Goal: Task Accomplishment & Management: Complete application form

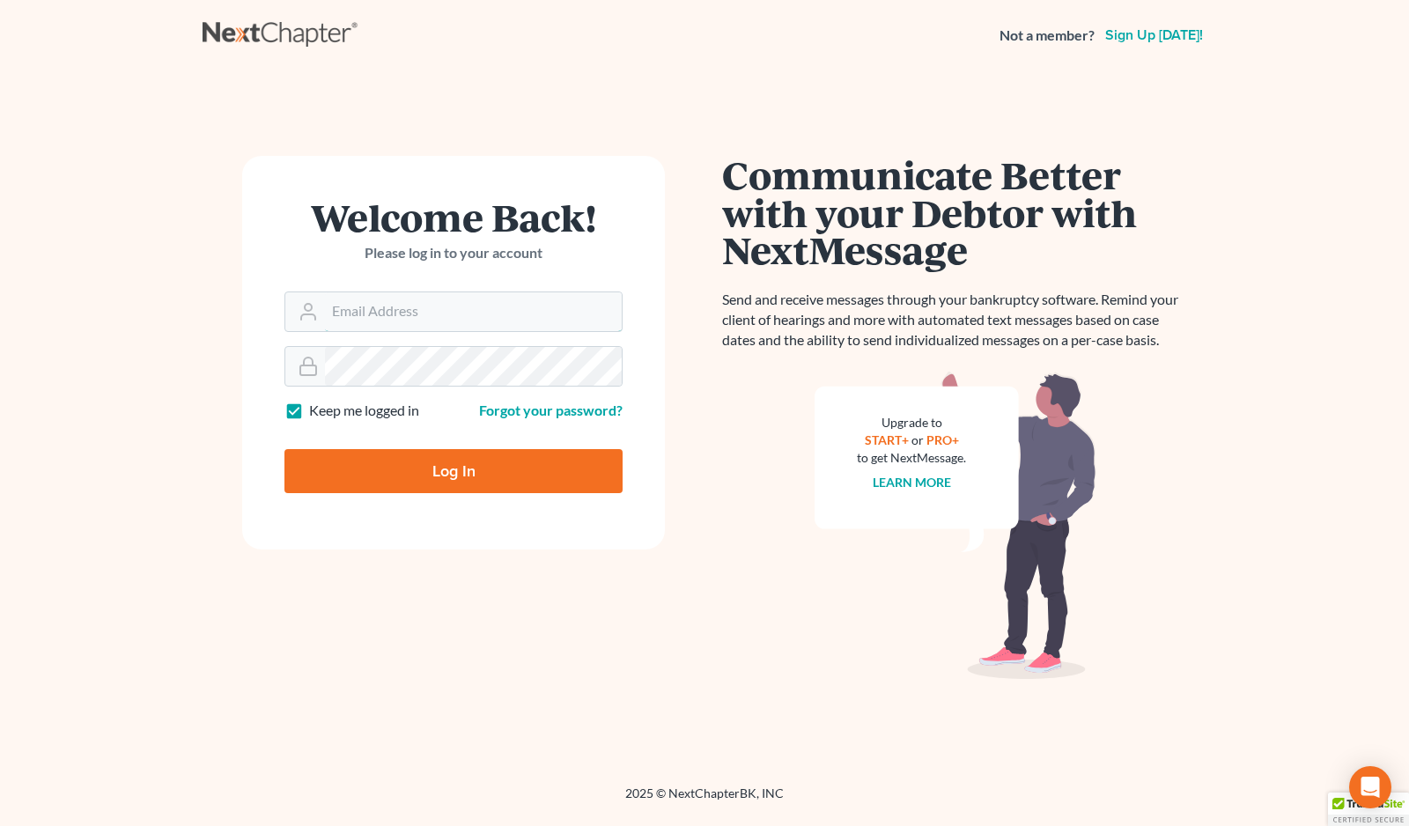
type input "[EMAIL_ADDRESS][DOMAIN_NAME]"
click at [448, 461] on input "Log In" at bounding box center [453, 471] width 338 height 44
type input "Thinking..."
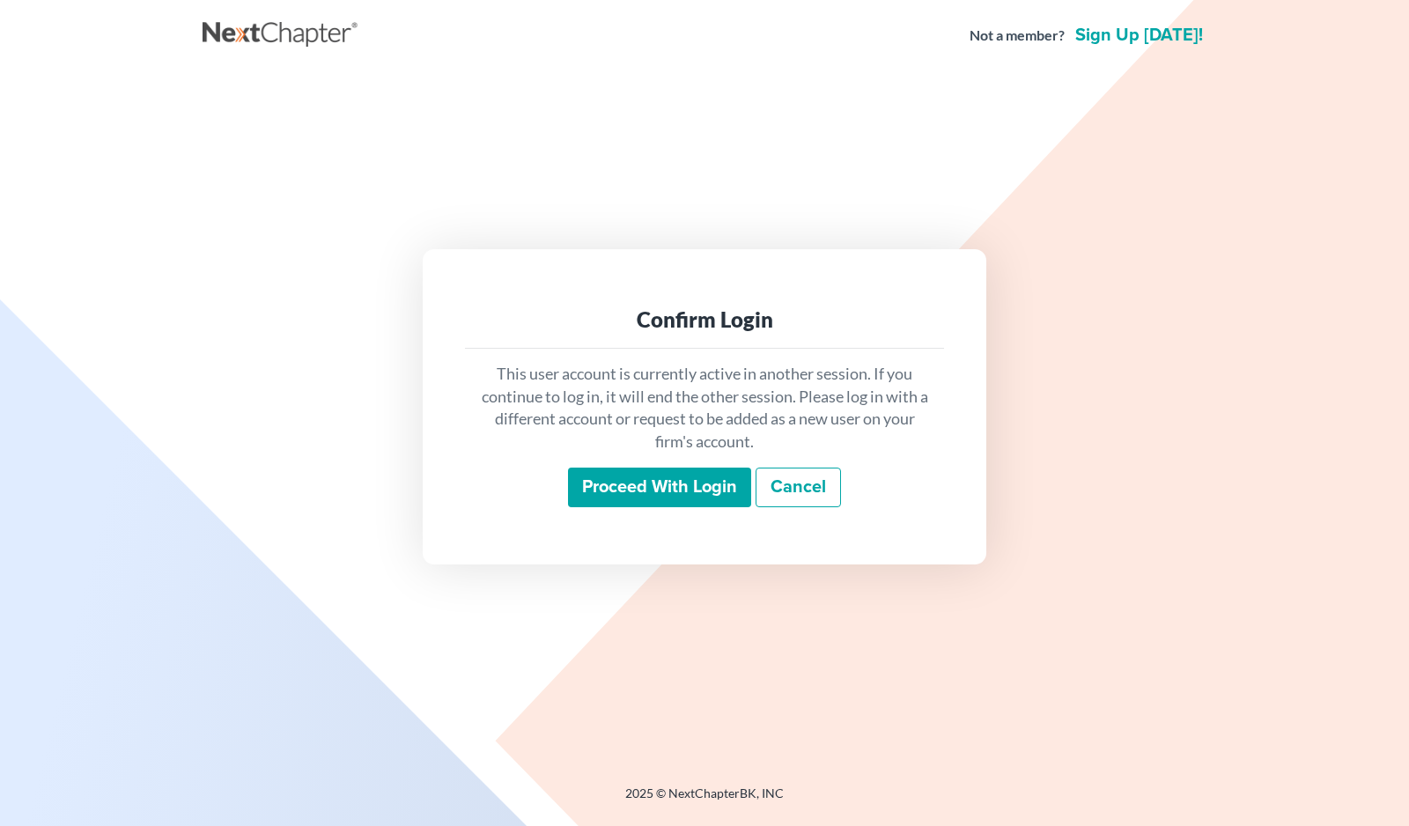
click at [614, 485] on input "Proceed with login" at bounding box center [659, 488] width 183 height 41
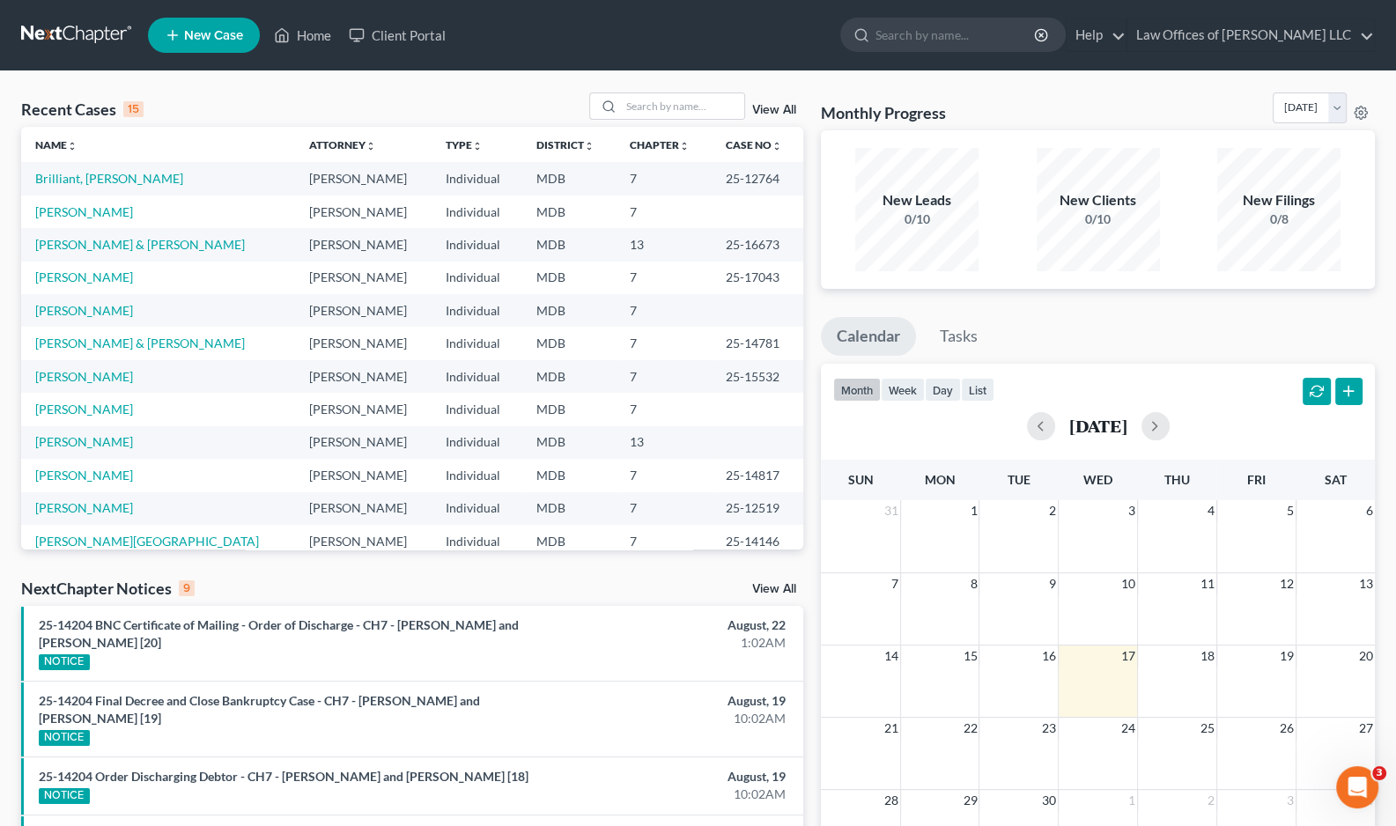
click at [211, 40] on span "New Case" at bounding box center [213, 35] width 59 height 13
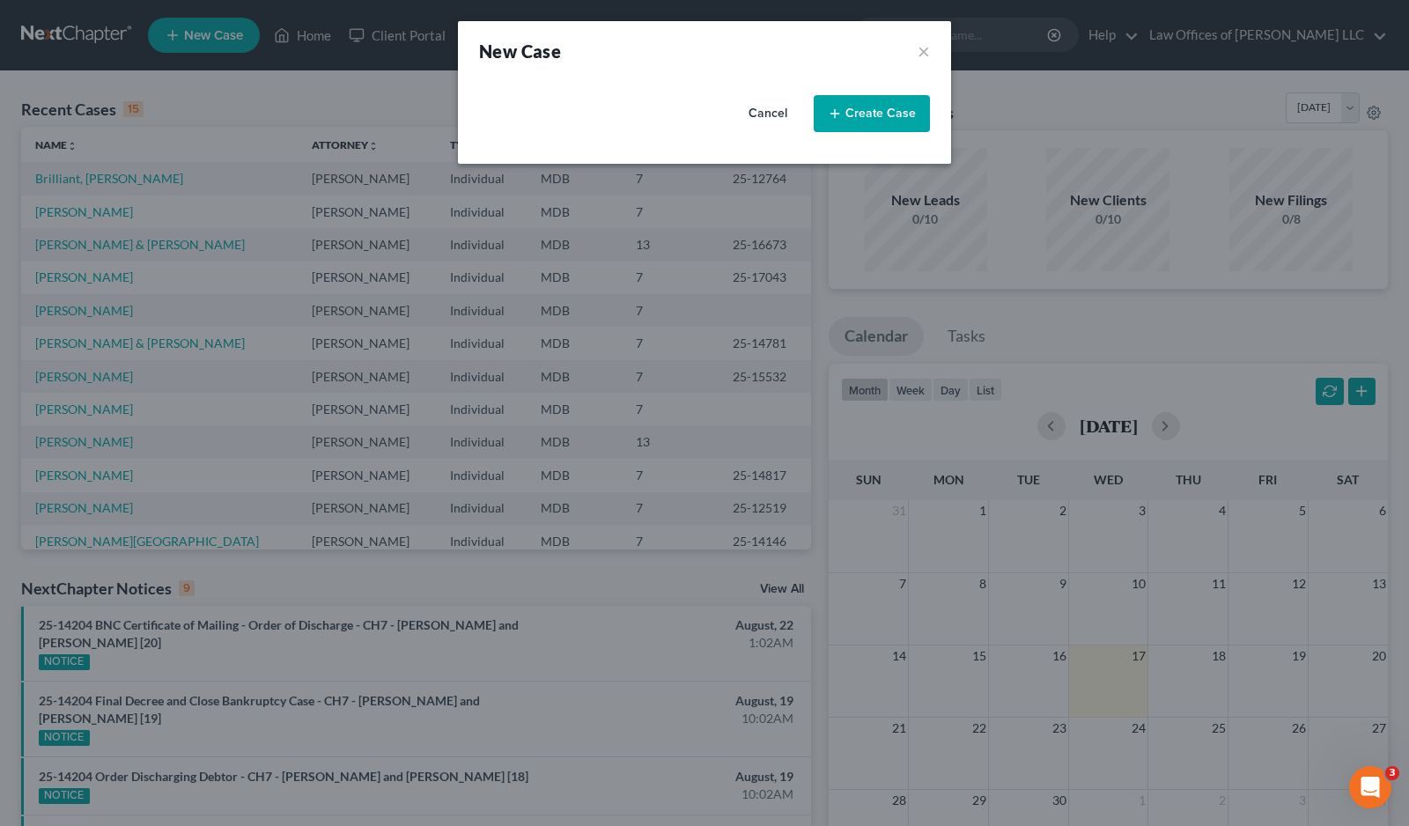
select select "38"
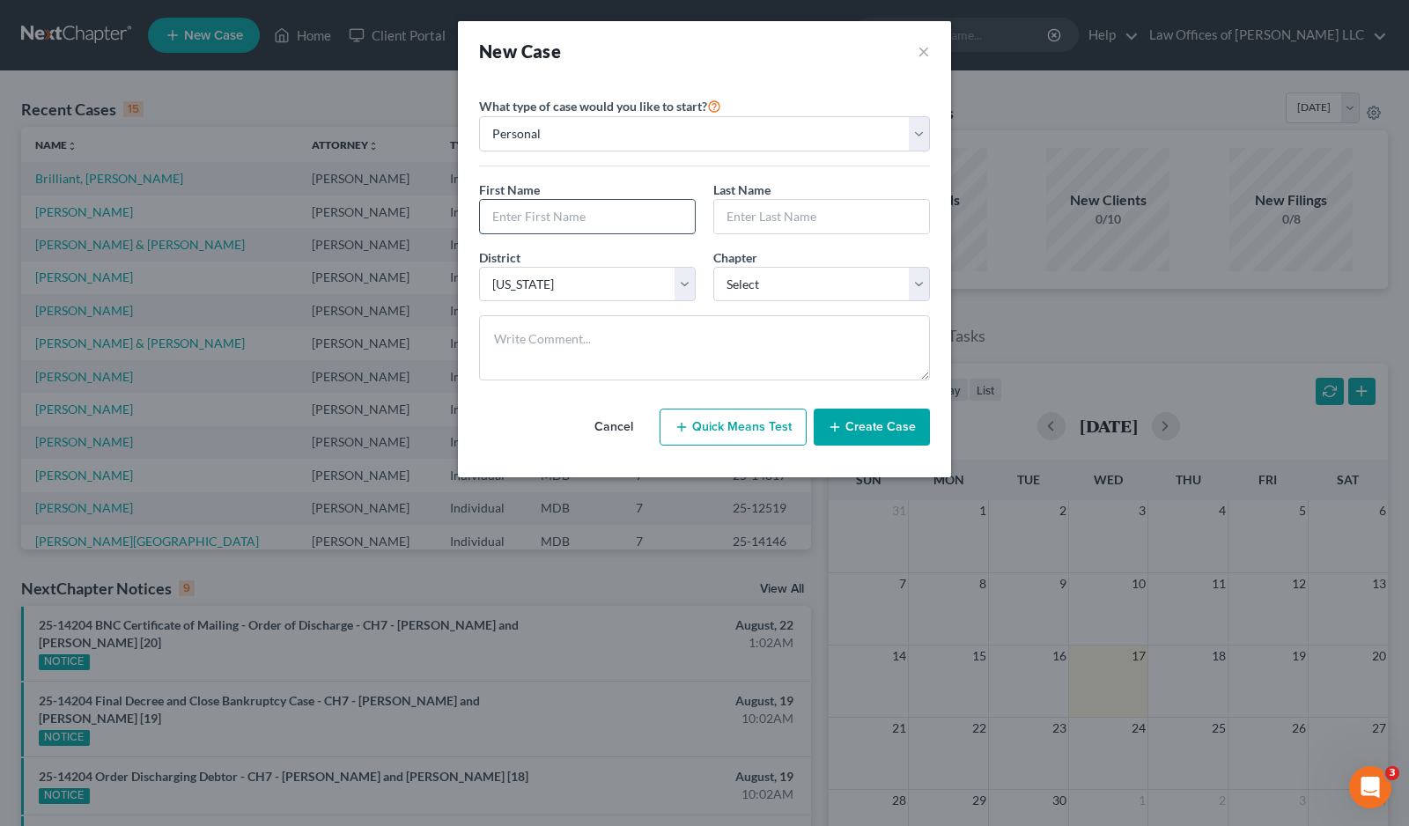
click at [635, 225] on input "text" at bounding box center [587, 216] width 215 height 33
type input "[PERSON_NAME]"
click at [819, 280] on select "Select 7 11 12 13" at bounding box center [821, 284] width 217 height 35
select select "0"
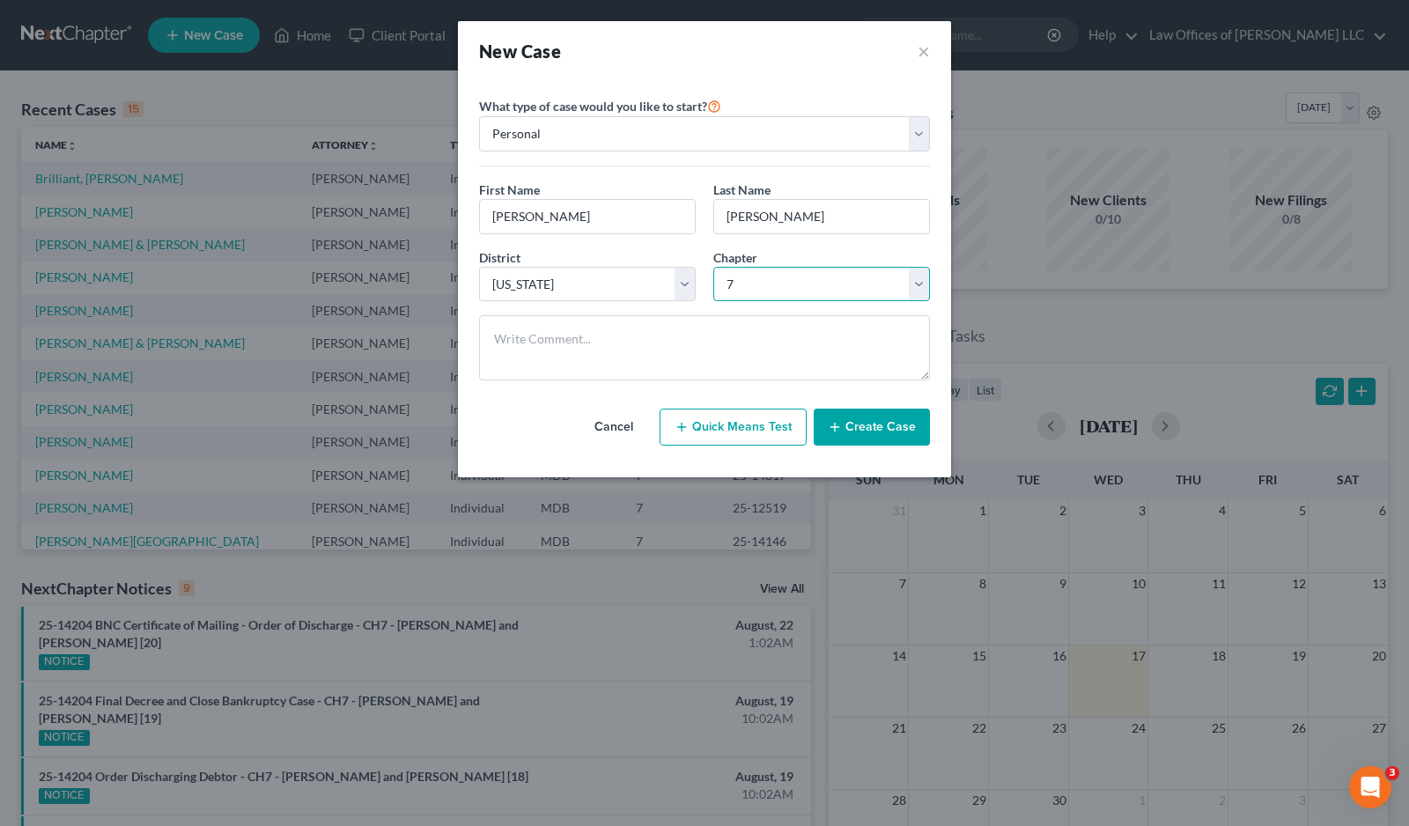
click at [713, 267] on select "Select 7 11 12 13" at bounding box center [821, 284] width 217 height 35
click at [871, 425] on button "Create Case" at bounding box center [872, 427] width 116 height 37
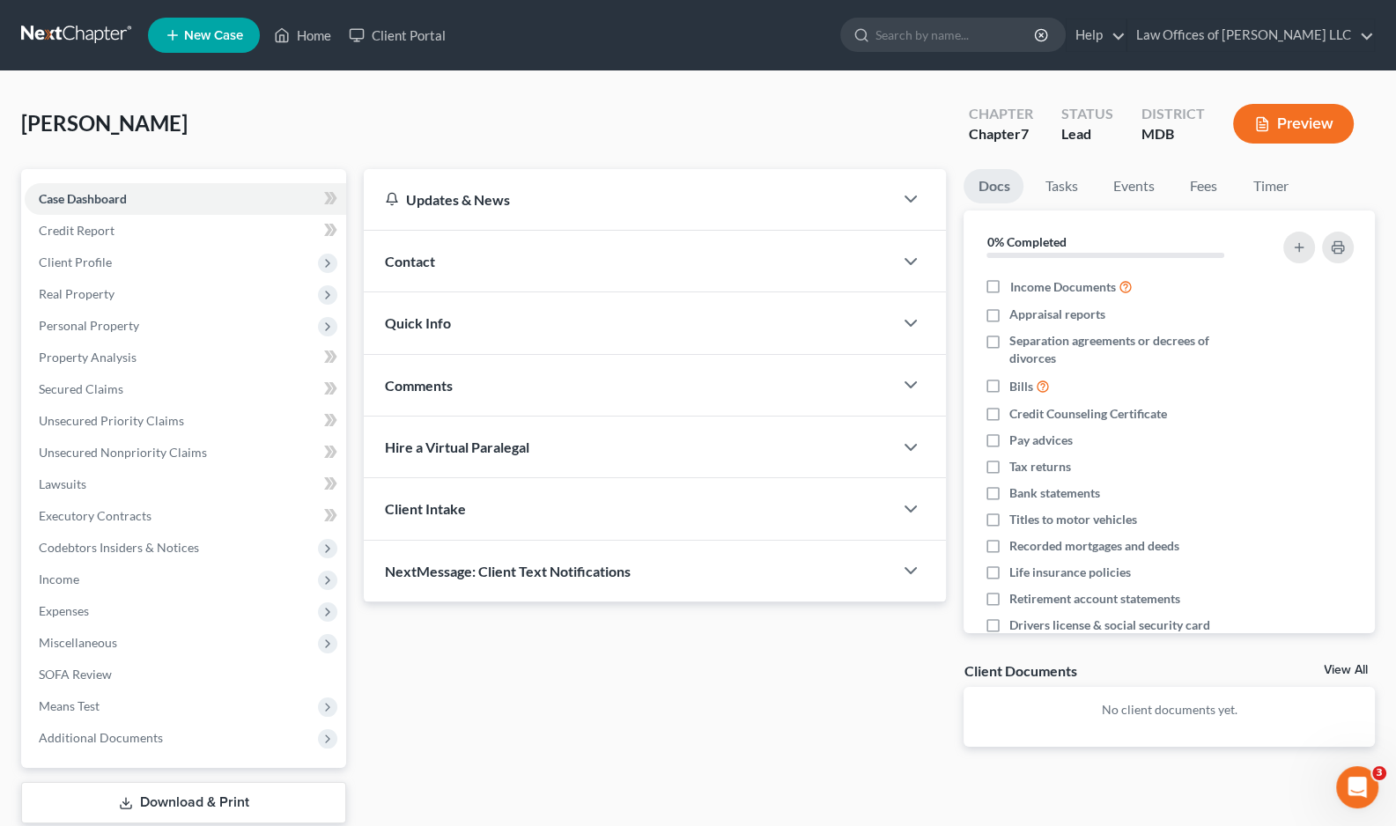
click at [207, 258] on span "Client Profile" at bounding box center [185, 263] width 321 height 32
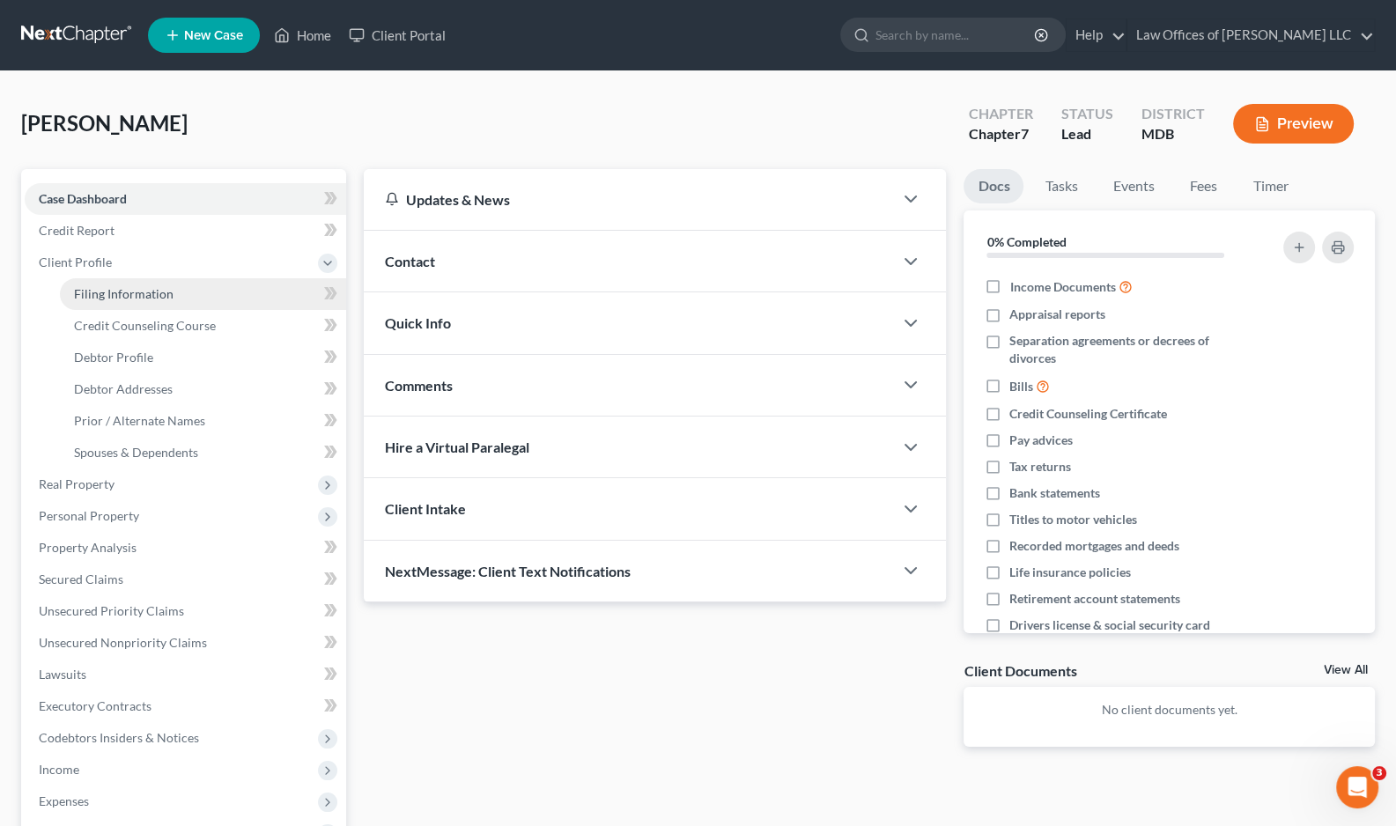
click at [200, 294] on link "Filing Information" at bounding box center [203, 294] width 286 height 32
select select "1"
select select "0"
select select "38"
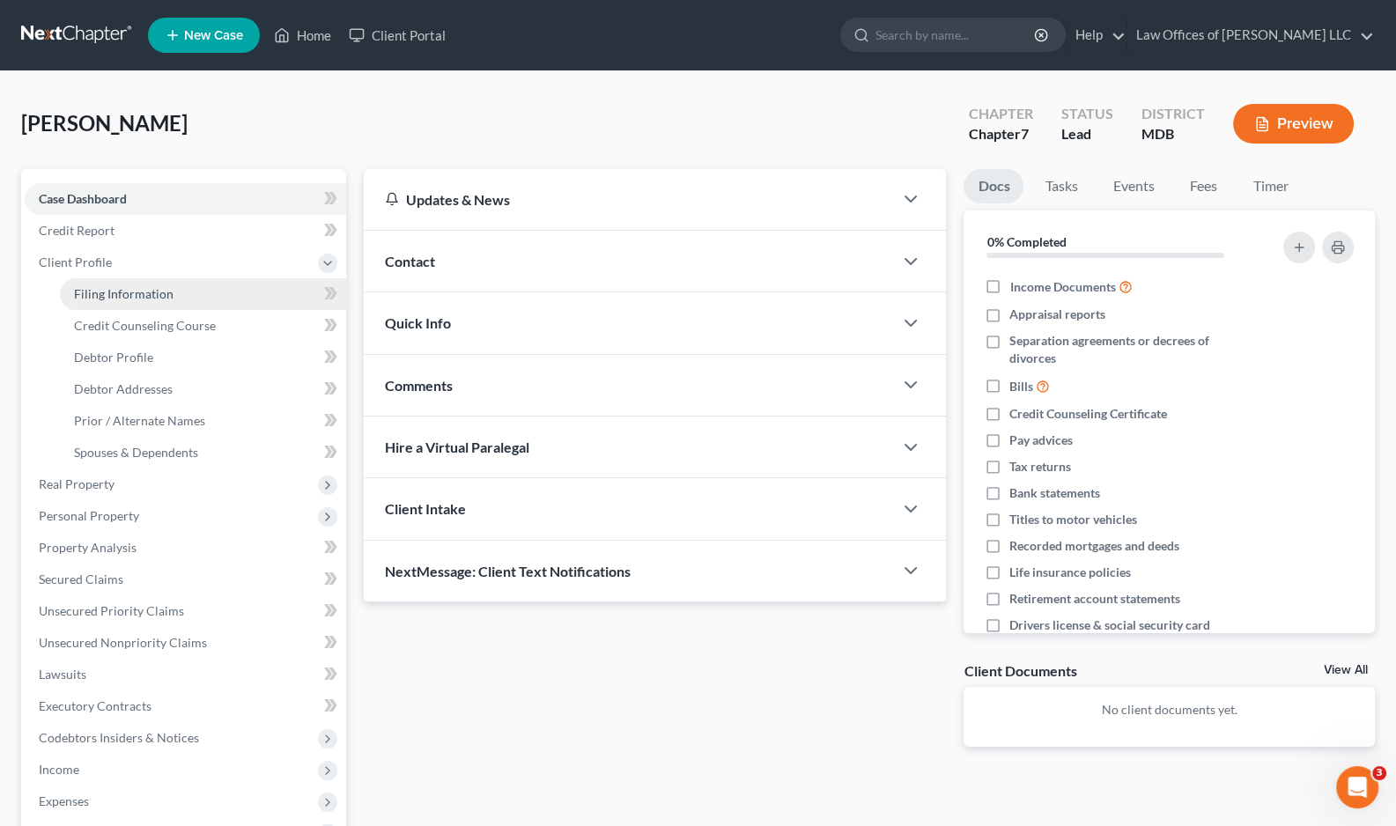
select select "21"
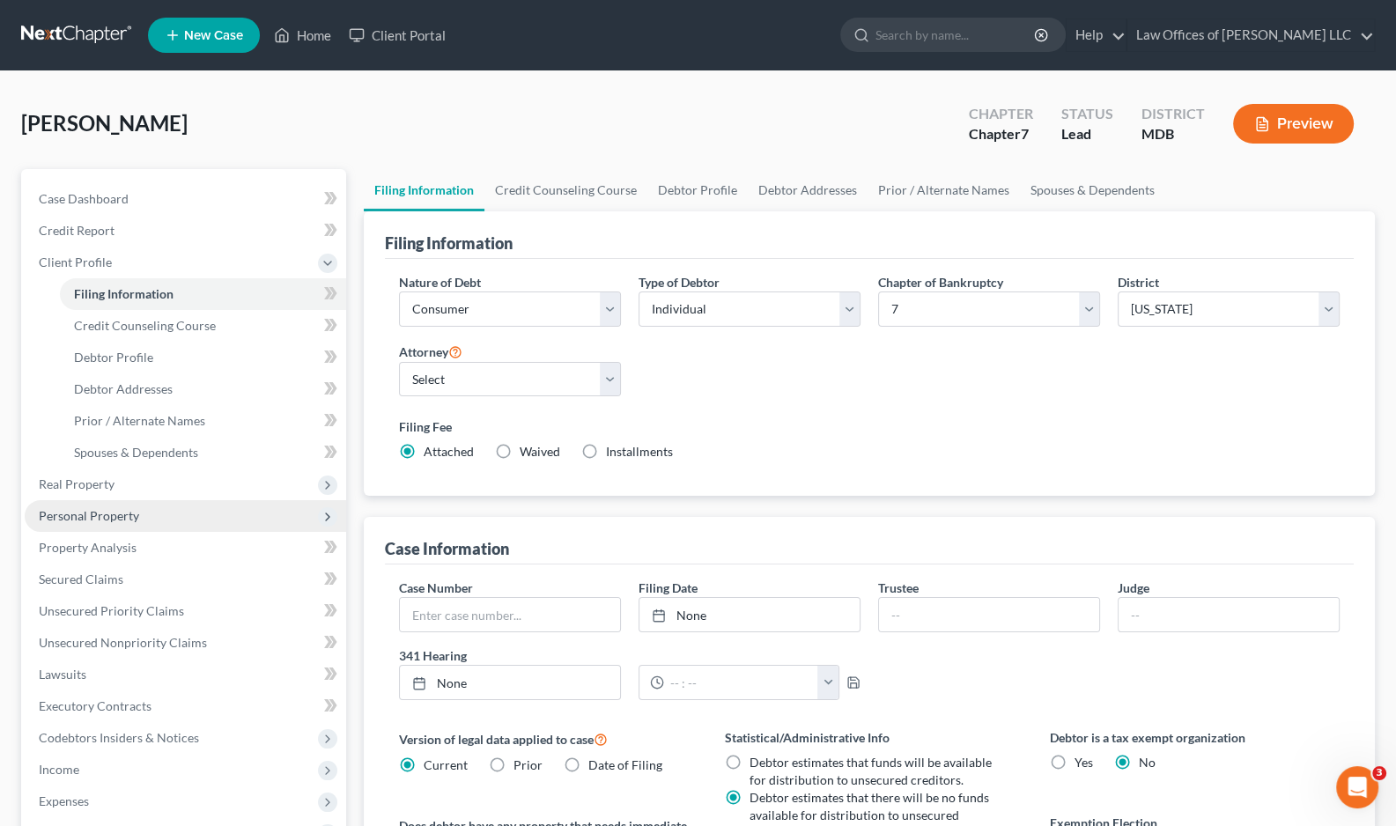
click at [152, 513] on span "Personal Property" at bounding box center [185, 516] width 321 height 32
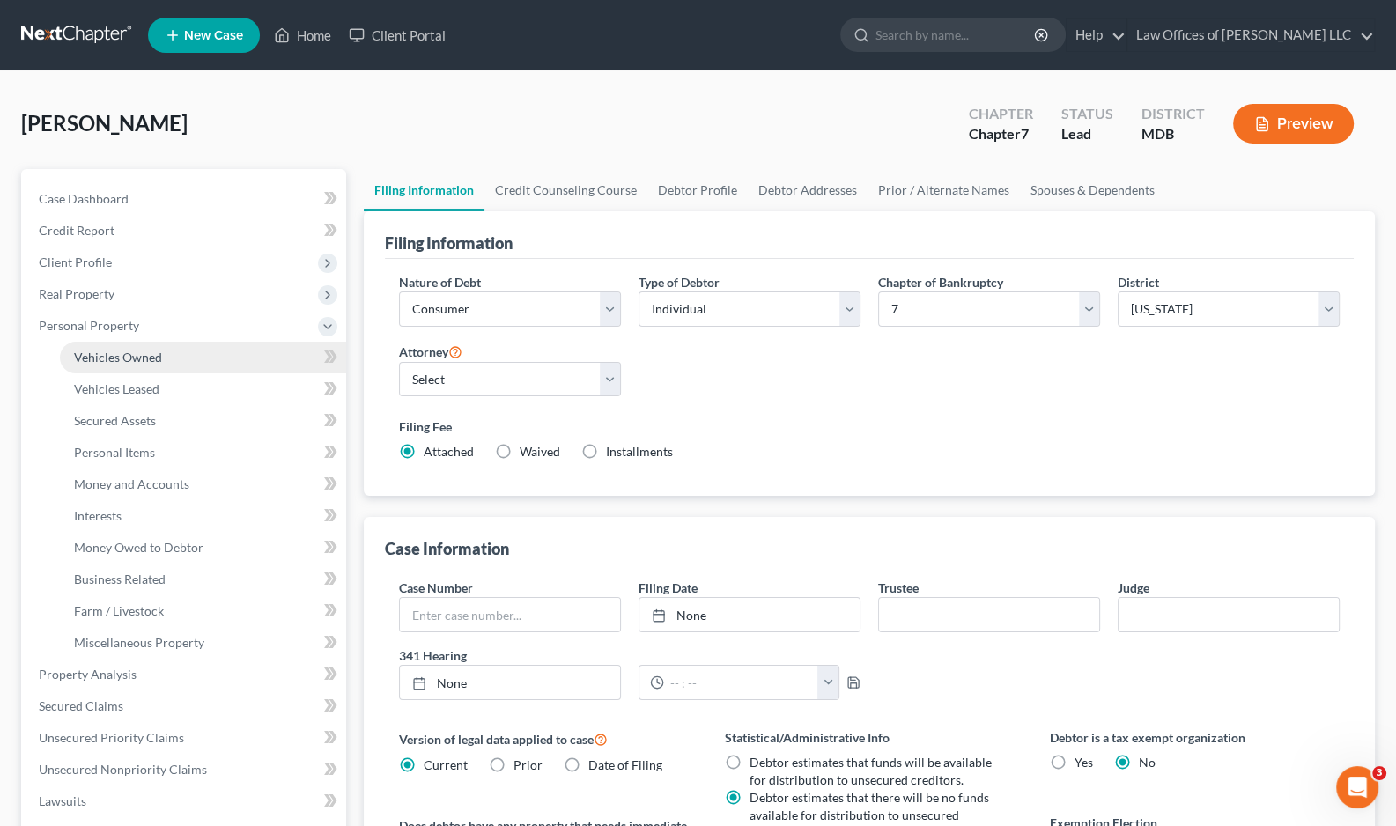
click at [133, 355] on span "Vehicles Owned" at bounding box center [118, 357] width 88 height 15
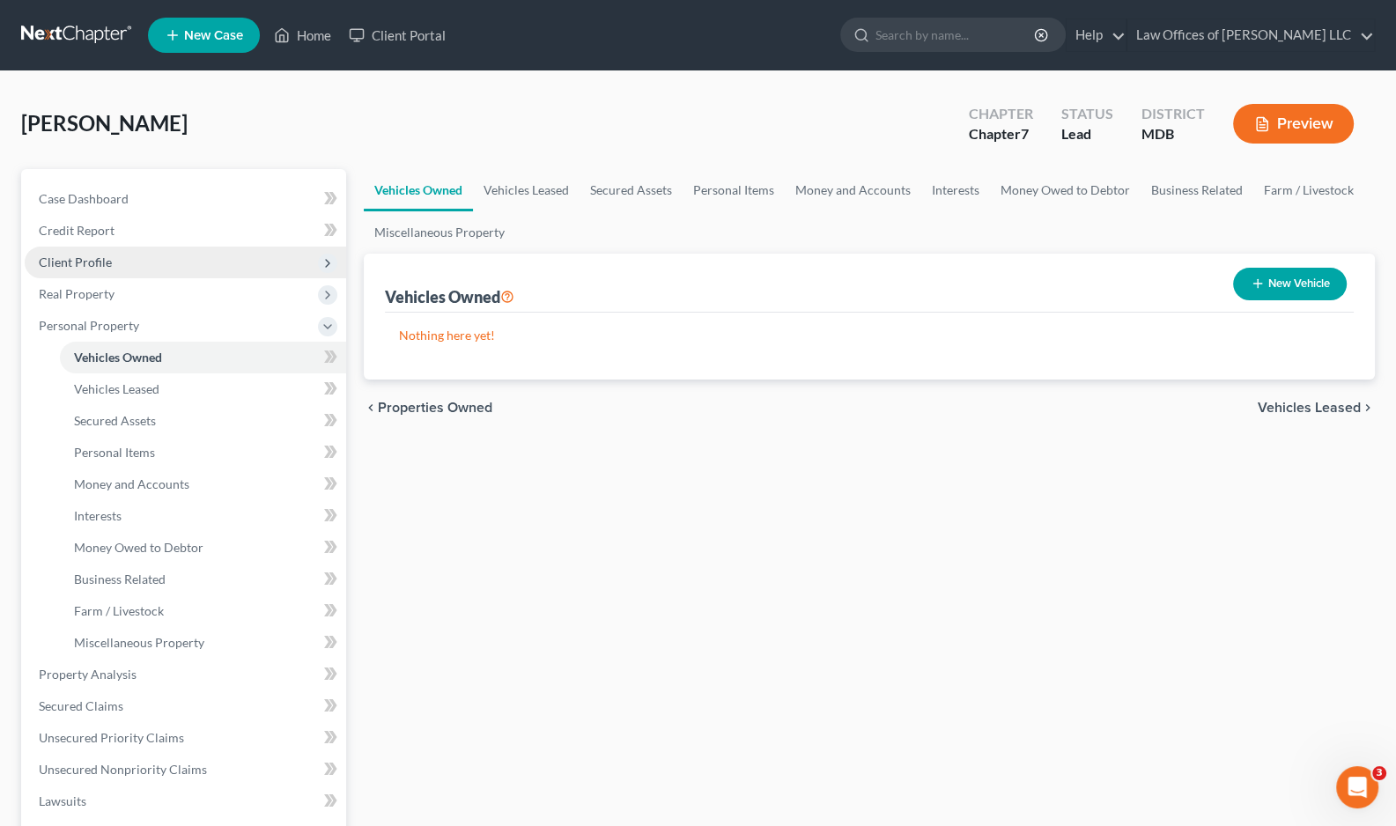
click at [142, 257] on span "Client Profile" at bounding box center [185, 263] width 321 height 32
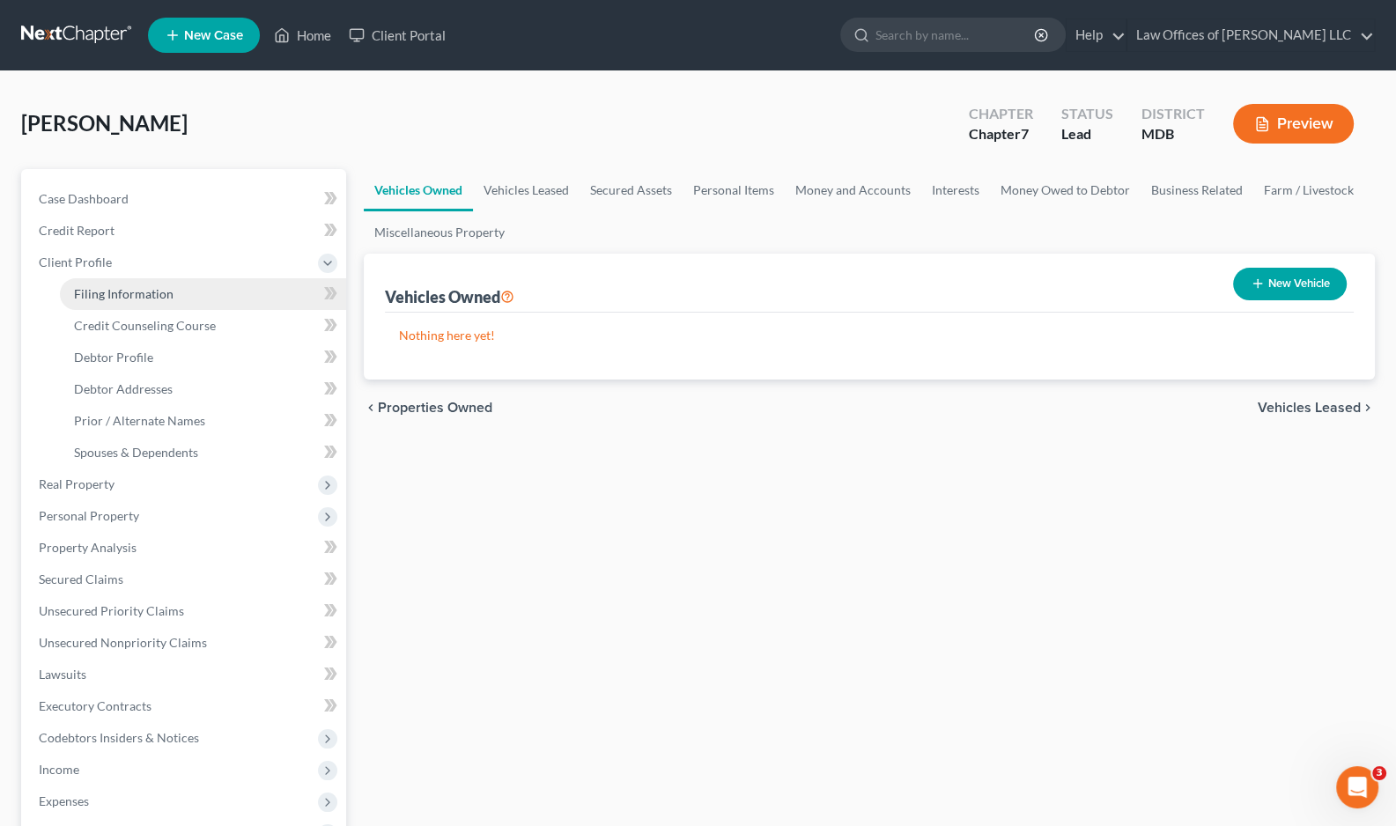
click at [137, 287] on span "Filing Information" at bounding box center [124, 293] width 100 height 15
select select "1"
select select "0"
select select "38"
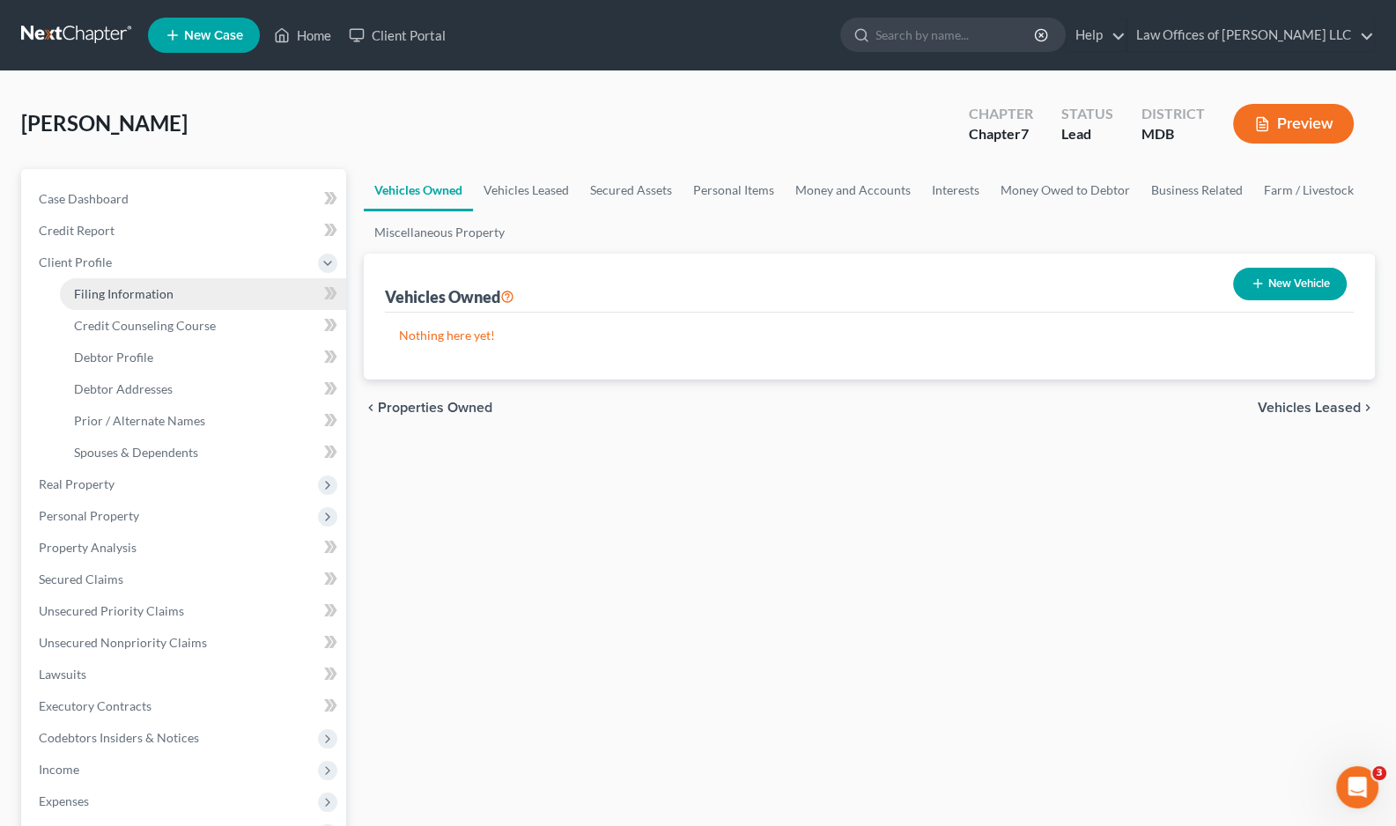
select select "0"
select select "21"
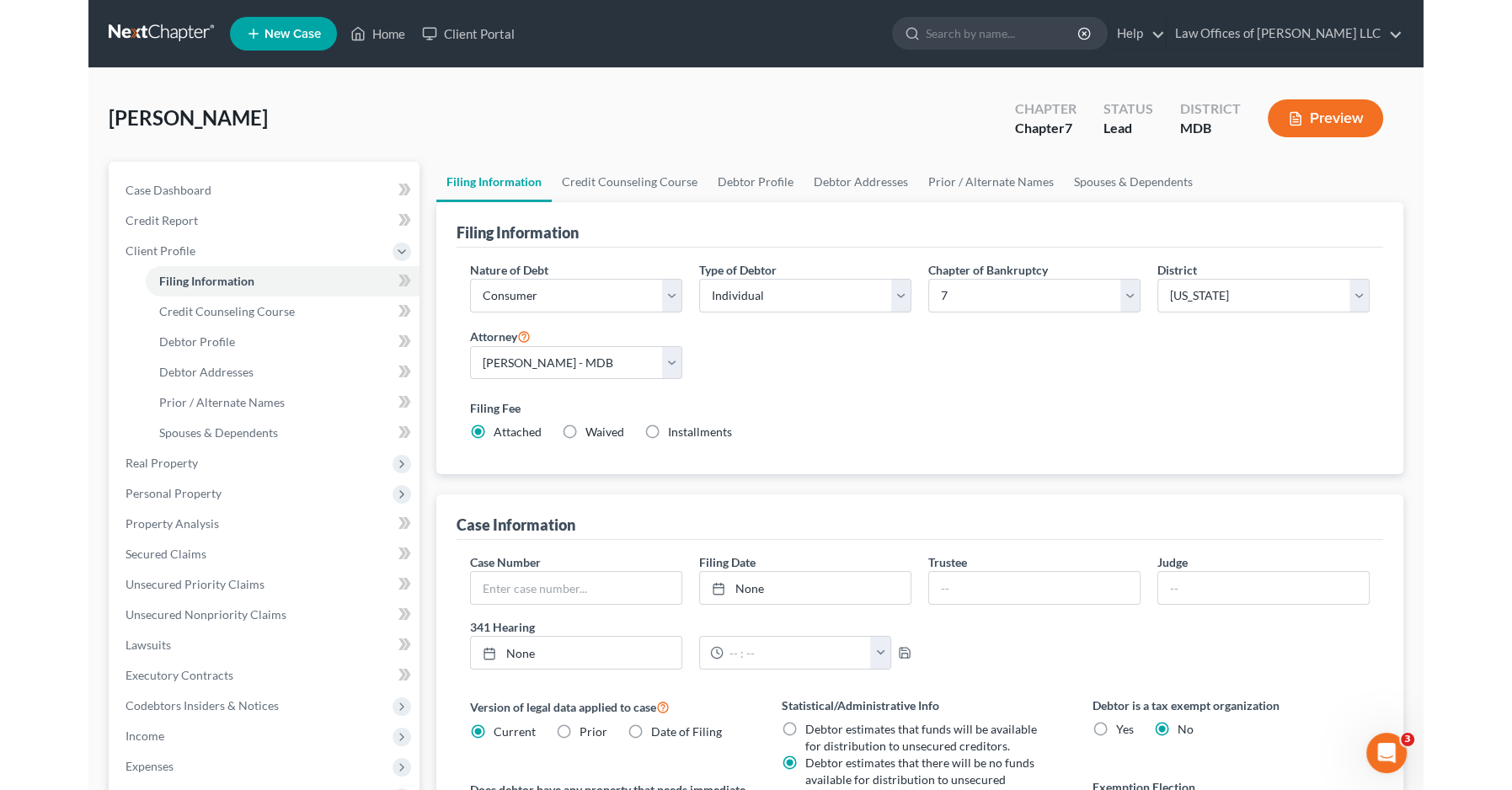
scroll to position [84, 0]
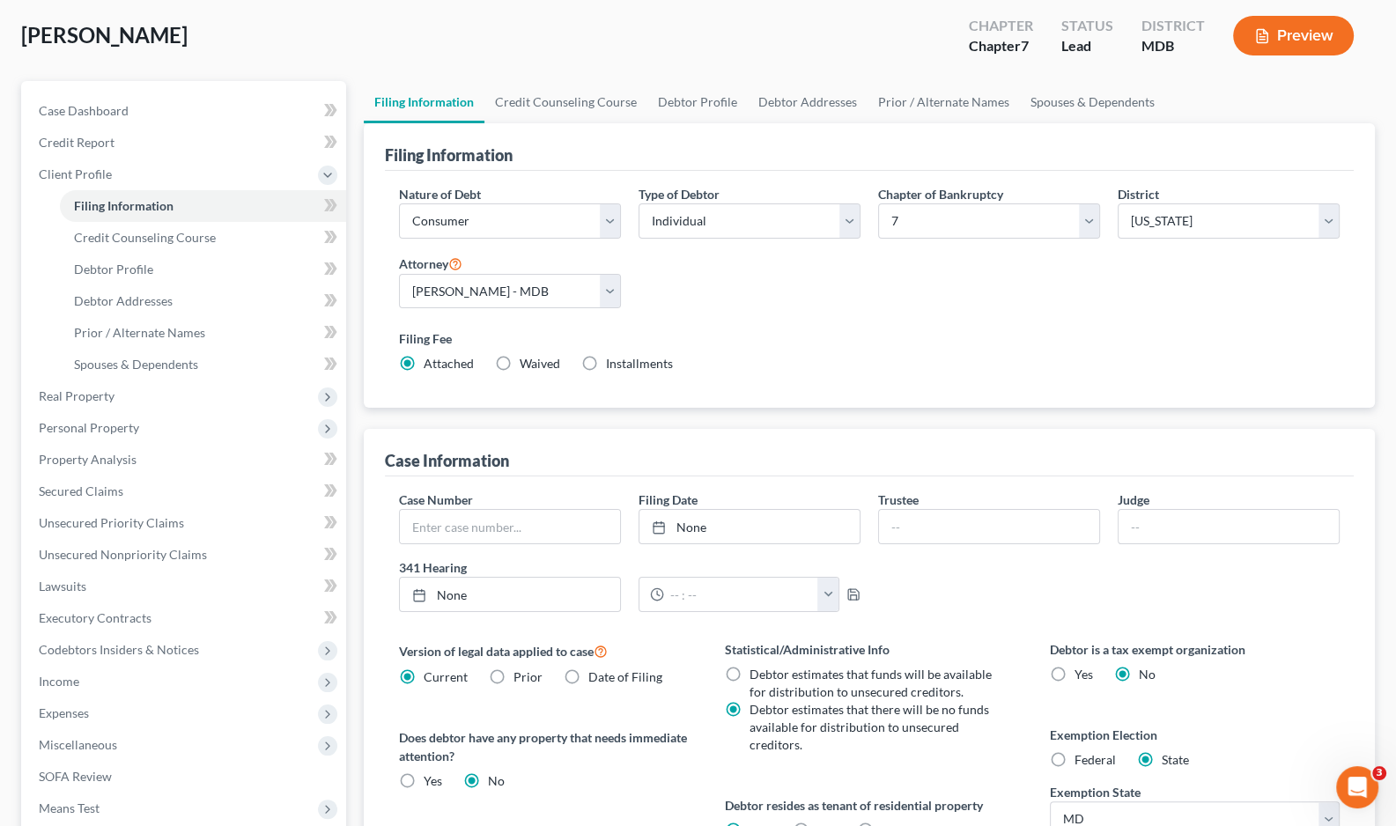
click at [669, 304] on div "Nature of Debt Select Business Consumer Other Nature of Business Select Clearin…" at bounding box center [869, 286] width 958 height 203
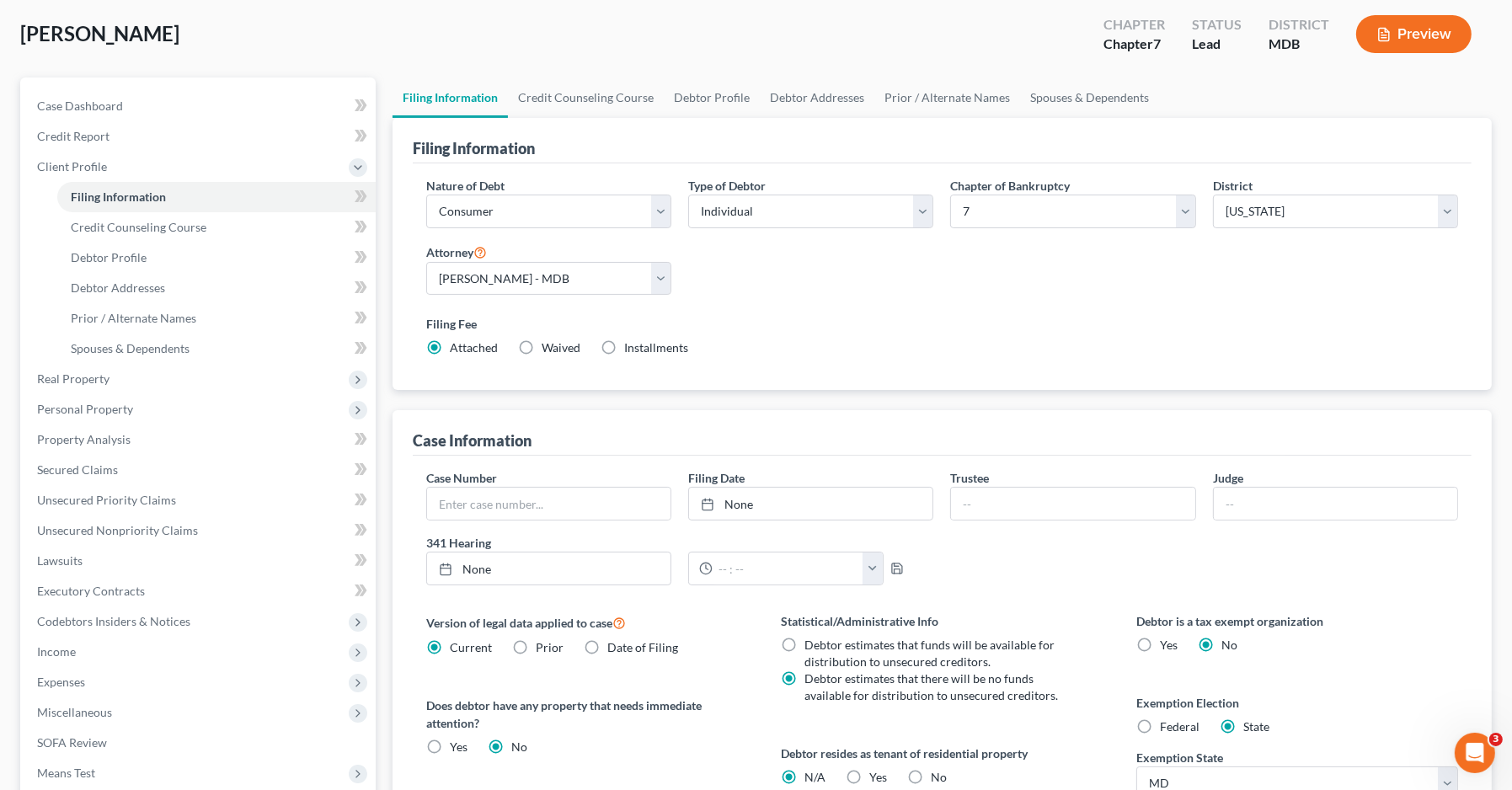
scroll to position [0, 0]
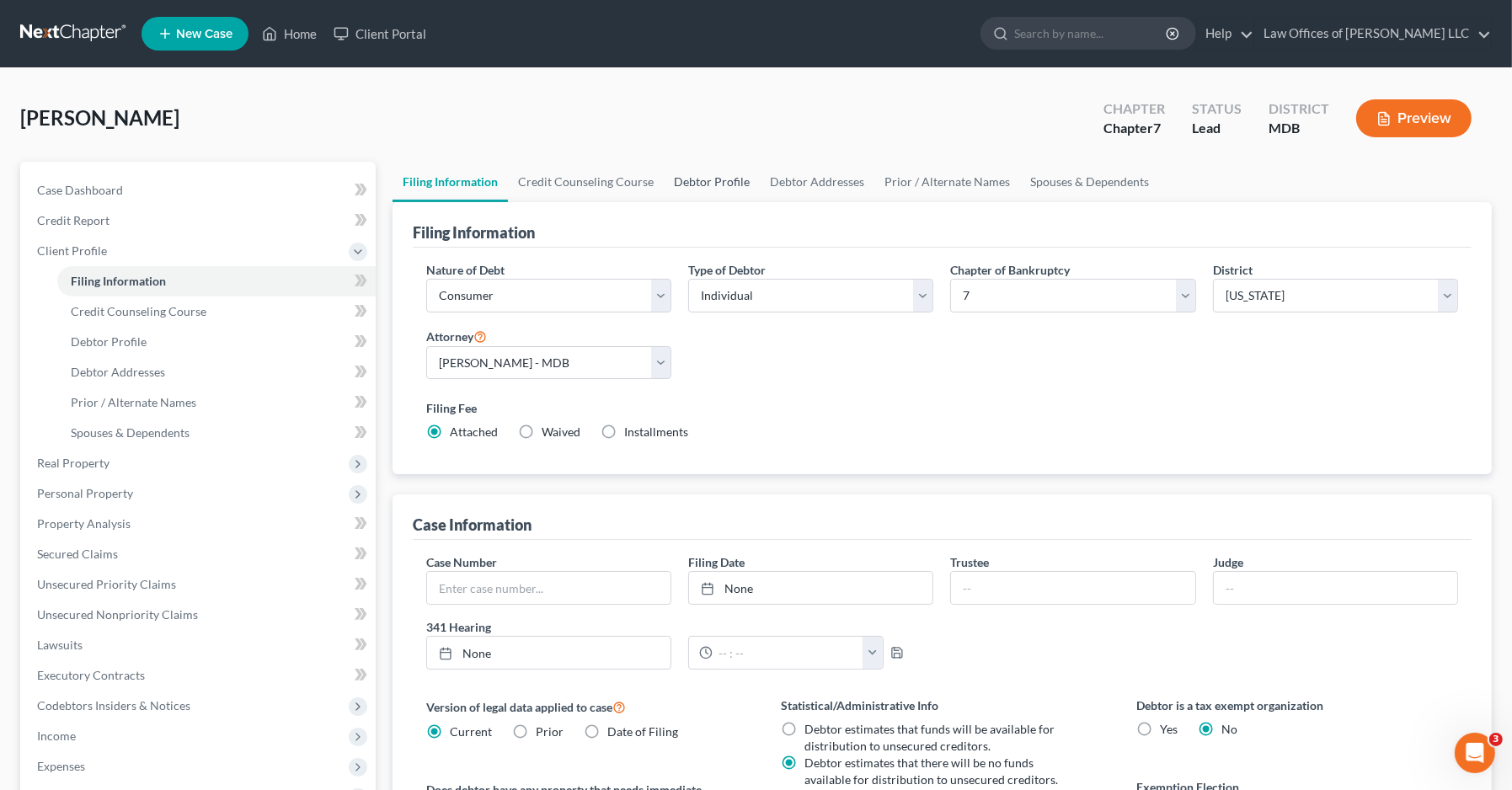
click at [703, 184] on link "Debtor Profile" at bounding box center [712, 182] width 96 height 40
select select "0"
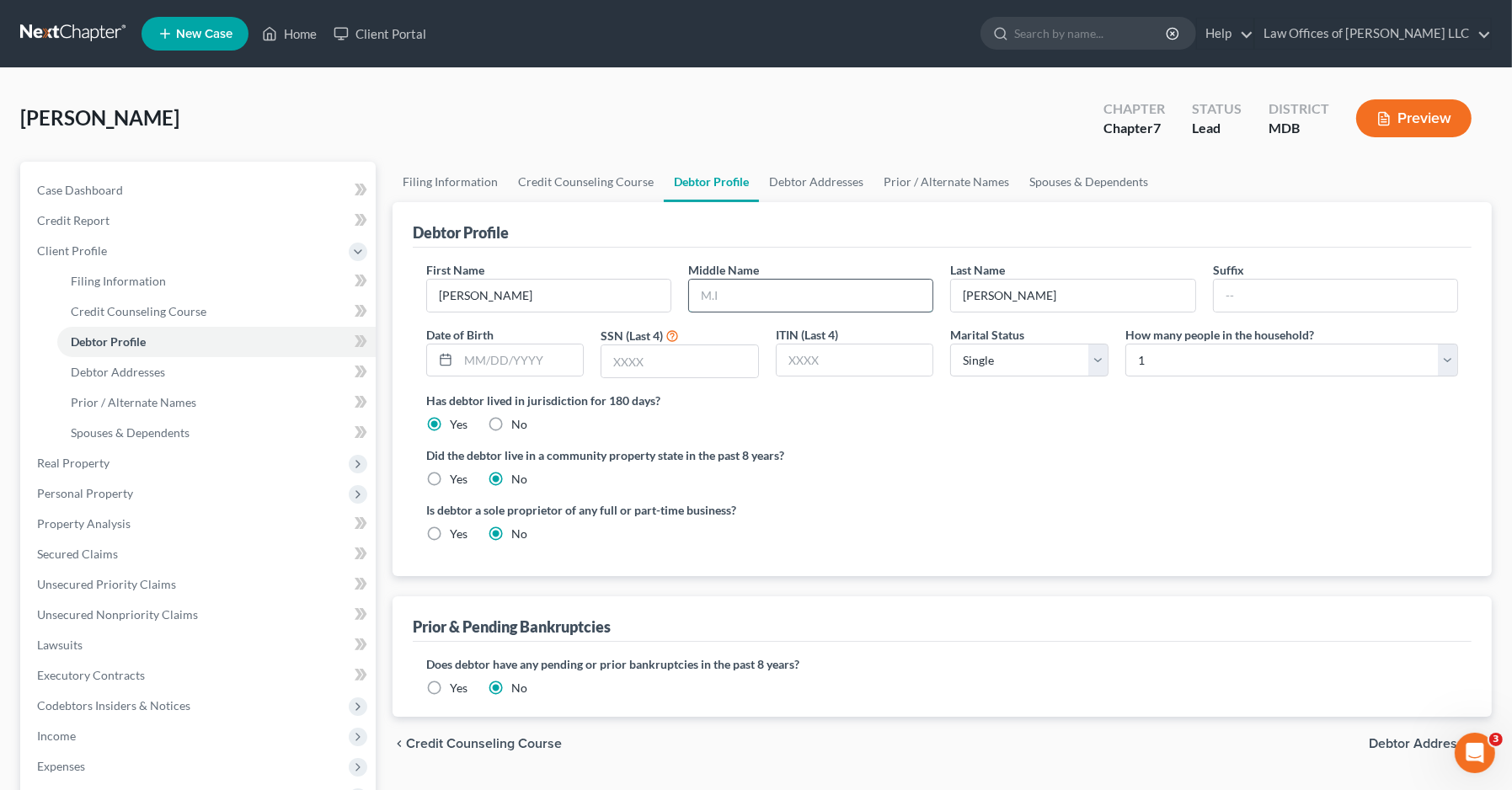
click at [730, 297] on input "text" at bounding box center [810, 295] width 244 height 32
type input "R."
click at [1043, 357] on select "Select Single Married Separated Divorced Widowed" at bounding box center [1029, 360] width 159 height 33
select select "3"
click at [950, 343] on select "Select Single Married Separated Divorced Widowed" at bounding box center [1029, 360] width 159 height 33
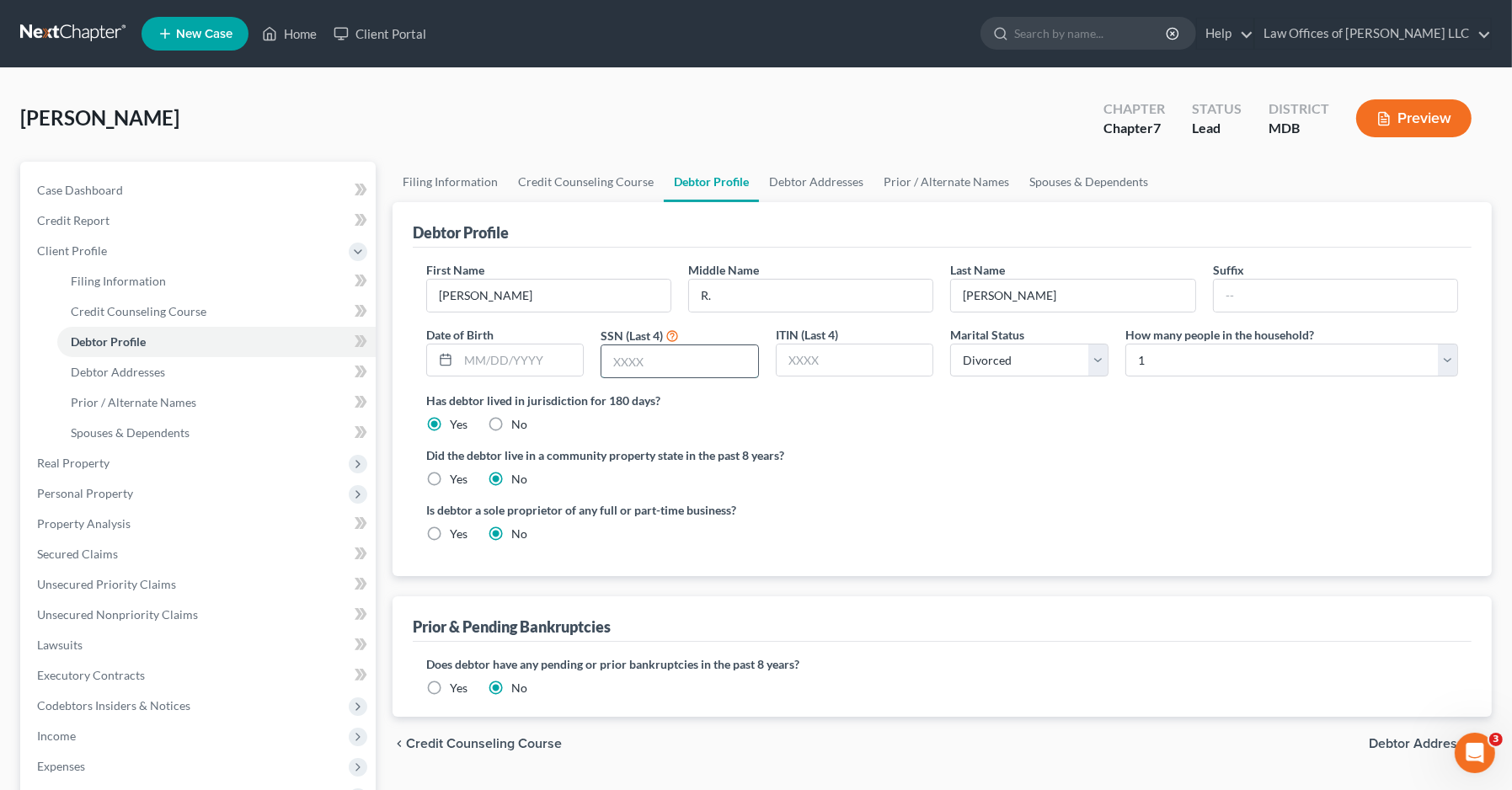
click at [660, 360] on input "text" at bounding box center [680, 361] width 157 height 32
type input "7314"
click at [483, 365] on input "text" at bounding box center [520, 360] width 125 height 32
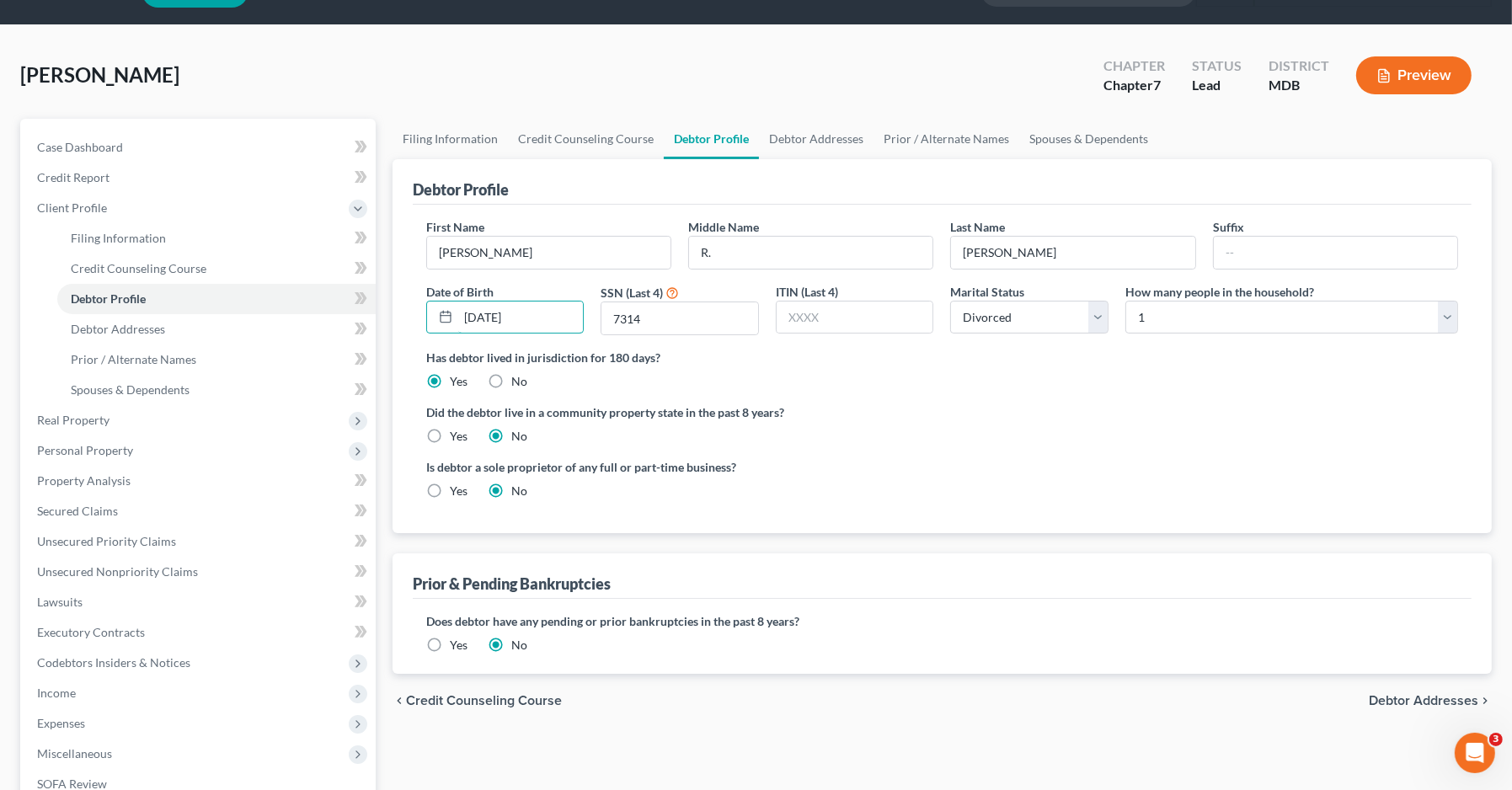
scroll to position [84, 0]
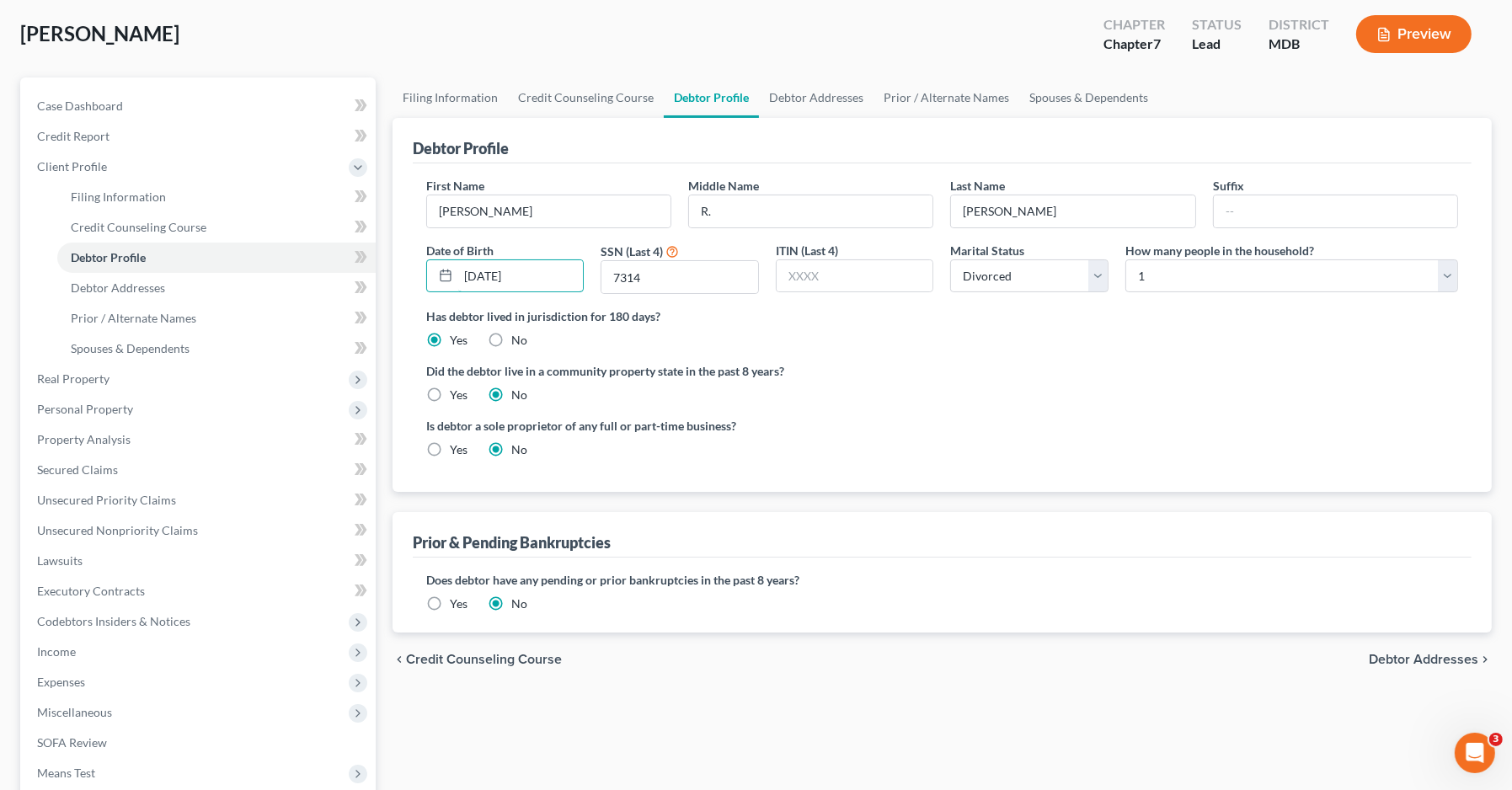
type input "[DATE]"
click at [1347, 662] on span "Debtor Addresses" at bounding box center [1423, 660] width 109 height 13
select select "0"
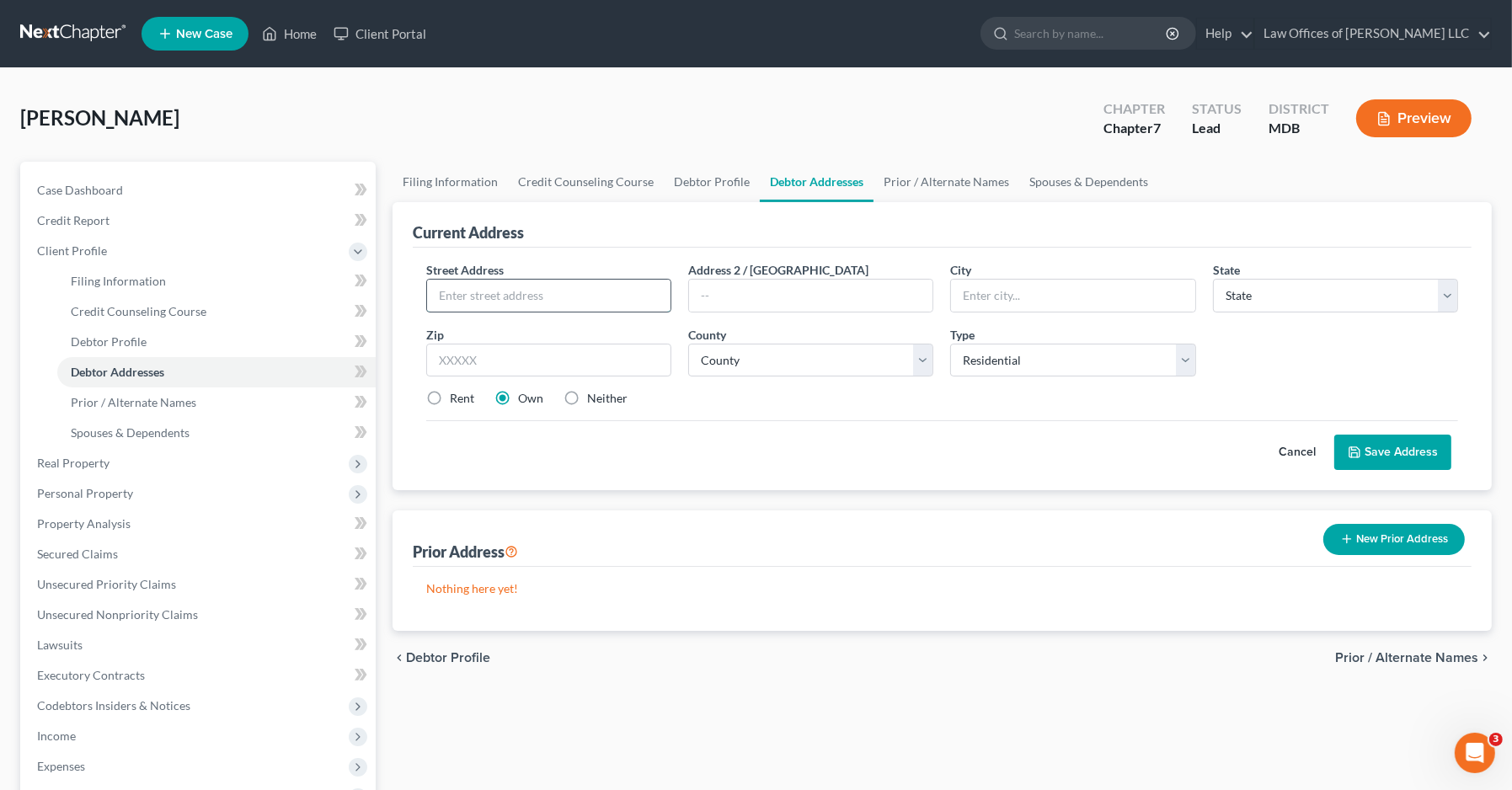
click at [515, 293] on input "text" at bounding box center [548, 295] width 244 height 32
type input "[STREET_ADDRESS]"
click at [597, 372] on input "text" at bounding box center [549, 360] width 245 height 33
type input "21122"
type input "[GEOGRAPHIC_DATA]"
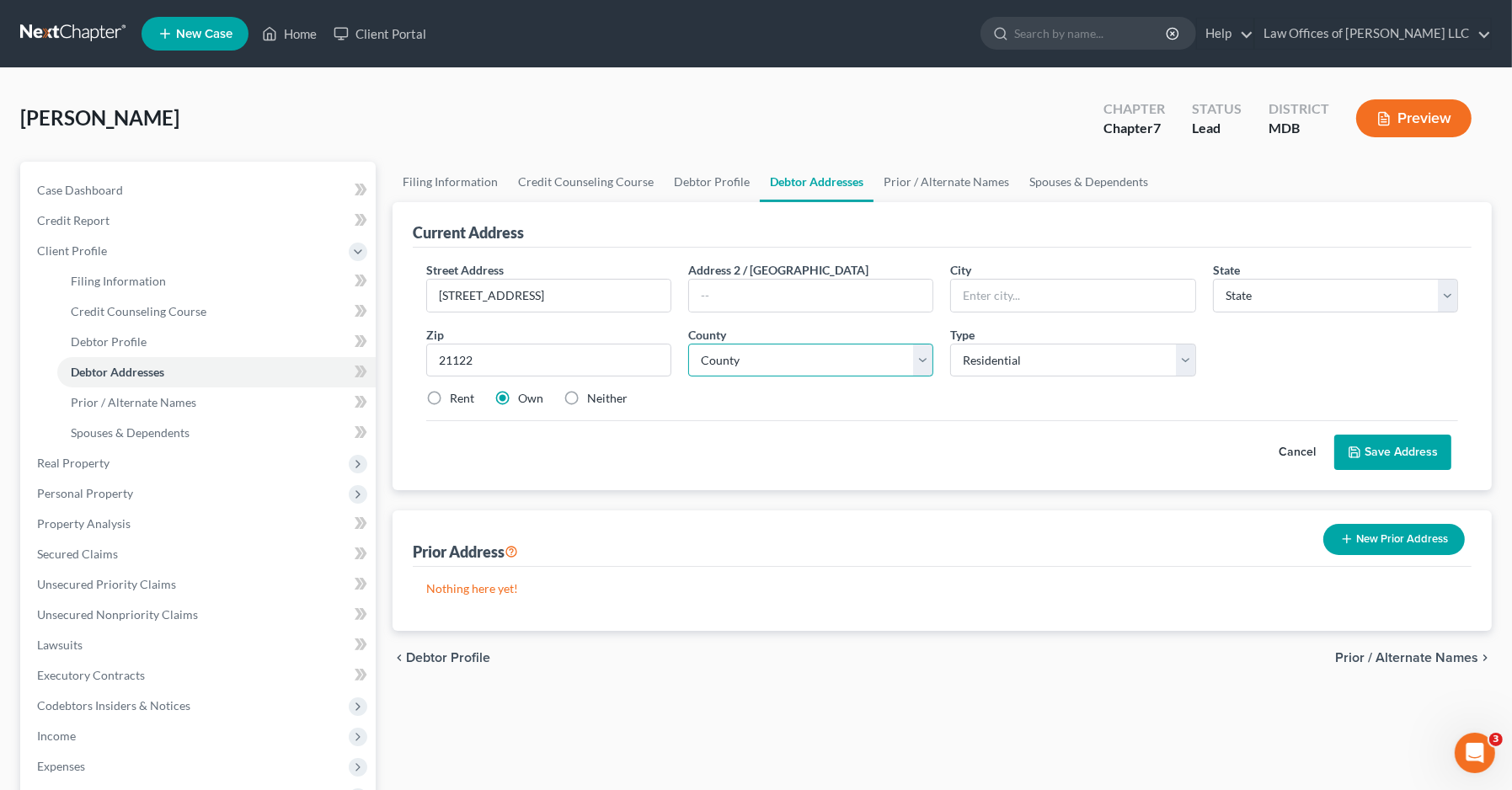
select select "21"
click at [809, 362] on select "County" at bounding box center [811, 360] width 245 height 33
click at [808, 360] on select "County" at bounding box center [811, 360] width 245 height 33
click at [808, 360] on select "County [GEOGRAPHIC_DATA] [GEOGRAPHIC_DATA] [GEOGRAPHIC_DATA] [GEOGRAPHIC_DATA] …" at bounding box center [811, 360] width 245 height 33
select select "1"
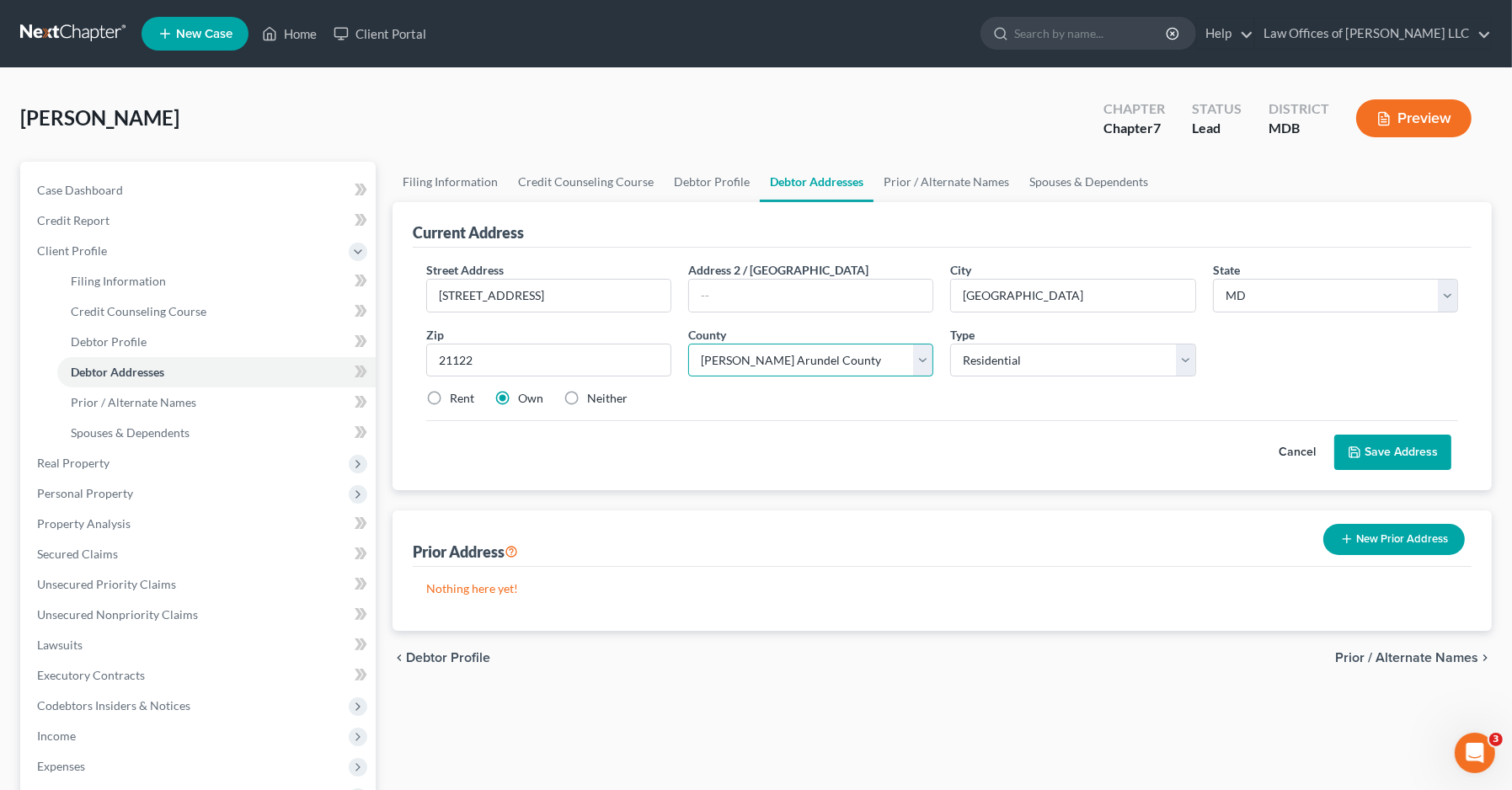
click at [689, 343] on select "County [GEOGRAPHIC_DATA] [GEOGRAPHIC_DATA] [GEOGRAPHIC_DATA] [GEOGRAPHIC_DATA] …" at bounding box center [811, 360] width 245 height 33
click at [455, 400] on label "Rent" at bounding box center [462, 399] width 25 height 17
click at [456, 400] on input "Rent" at bounding box center [461, 395] width 11 height 11
radio input "true"
click at [1347, 449] on button "Save Address" at bounding box center [1392, 451] width 117 height 35
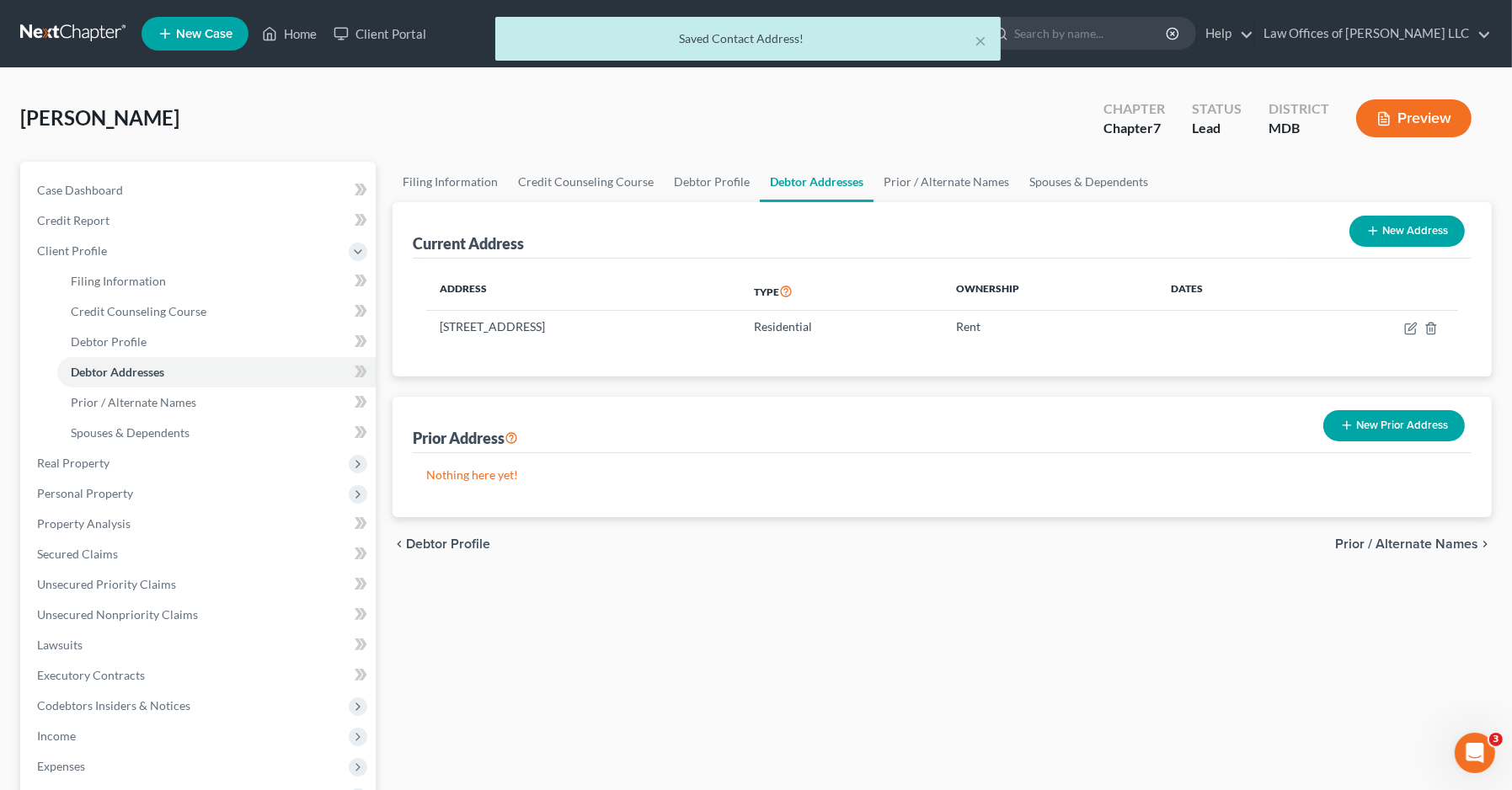
click at [1347, 424] on button "New Prior Address" at bounding box center [1394, 426] width 142 height 32
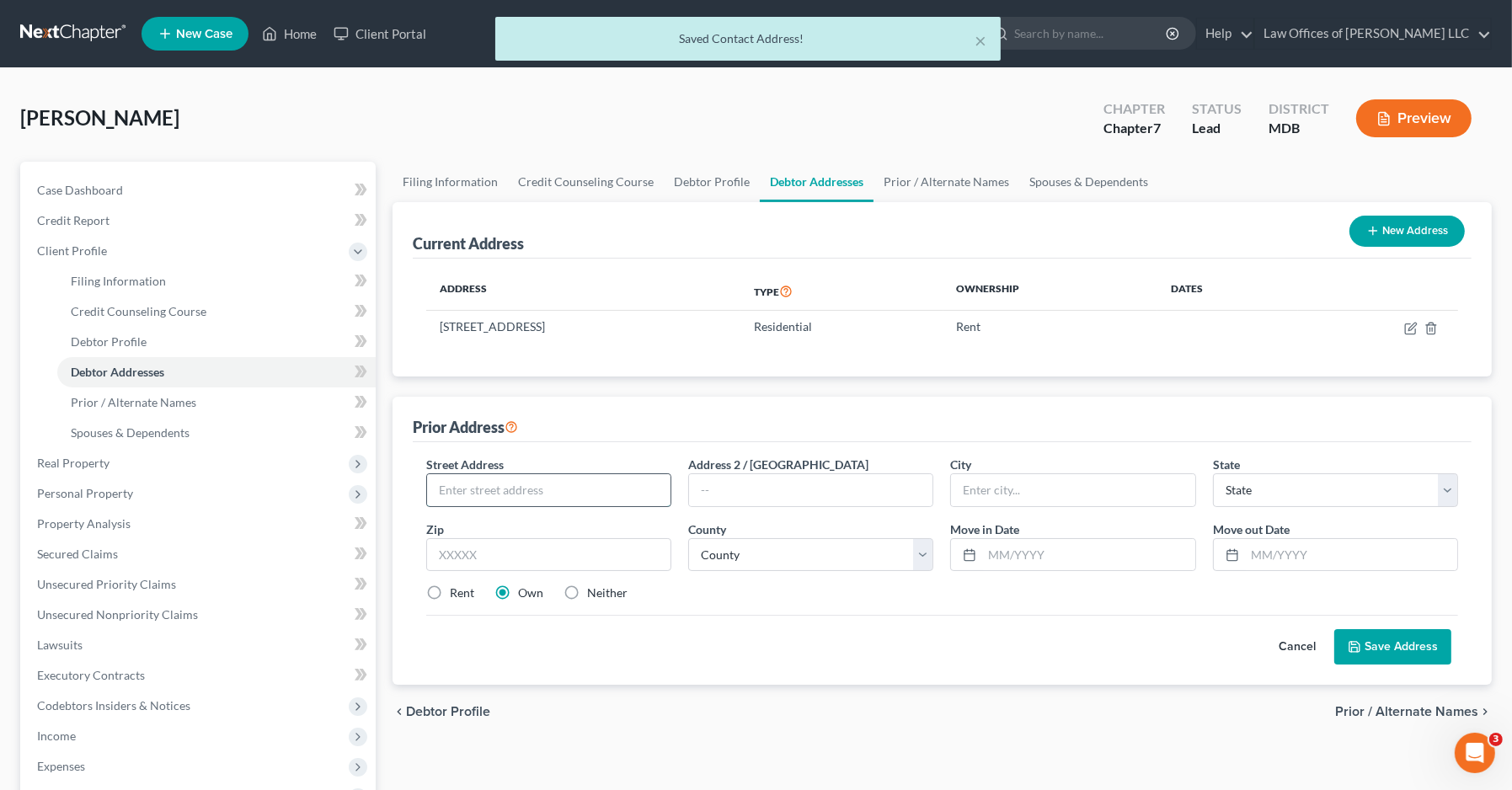
click at [559, 480] on input "text" at bounding box center [548, 490] width 244 height 32
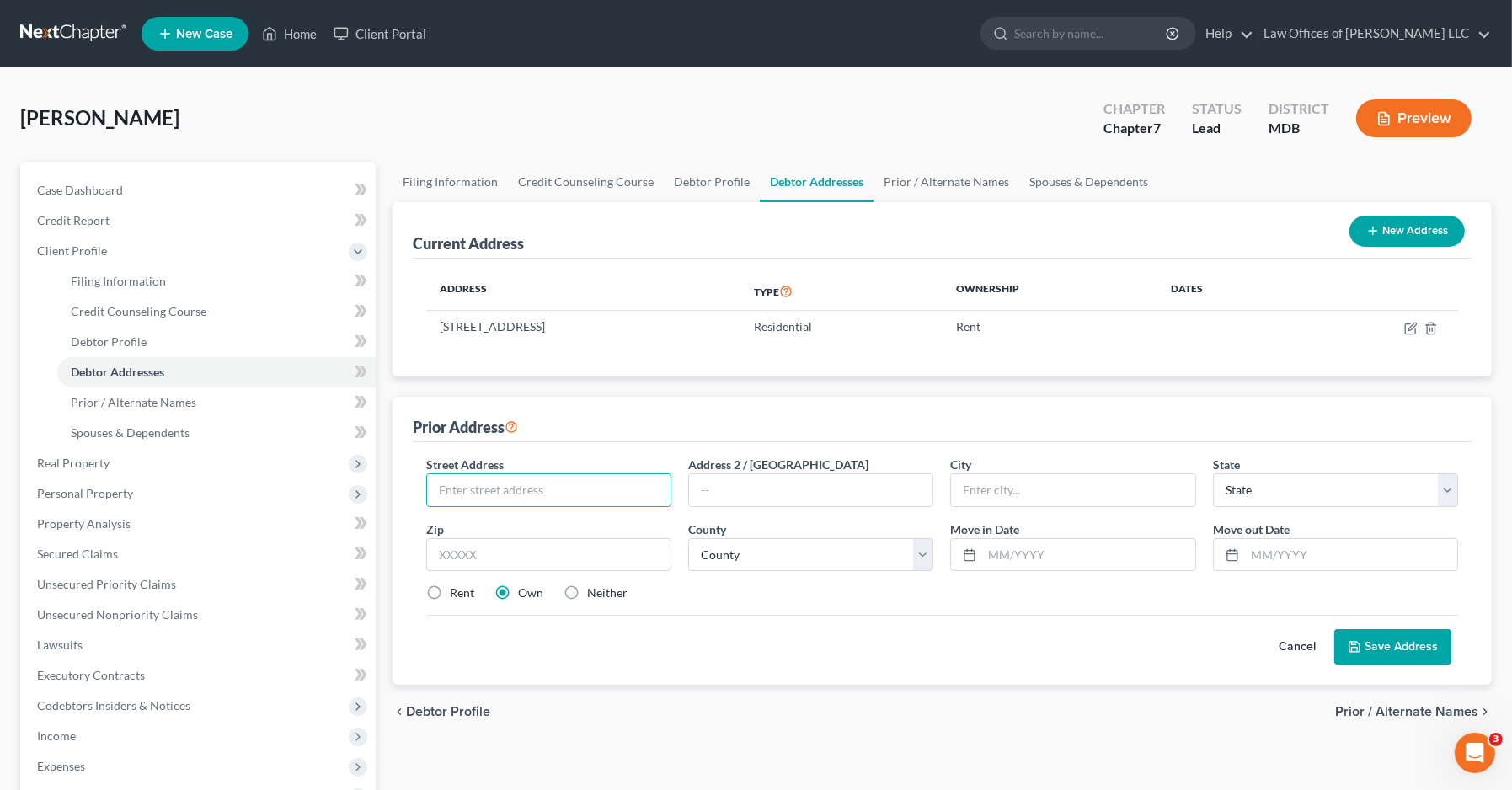
click at [457, 598] on label "Rent" at bounding box center [462, 593] width 25 height 17
click at [457, 596] on input "Rent" at bounding box center [461, 589] width 11 height 11
radio input "true"
click at [498, 497] on input "text" at bounding box center [548, 490] width 244 height 32
type input "759 [PERSON_NAME] Dr."
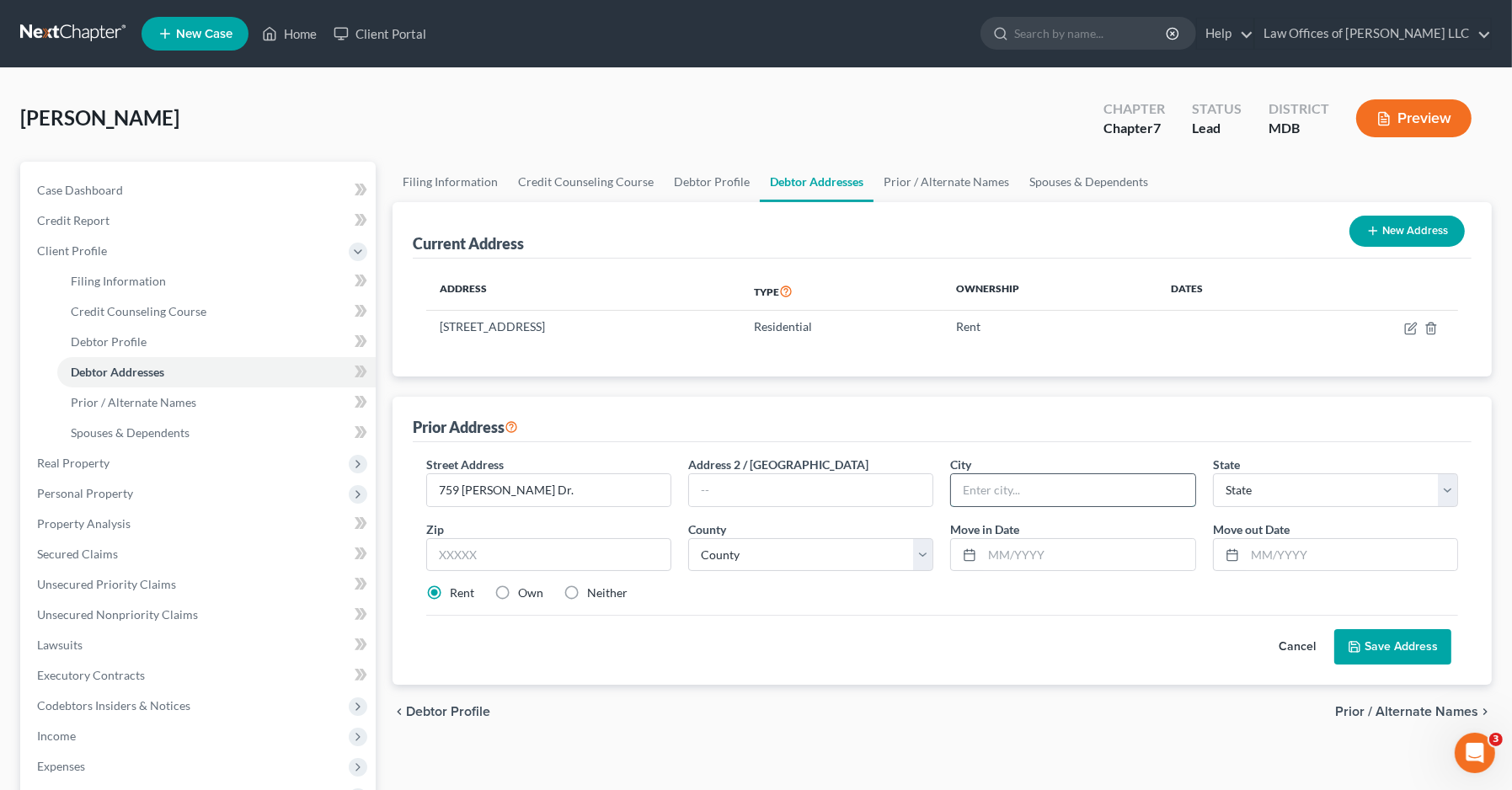
click at [1016, 491] on input "text" at bounding box center [1072, 490] width 244 height 32
type input "Heath"
click at [1347, 494] on select "State [US_STATE] AK AR AZ CA CO CT DE DC [GEOGRAPHIC_DATA] [GEOGRAPHIC_DATA] GU…" at bounding box center [1335, 490] width 245 height 33
click at [562, 556] on input "text" at bounding box center [549, 555] width 245 height 33
type input "46056"
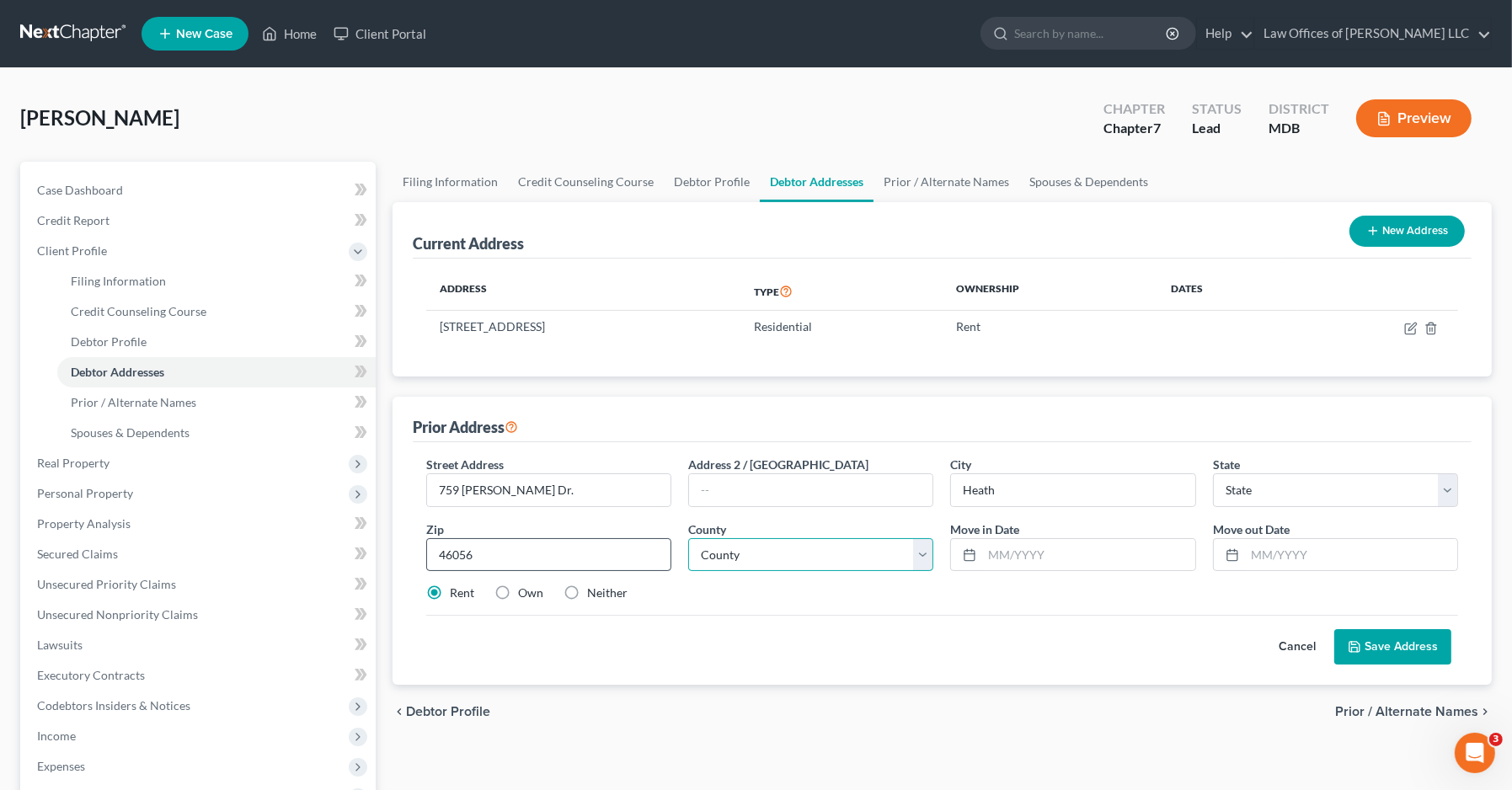
type input "Markleville"
select select "15"
click at [451, 552] on input "46056" at bounding box center [549, 555] width 245 height 33
click at [512, 549] on input "43056" at bounding box center [549, 555] width 245 height 33
type input "43056"
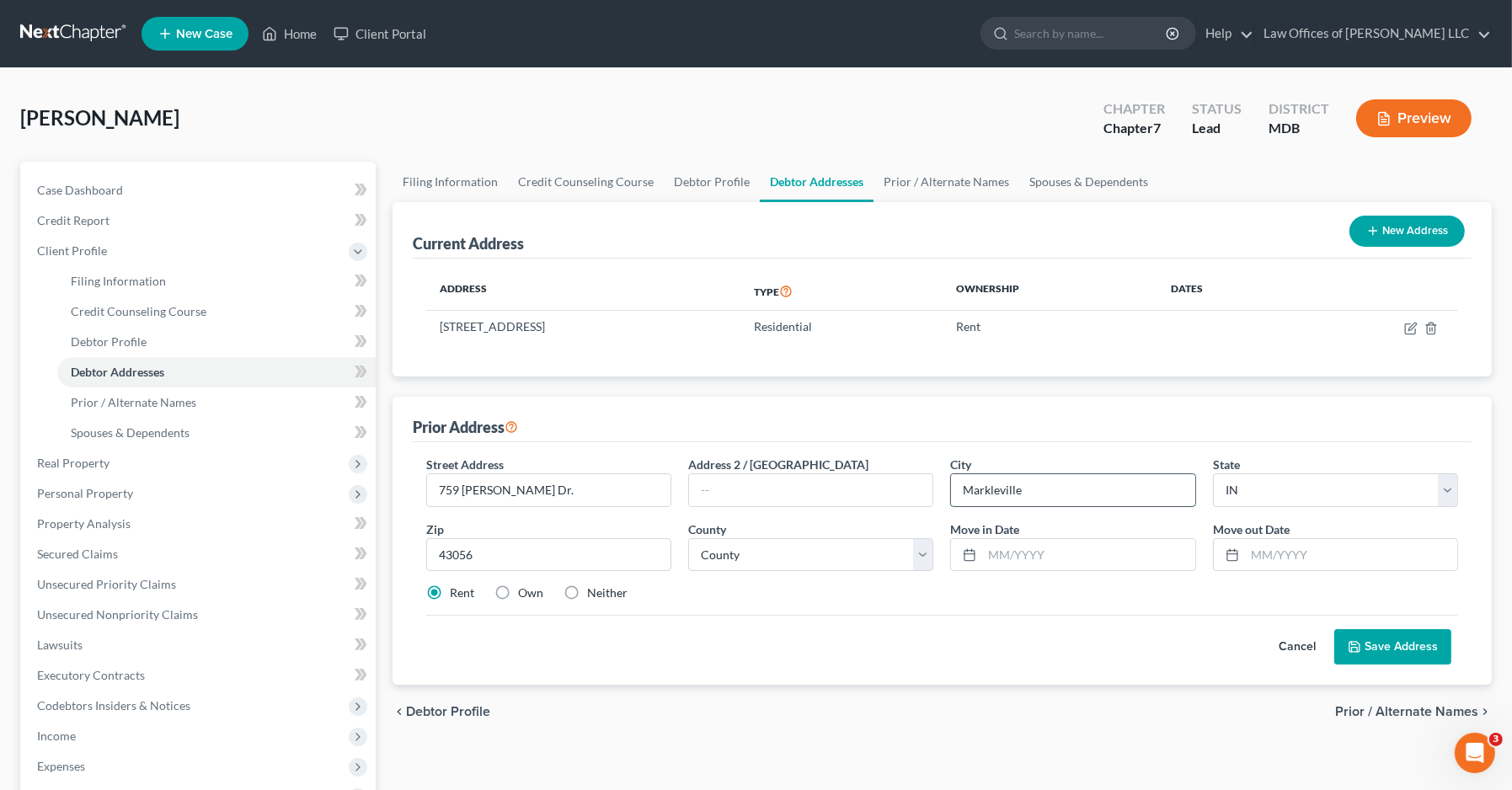
click at [1030, 484] on input "Markleville" at bounding box center [1072, 490] width 244 height 32
type input "Heath"
select select "36"
click at [832, 556] on select "County [GEOGRAPHIC_DATA] [GEOGRAPHIC_DATA] [GEOGRAPHIC_DATA] [GEOGRAPHIC_DATA] …" at bounding box center [811, 555] width 245 height 33
select select "44"
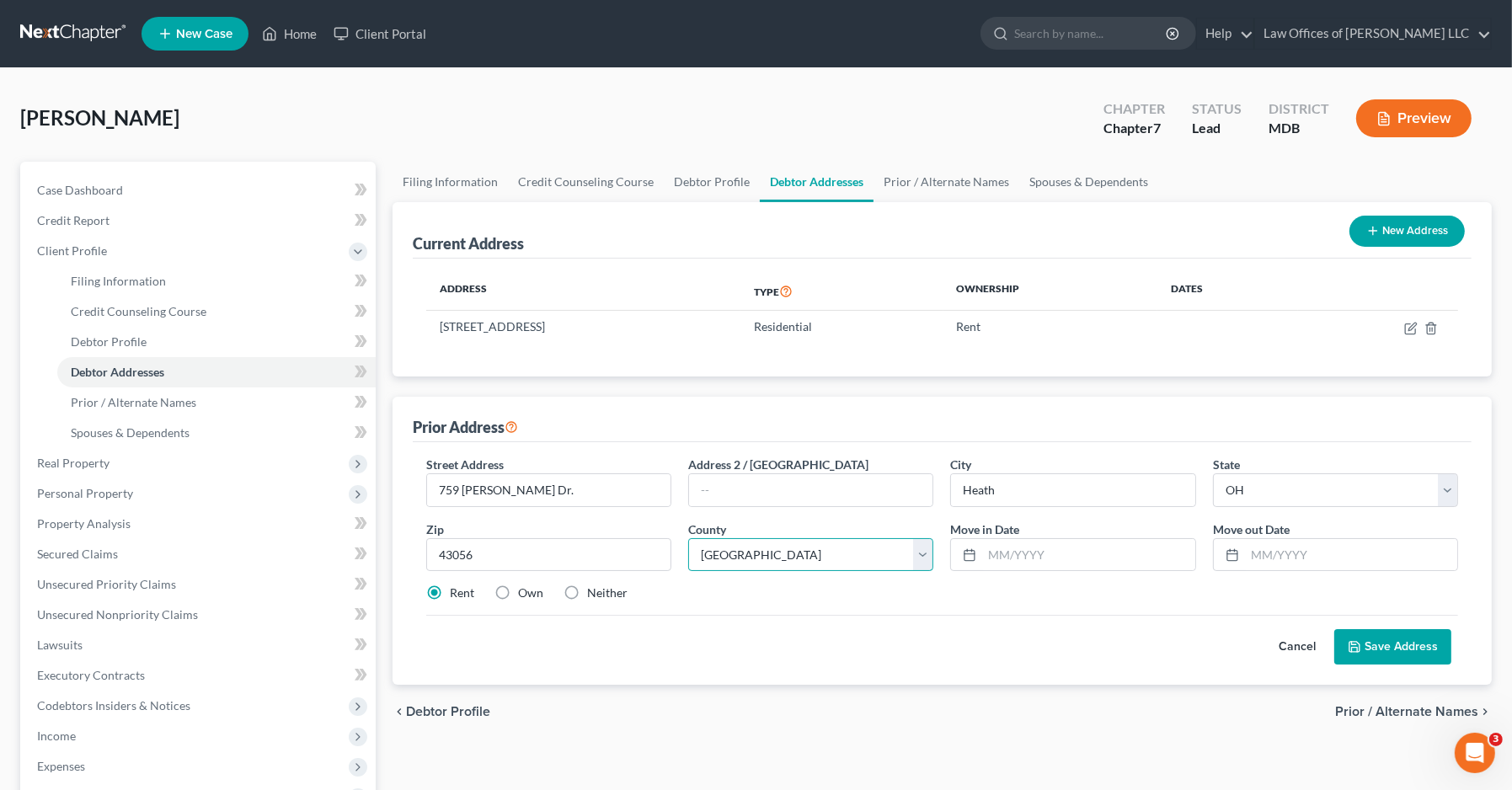
click at [689, 538] on select "County [GEOGRAPHIC_DATA] [GEOGRAPHIC_DATA] [GEOGRAPHIC_DATA] [GEOGRAPHIC_DATA] …" at bounding box center [811, 555] width 245 height 33
click at [998, 548] on input "text" at bounding box center [1088, 555] width 212 height 32
type input "09/2023"
type input "06/2024"
drag, startPoint x: 1027, startPoint y: 541, endPoint x: 1035, endPoint y: 545, distance: 8.9
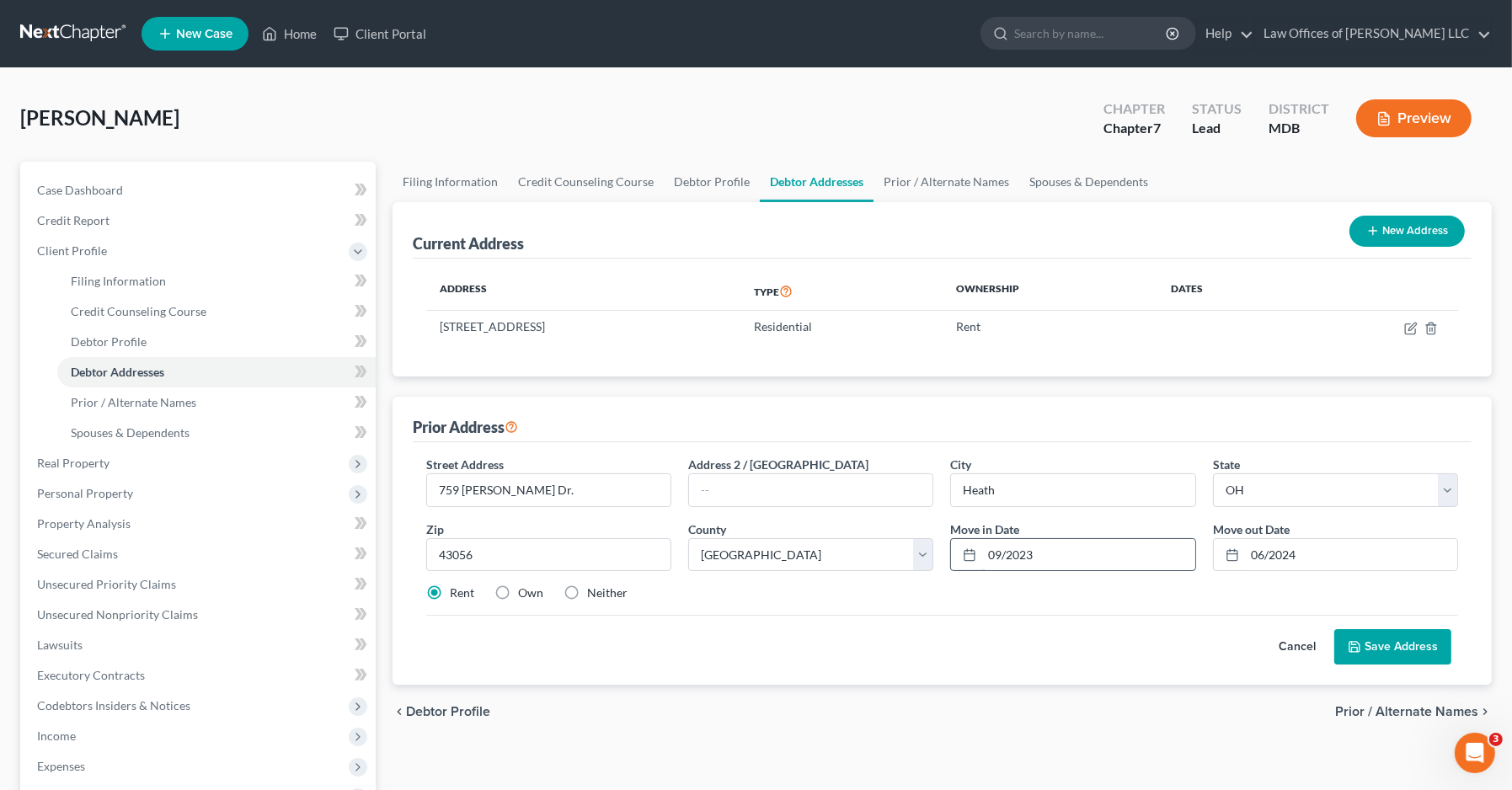
click at [1035, 545] on input "09/2023" at bounding box center [1088, 555] width 212 height 32
type input "09/2022"
click at [1347, 645] on button "Save Address" at bounding box center [1392, 647] width 117 height 35
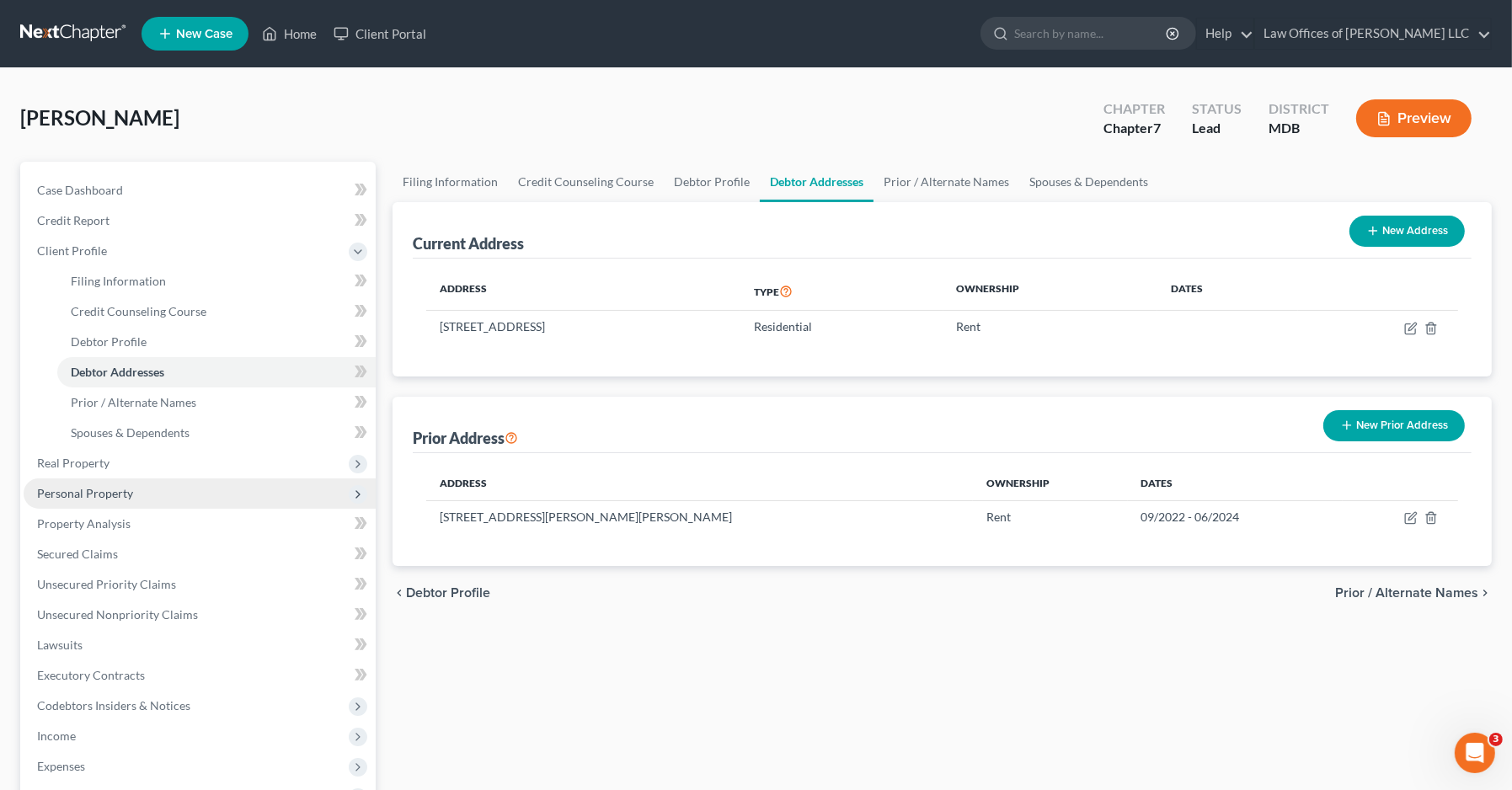
click at [171, 493] on span "Personal Property" at bounding box center [200, 494] width 352 height 31
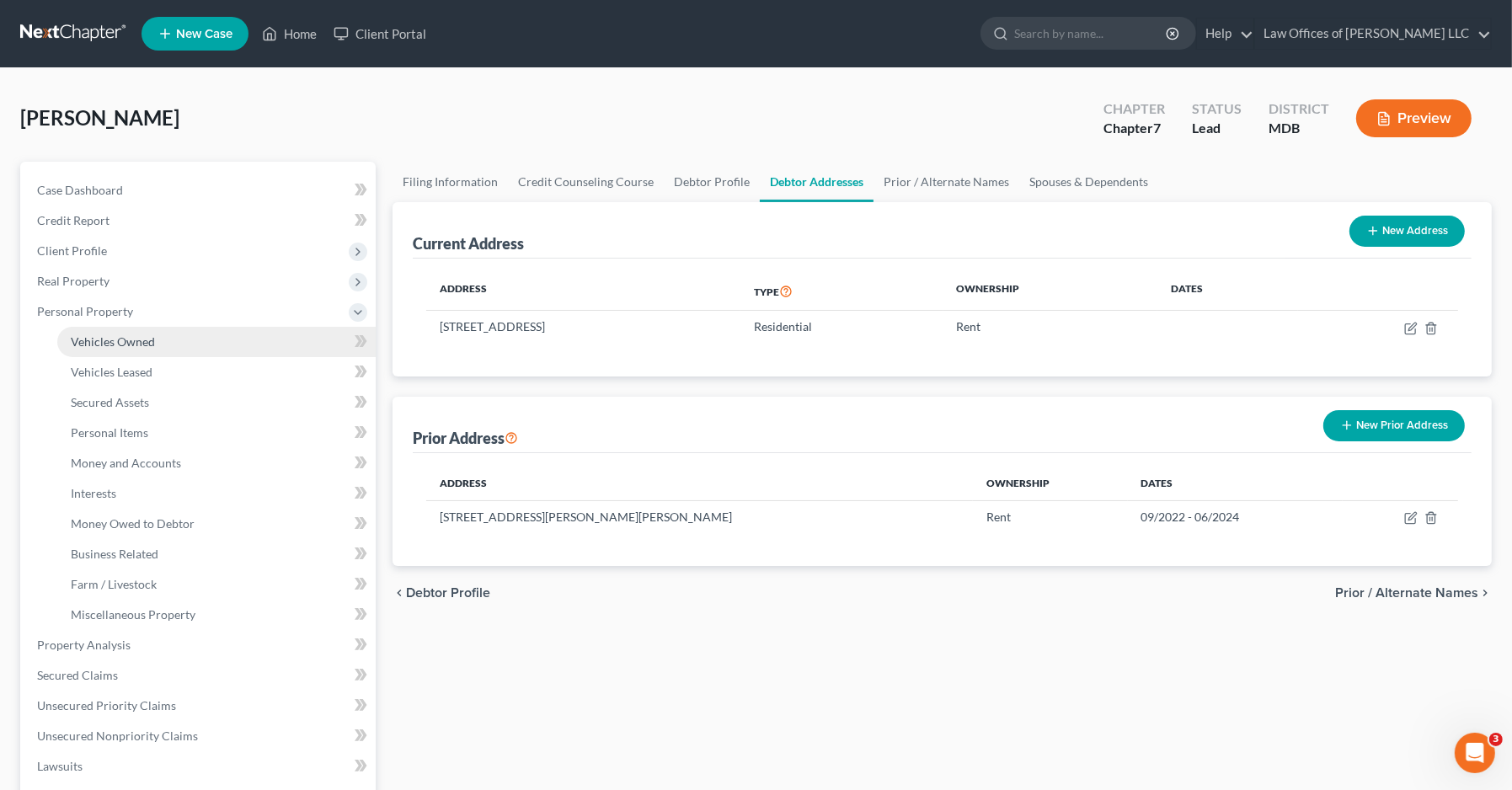
click at [101, 344] on span "Vehicles Owned" at bounding box center [113, 341] width 84 height 14
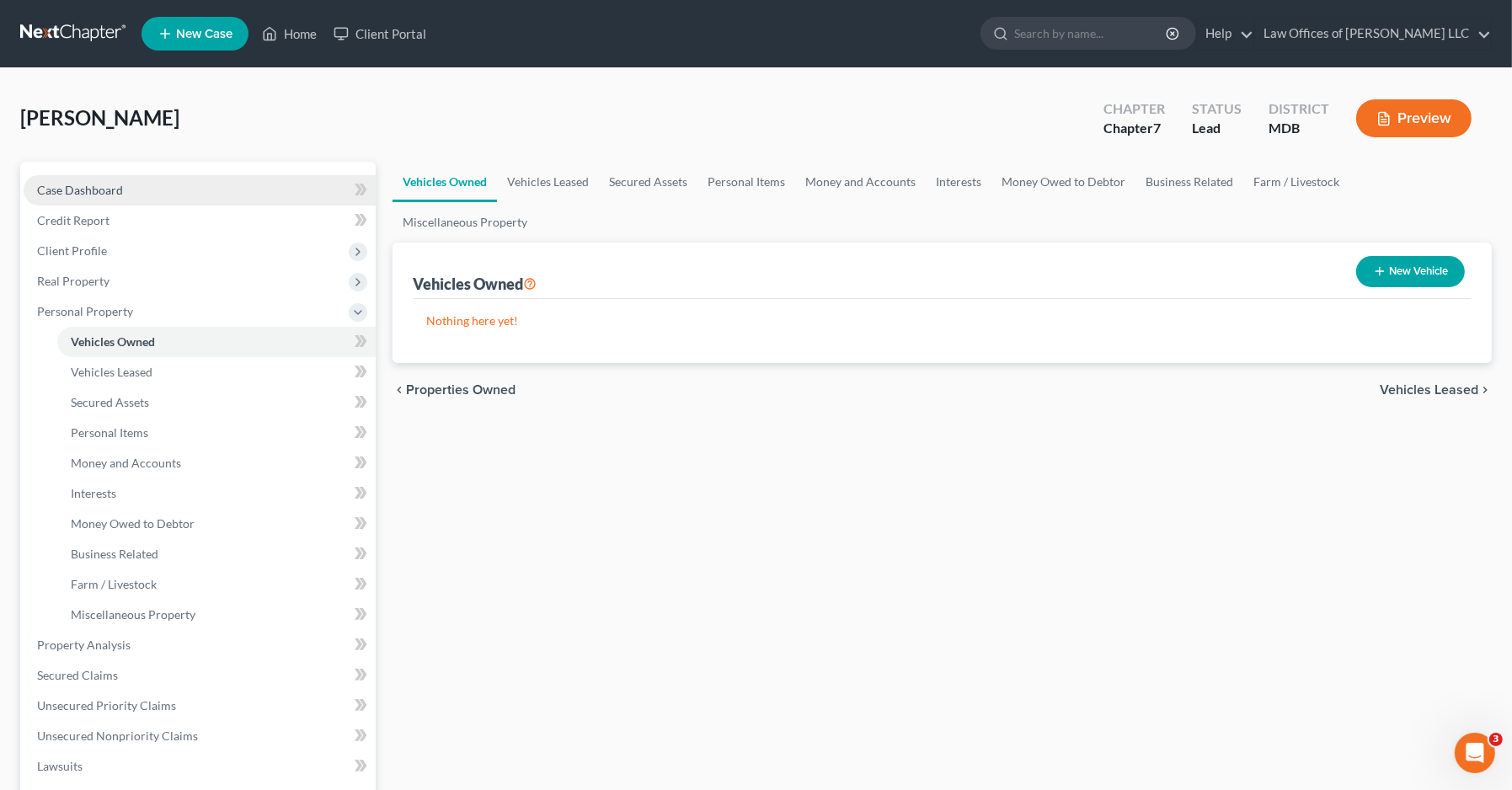
click at [98, 194] on span "Case Dashboard" at bounding box center [80, 189] width 86 height 14
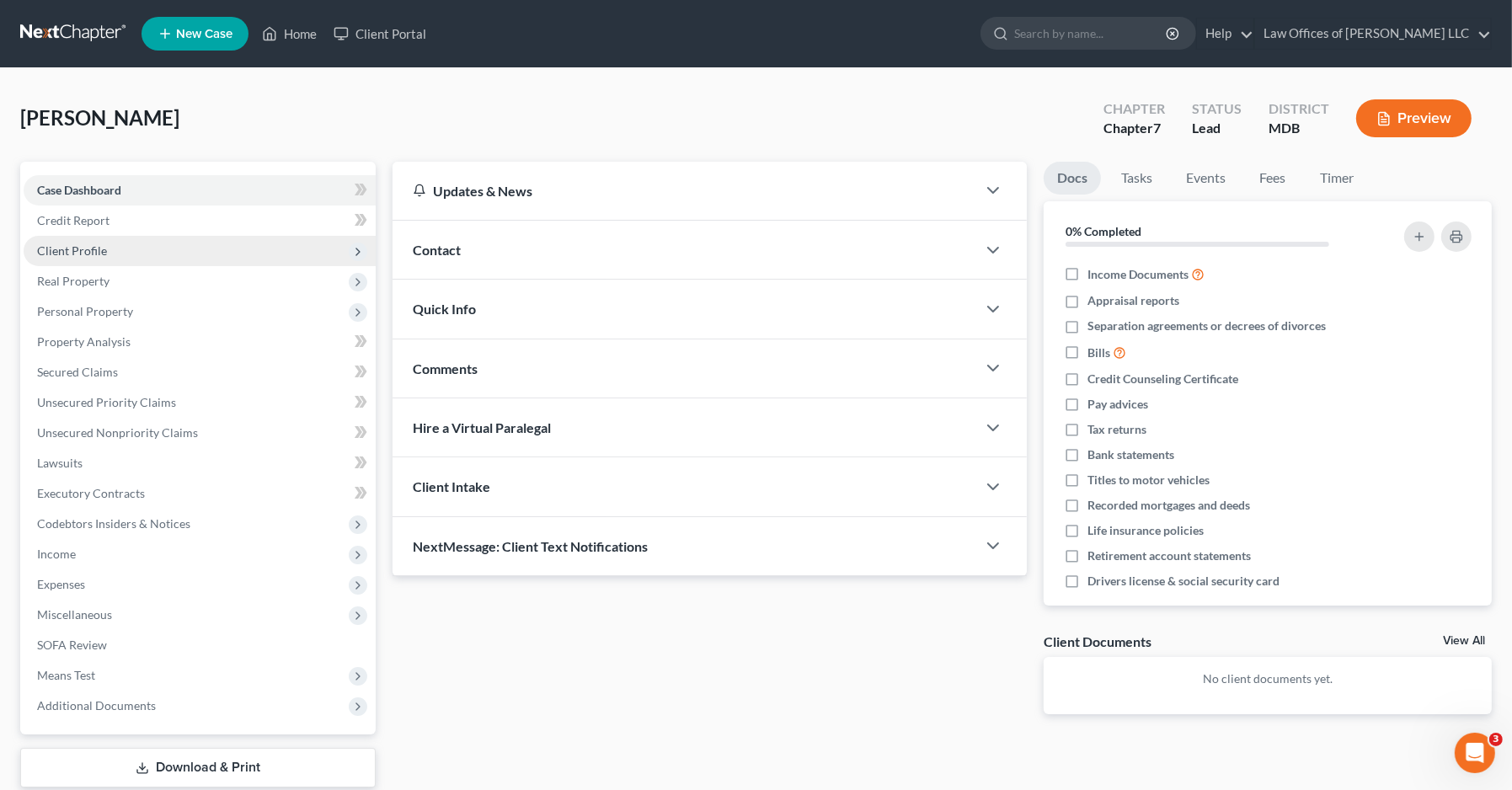
click at [88, 256] on span "Client Profile" at bounding box center [72, 251] width 70 height 14
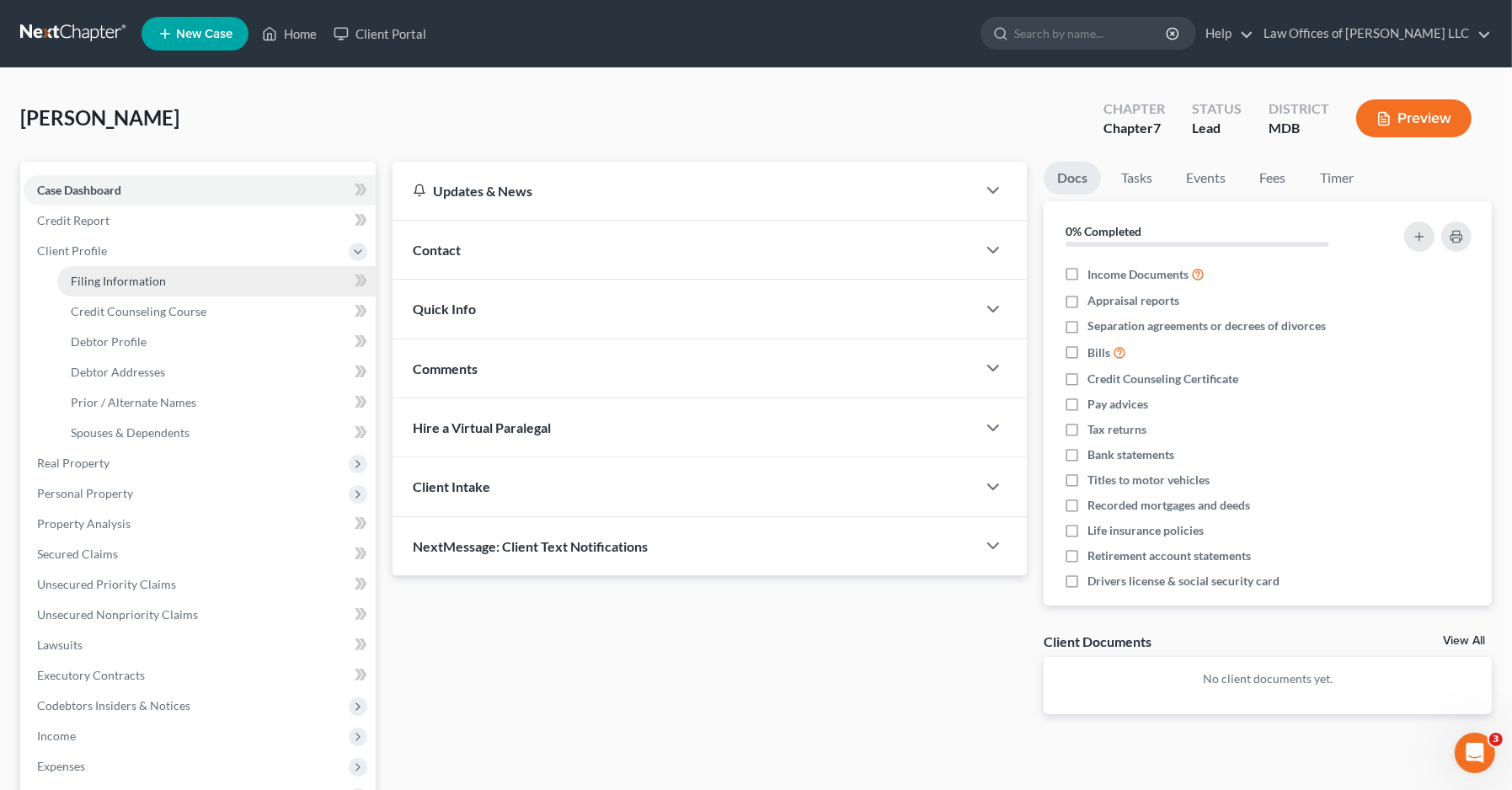
click at [159, 292] on link "Filing Information" at bounding box center [216, 281] width 318 height 31
select select "1"
select select "0"
select select "38"
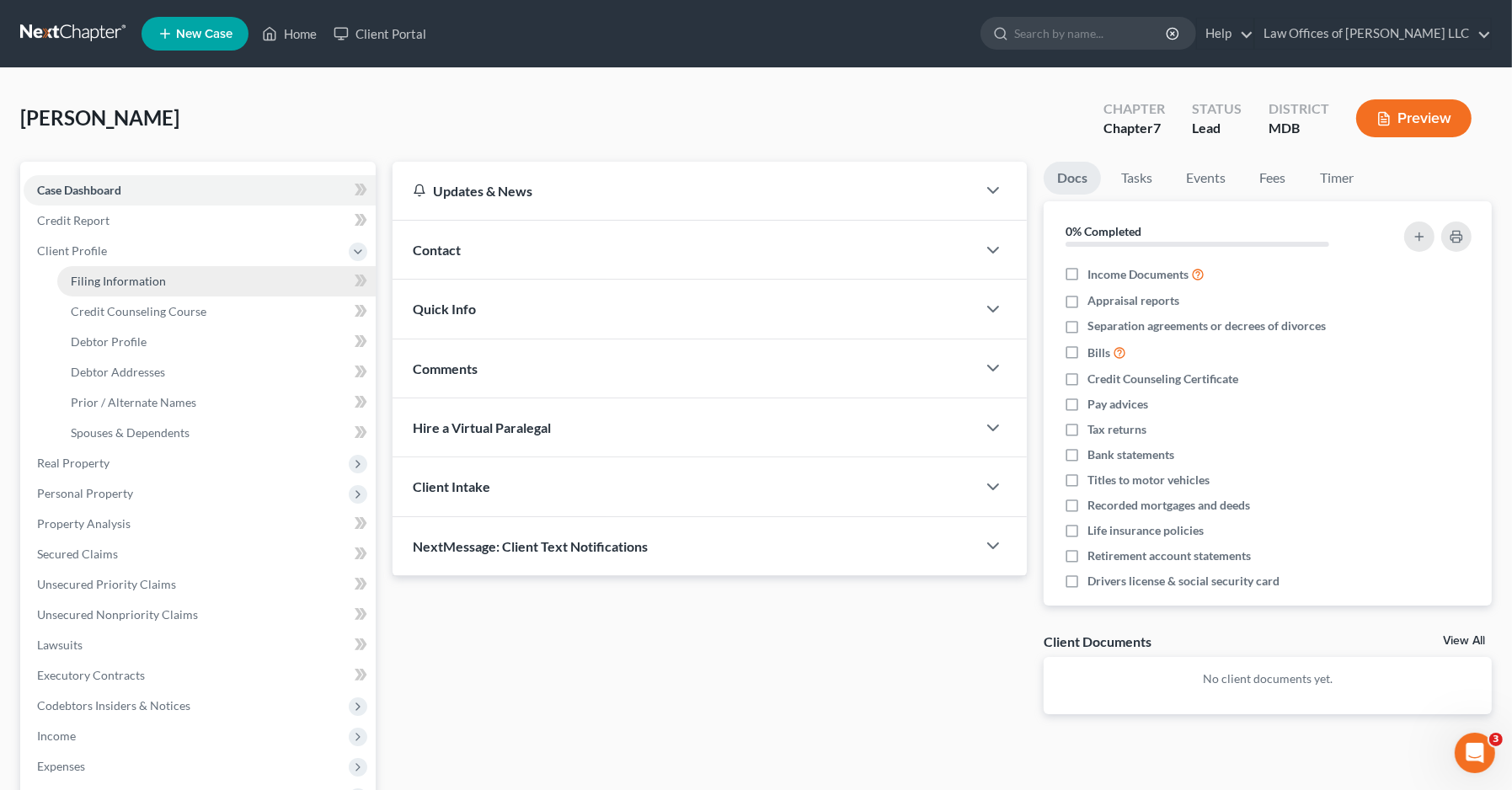
select select "0"
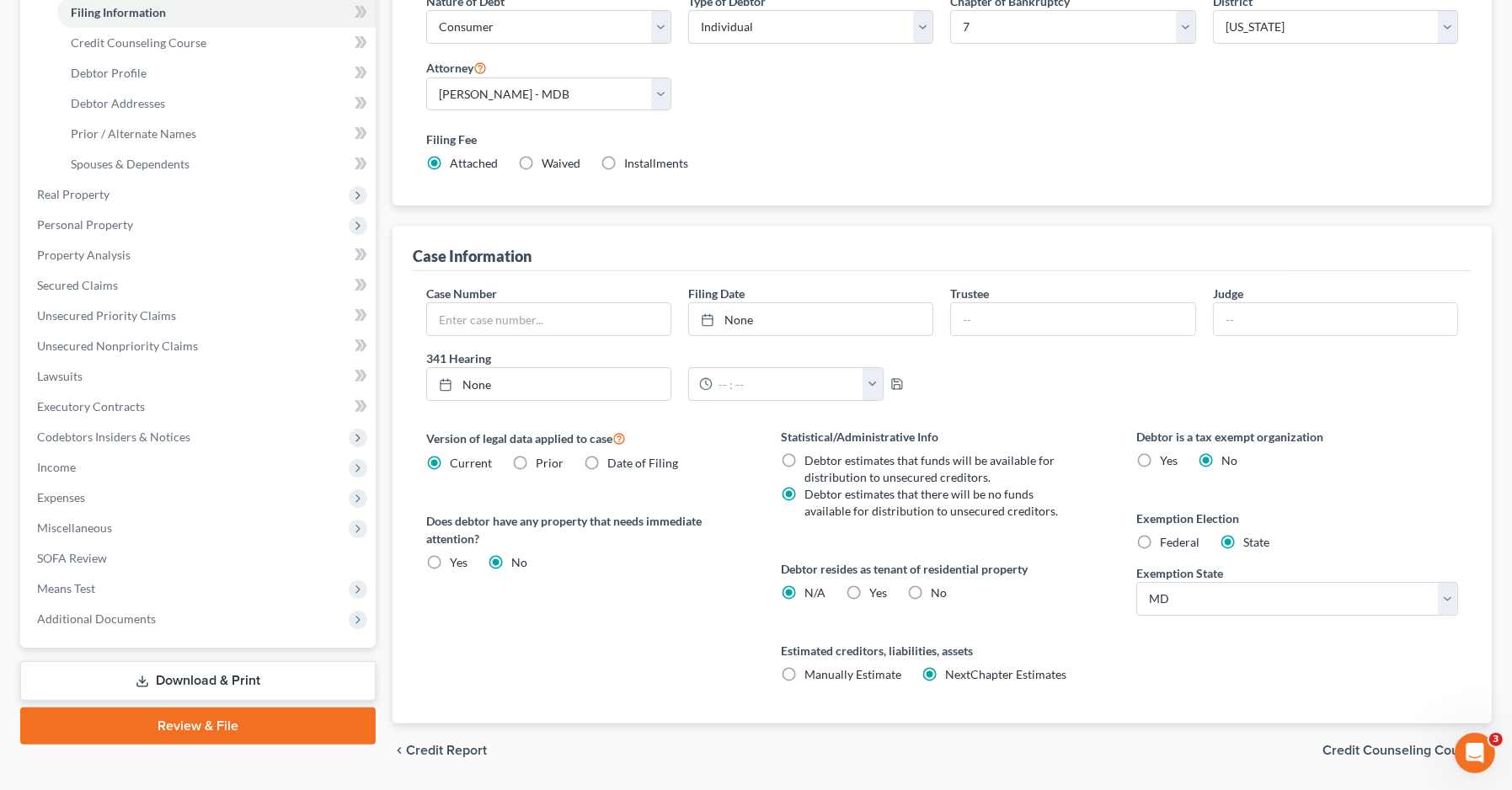
scroll to position [317, 0]
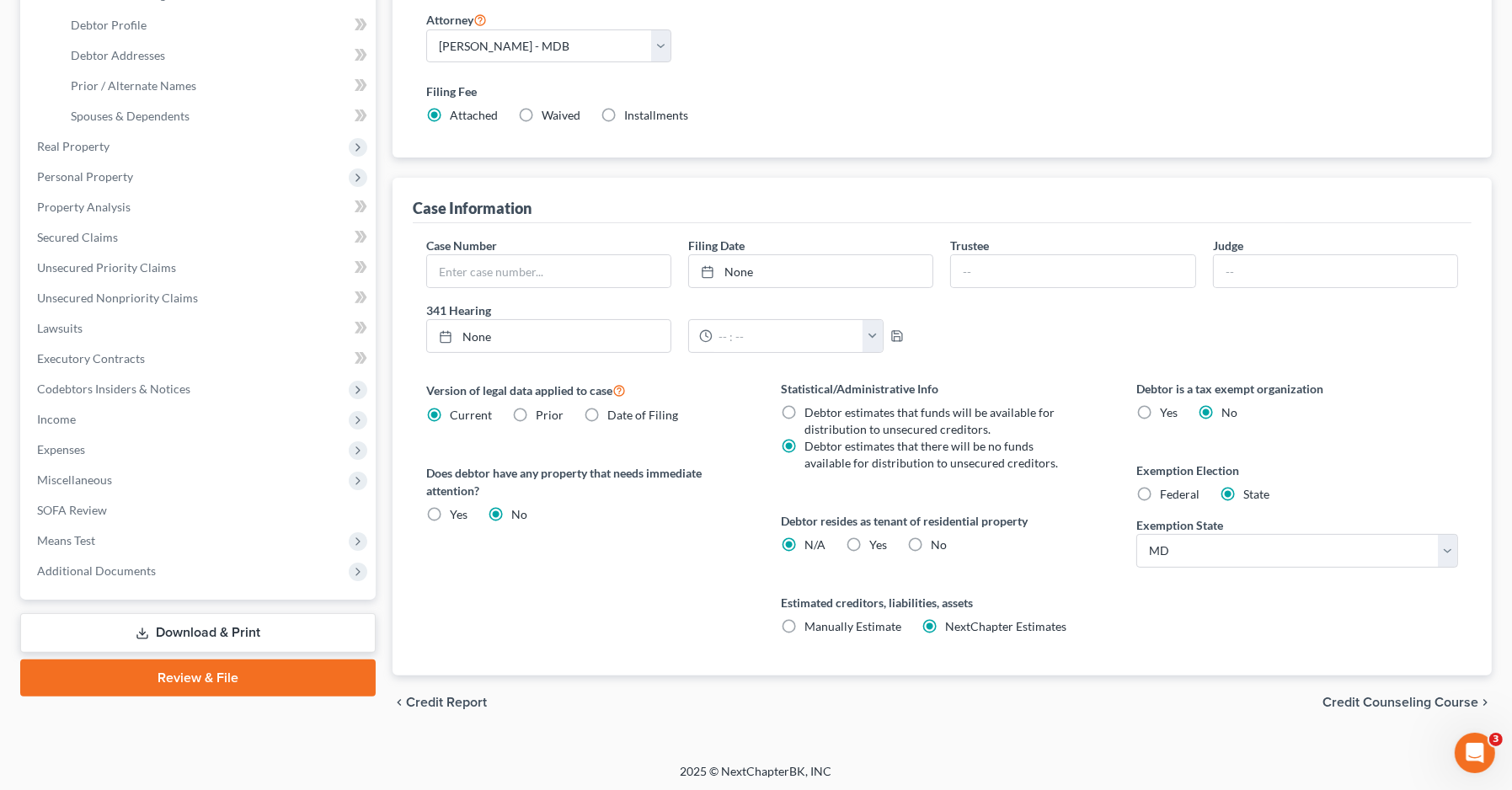
click at [1294, 565] on div "Debtor is a tax exempt organization Yes No Exemption Election Federal State Exe…" at bounding box center [1297, 527] width 356 height 296
click at [1289, 545] on select "State [US_STATE] AK AR AZ CA CO CT DE DC [GEOGRAPHIC_DATA] [GEOGRAPHIC_DATA] GU…" at bounding box center [1297, 550] width 321 height 33
select select "36"
click at [1136, 534] on select "State [US_STATE] AK AR AZ CA CO CT DE DC [GEOGRAPHIC_DATA] [GEOGRAPHIC_DATA] GU…" at bounding box center [1297, 550] width 321 height 33
click at [879, 542] on span "Yes" at bounding box center [879, 544] width 17 height 14
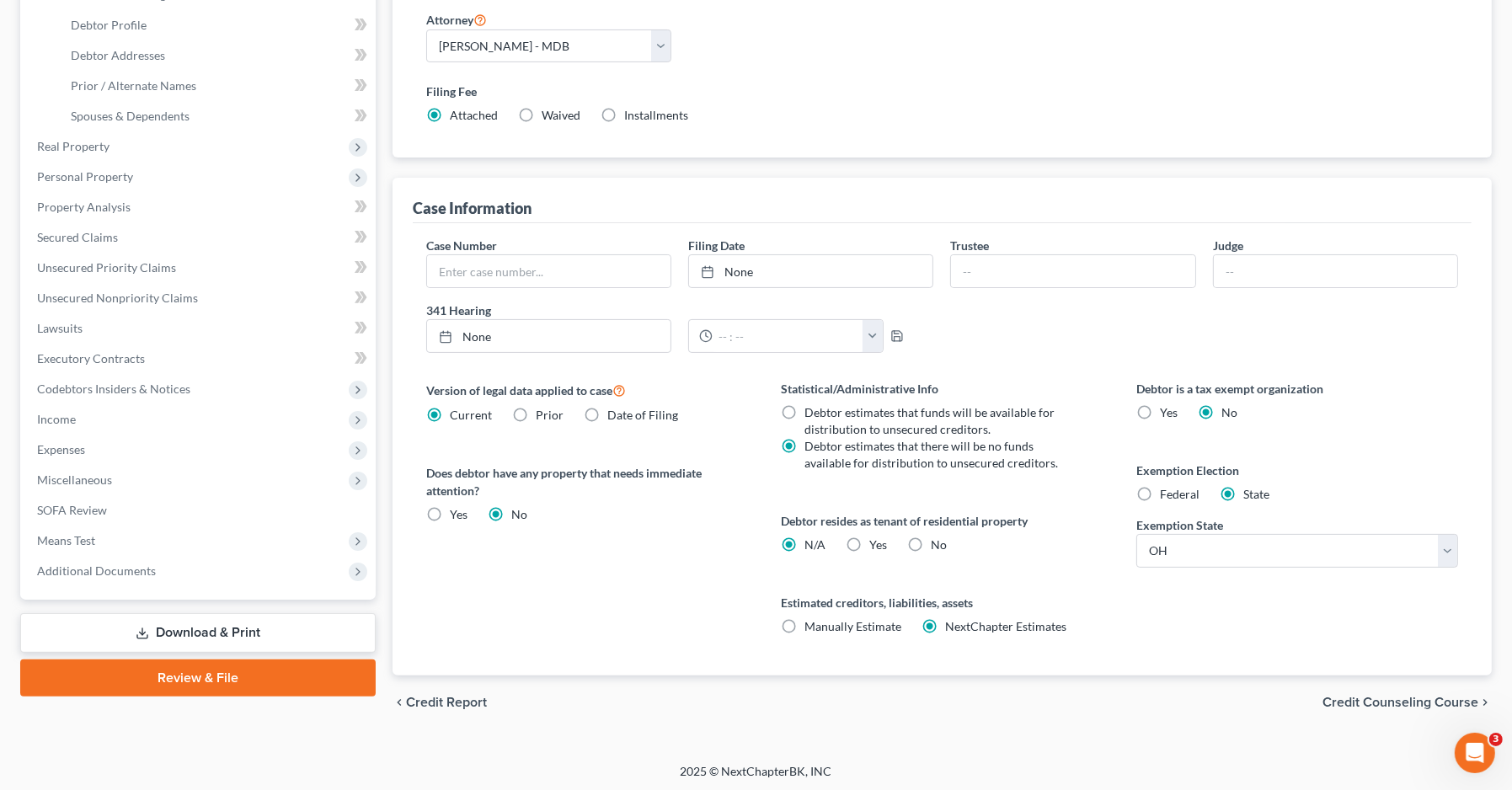
click at [879, 542] on input "Yes Yes" at bounding box center [882, 541] width 11 height 11
radio input "true"
radio input "false"
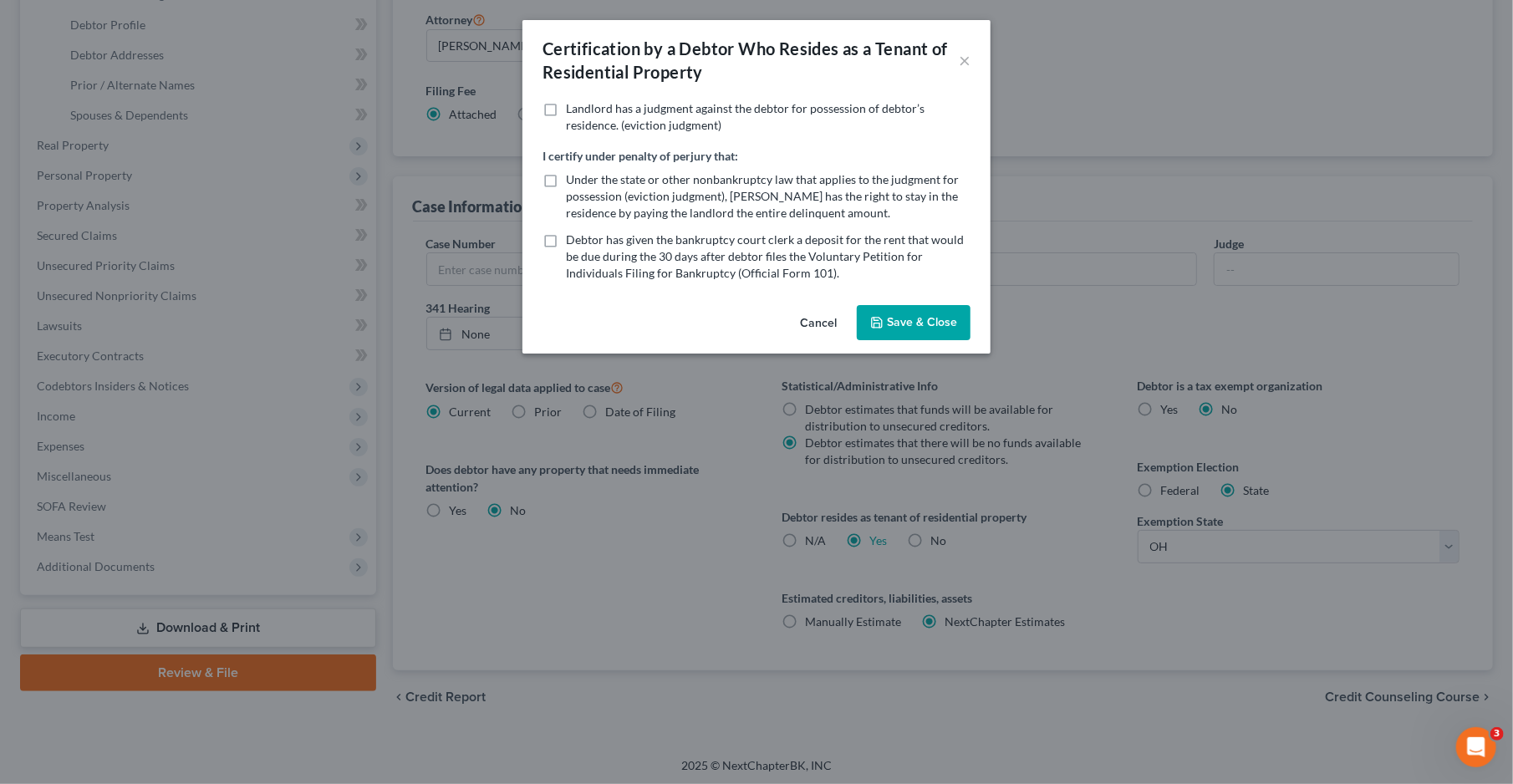
click at [943, 319] on button "Save & Close" at bounding box center [914, 322] width 114 height 35
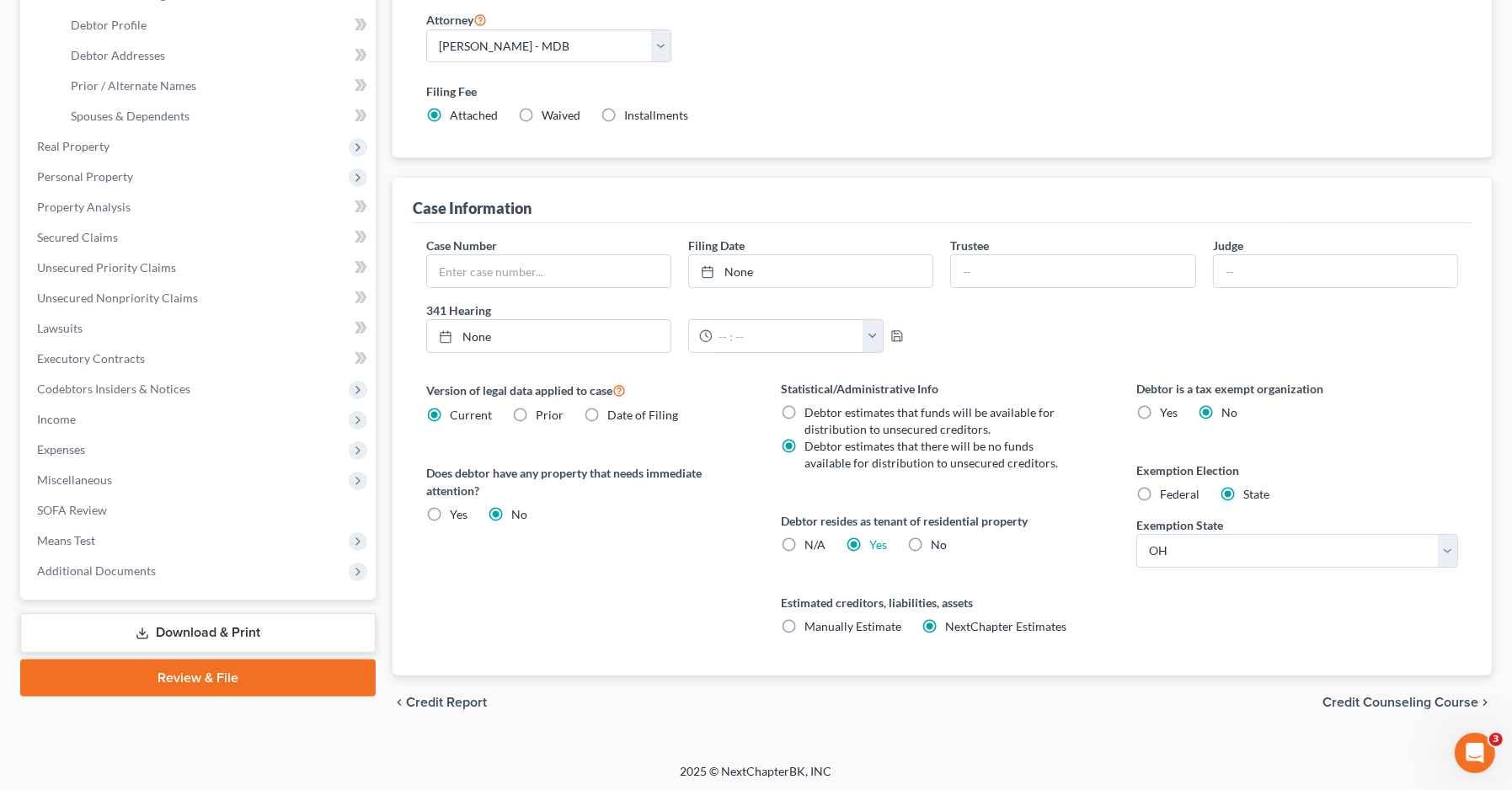
click at [1347, 702] on span "Credit Counseling Course" at bounding box center [1400, 702] width 156 height 13
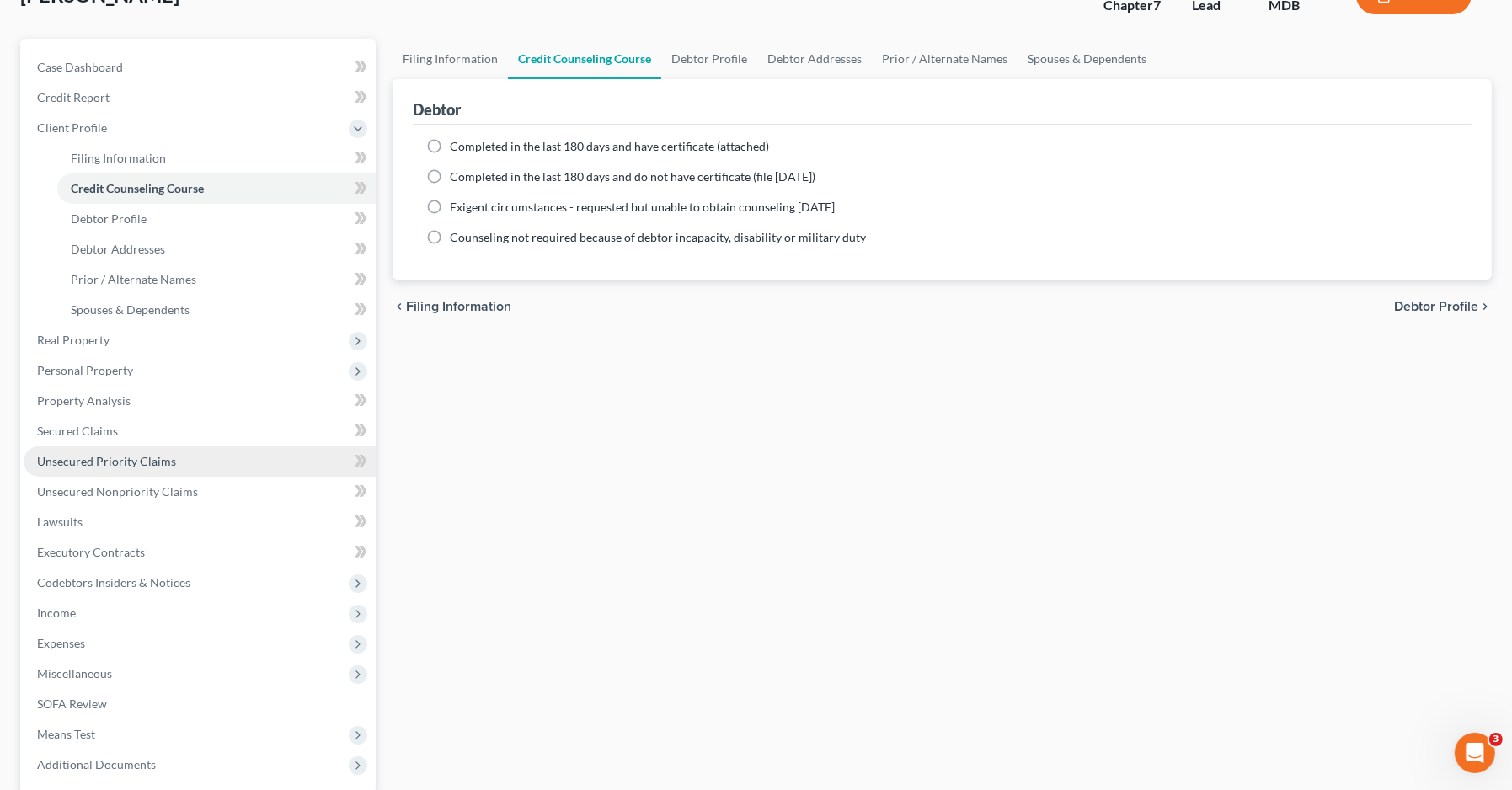
scroll to position [168, 0]
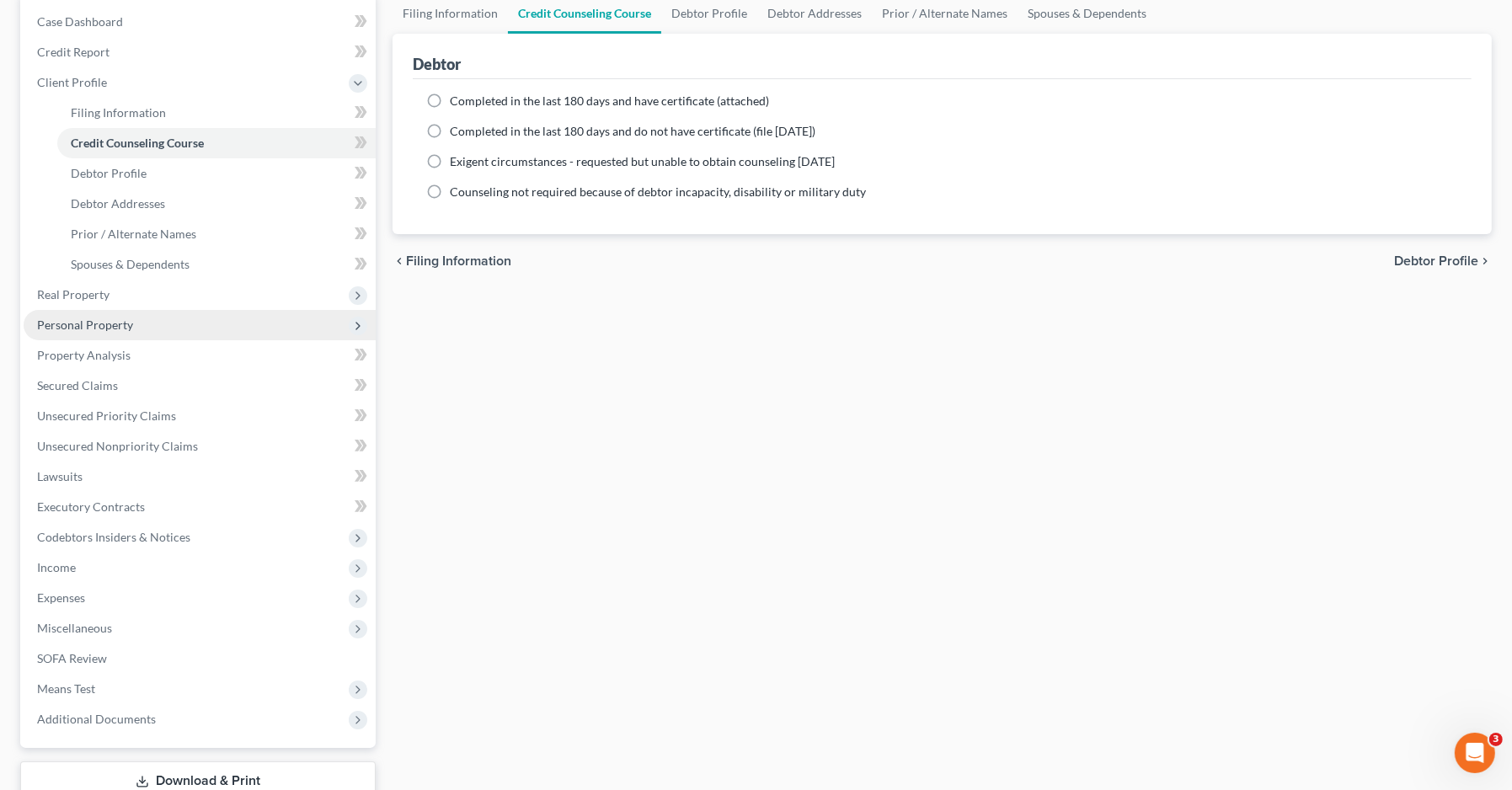
click at [111, 321] on span "Personal Property" at bounding box center [85, 324] width 96 height 14
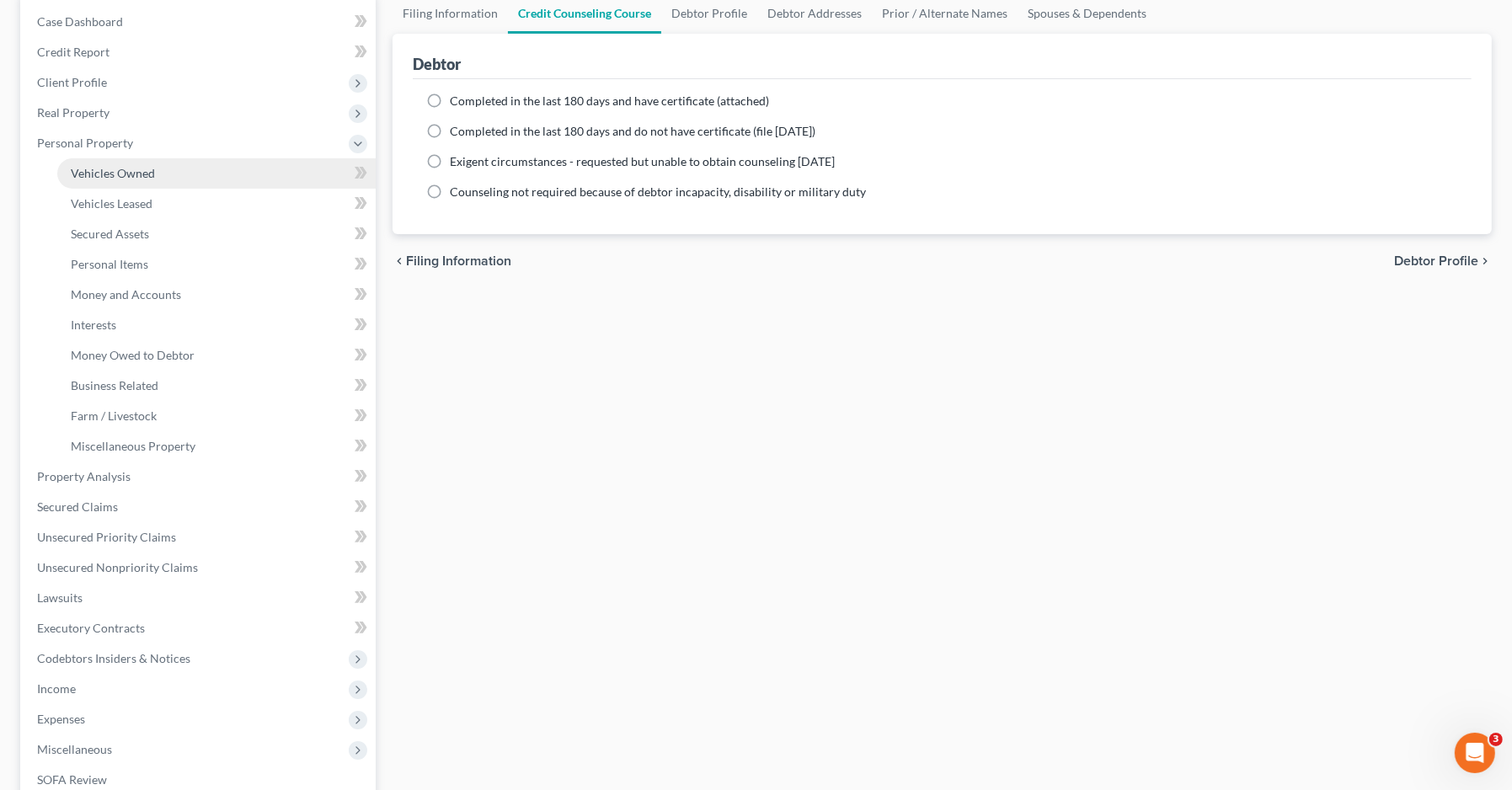
click at [121, 181] on link "Vehicles Owned" at bounding box center [216, 174] width 318 height 31
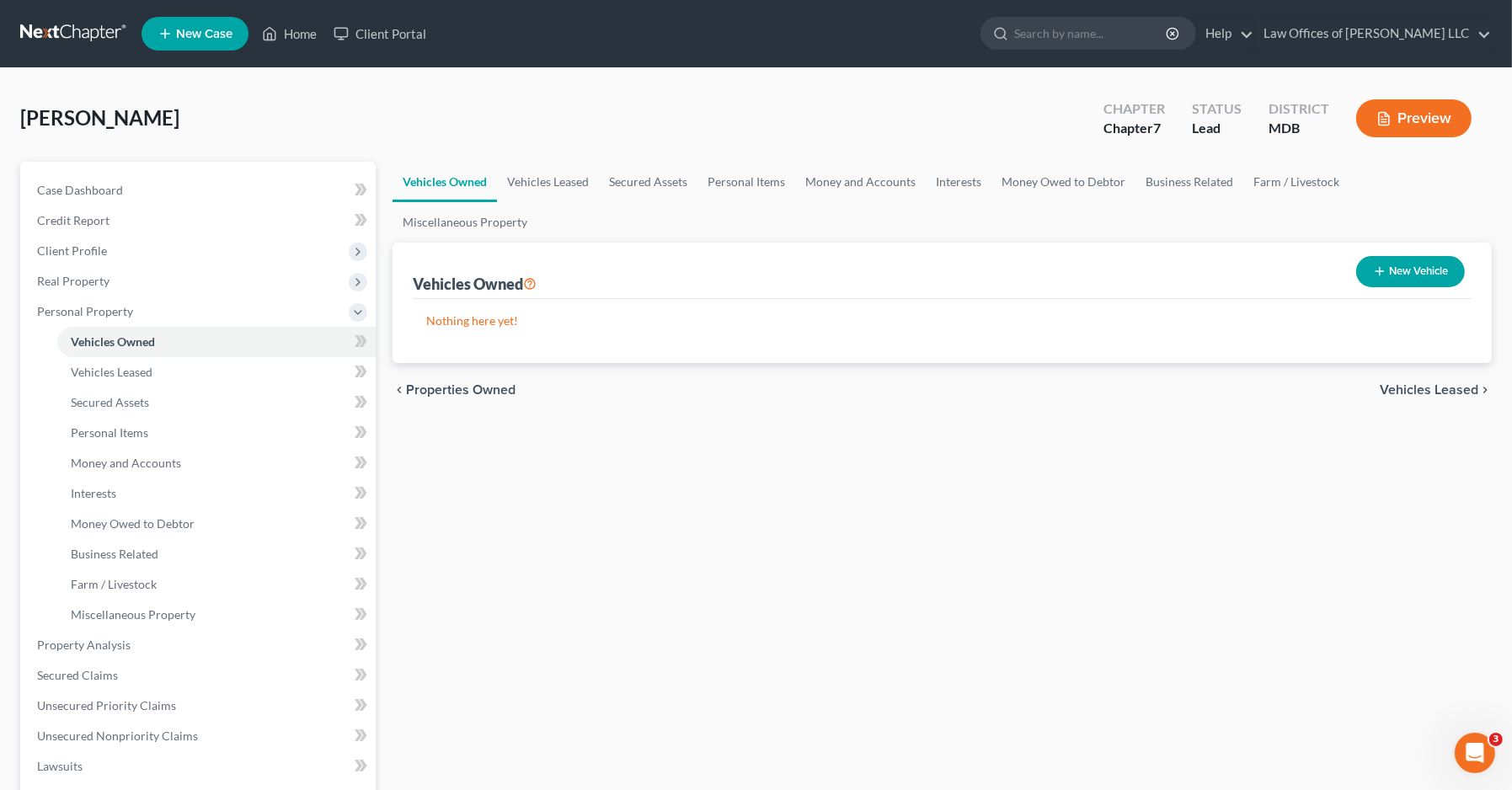
click at [1347, 256] on button "New Vehicle" at bounding box center [1411, 272] width 109 height 32
select select "0"
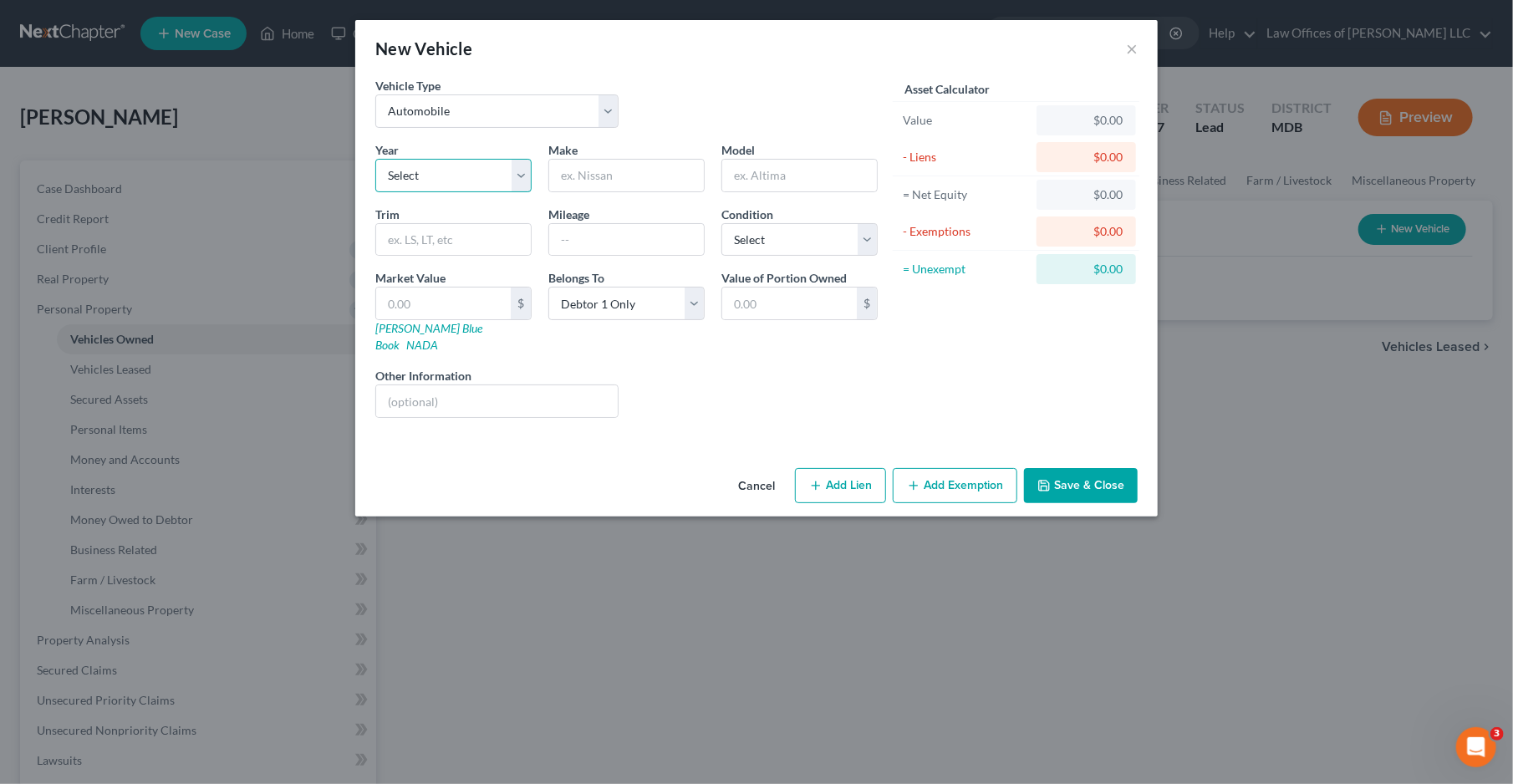
click at [431, 166] on select "Select 2026 2025 2024 2023 2022 2021 2020 2019 2018 2017 2016 2015 2014 2013 20…" at bounding box center [453, 175] width 157 height 33
select select "5"
click at [375, 159] on select "Select 2026 2025 2024 2023 2022 2021 2020 2019 2018 2017 2016 2015 2014 2013 20…" at bounding box center [453, 175] width 157 height 33
click at [589, 157] on div "Make *" at bounding box center [626, 167] width 173 height 51
click at [601, 173] on input "text" at bounding box center [626, 175] width 155 height 31
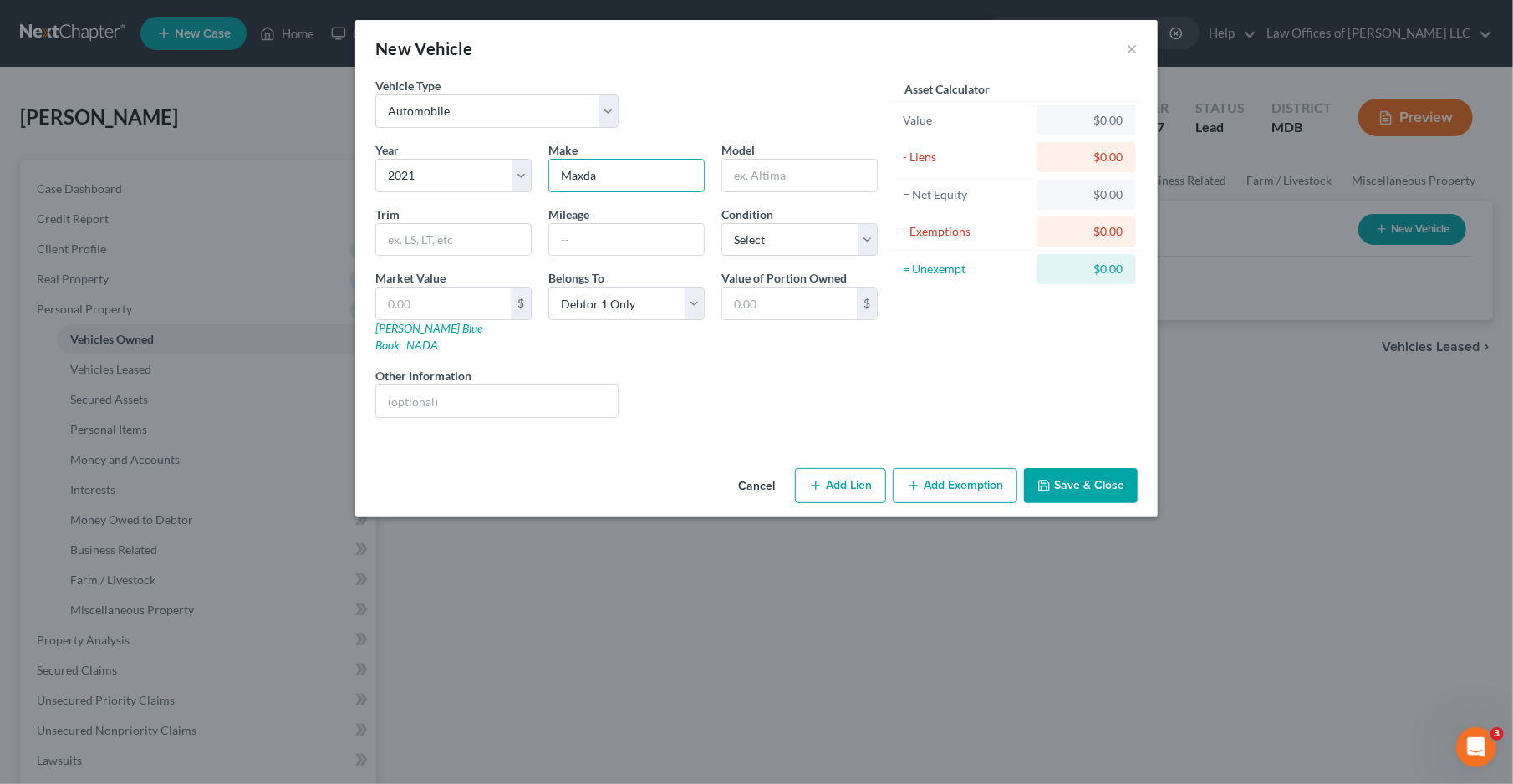
type input "Maxda"
type input "X"
type input "CX"
type input "9"
type input "33000"
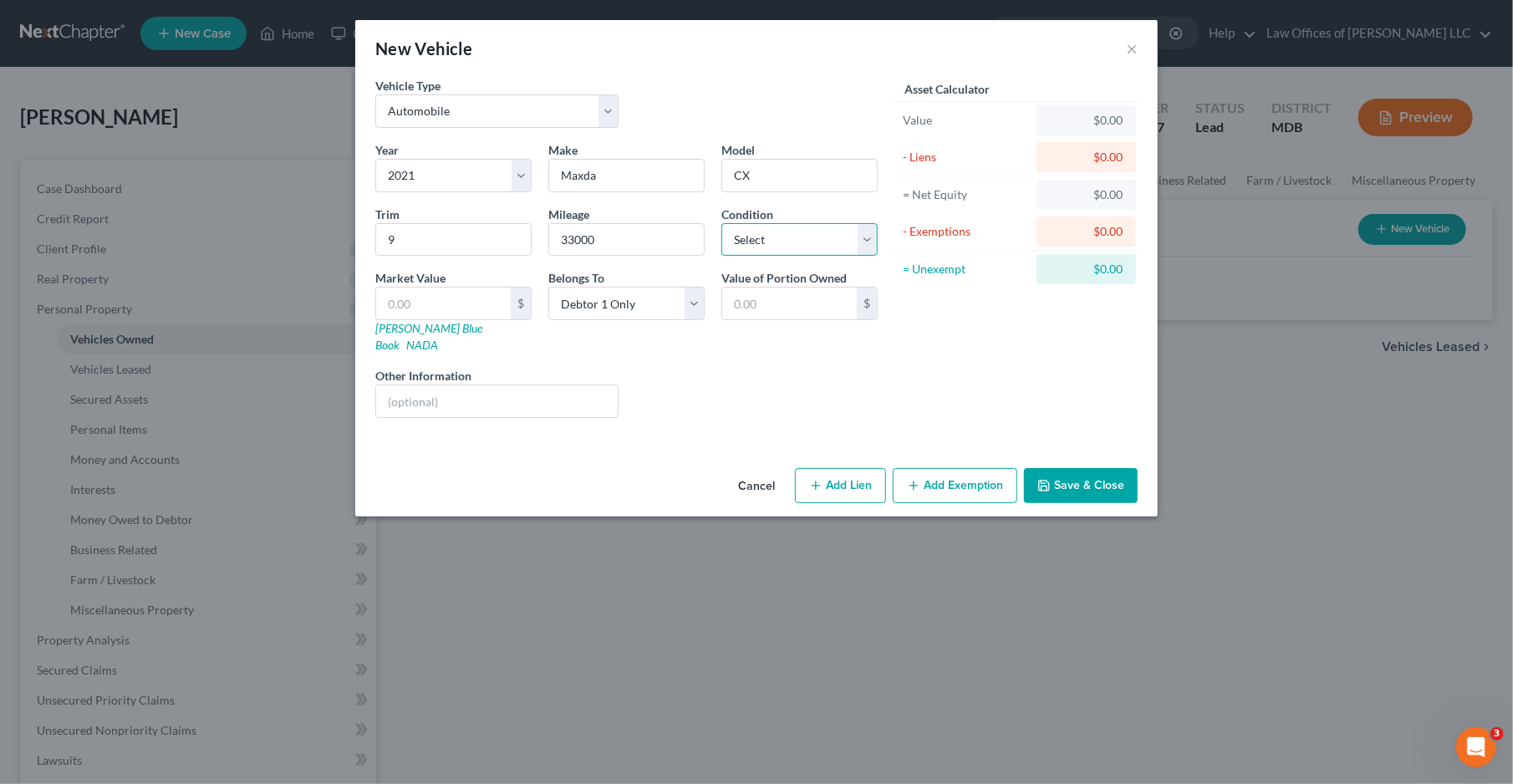
click at [809, 233] on select "Select Excellent Very Good Good Fair Poor" at bounding box center [799, 239] width 157 height 33
select select "2"
click at [721, 223] on select "Select Excellent Very Good Good Fair Poor" at bounding box center [799, 239] width 157 height 33
click at [1070, 468] on button "Save & Close" at bounding box center [1081, 485] width 114 height 35
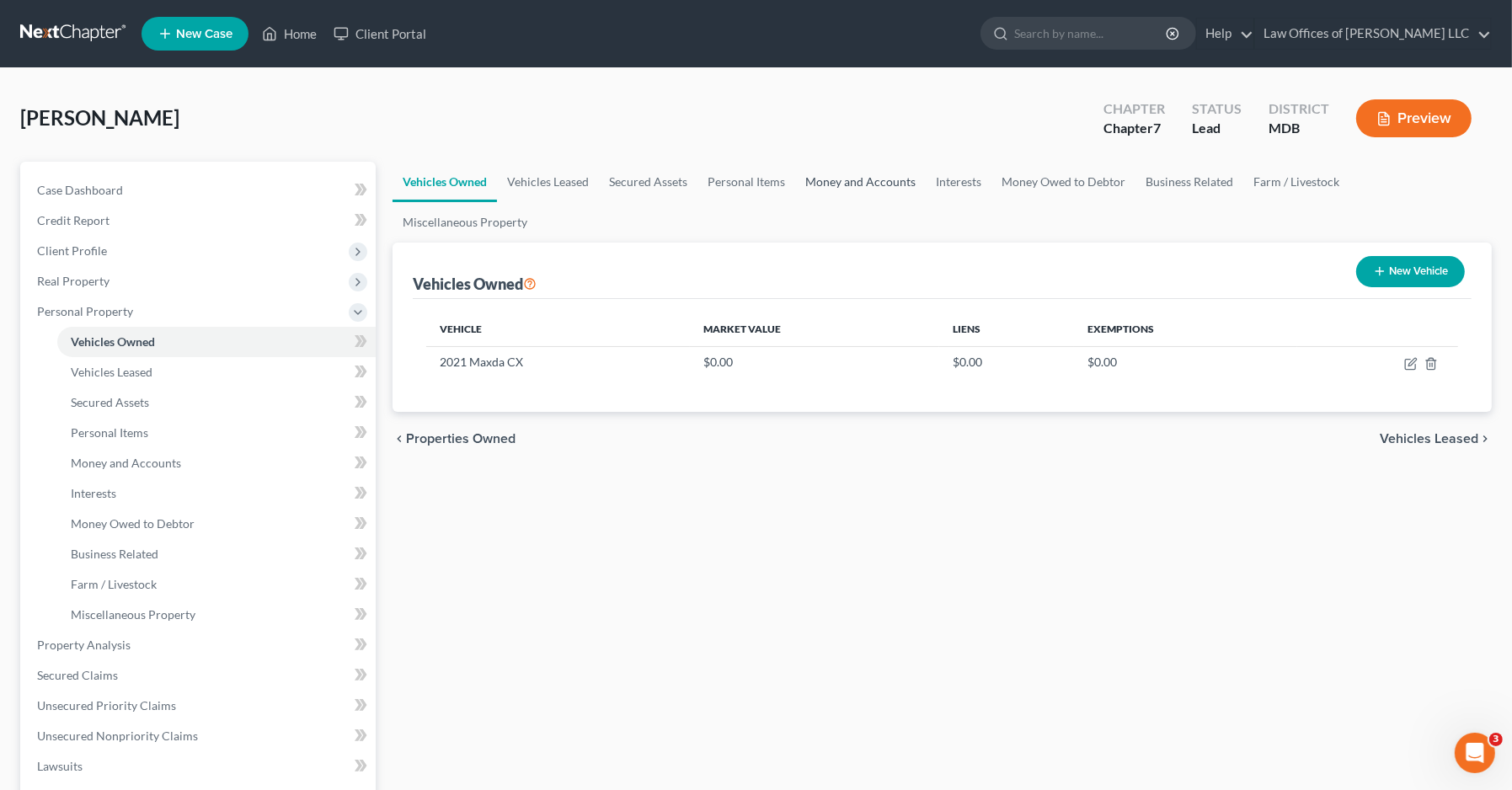
click at [836, 176] on link "Money and Accounts" at bounding box center [860, 182] width 131 height 40
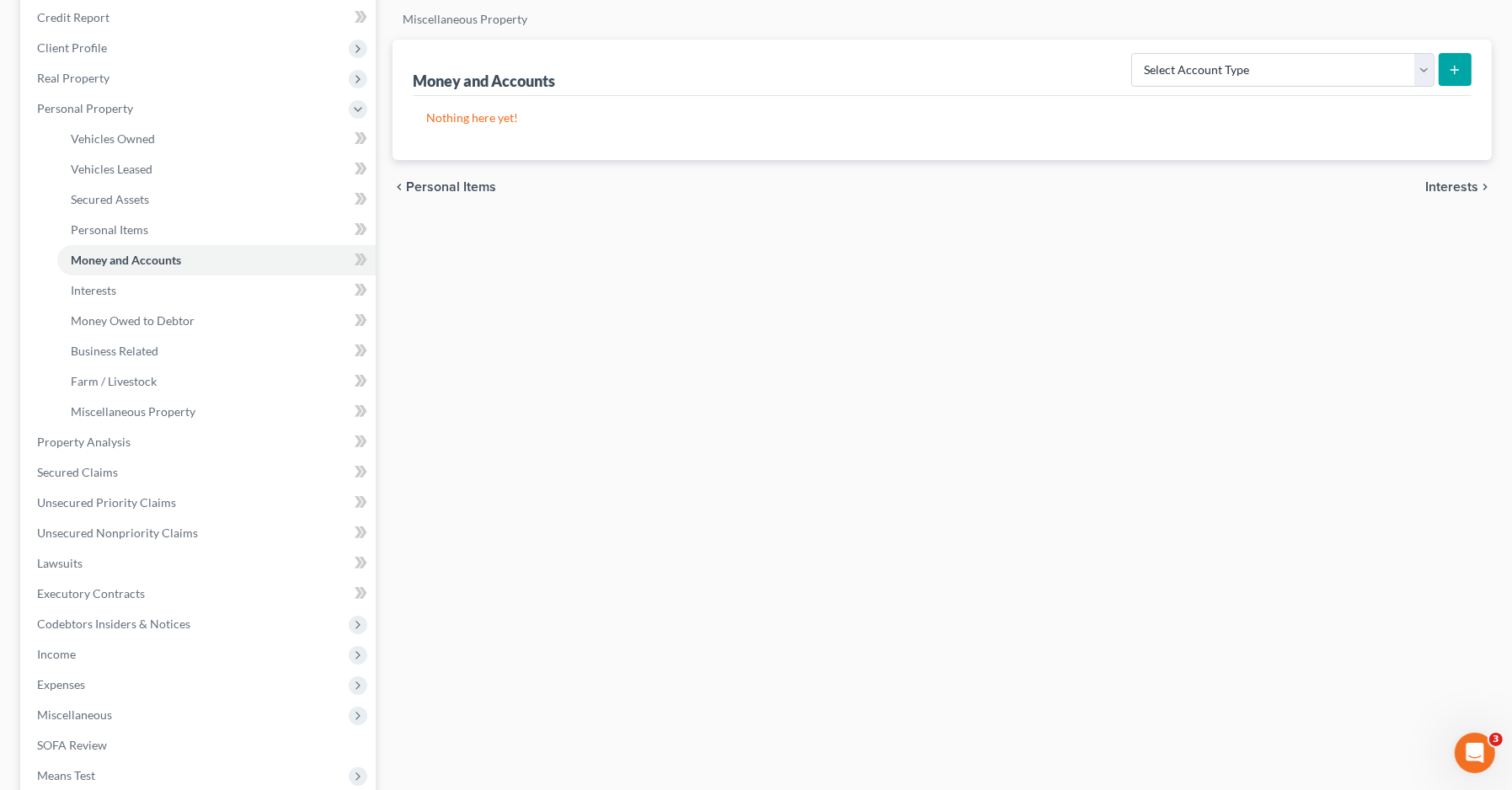
scroll to position [252, 0]
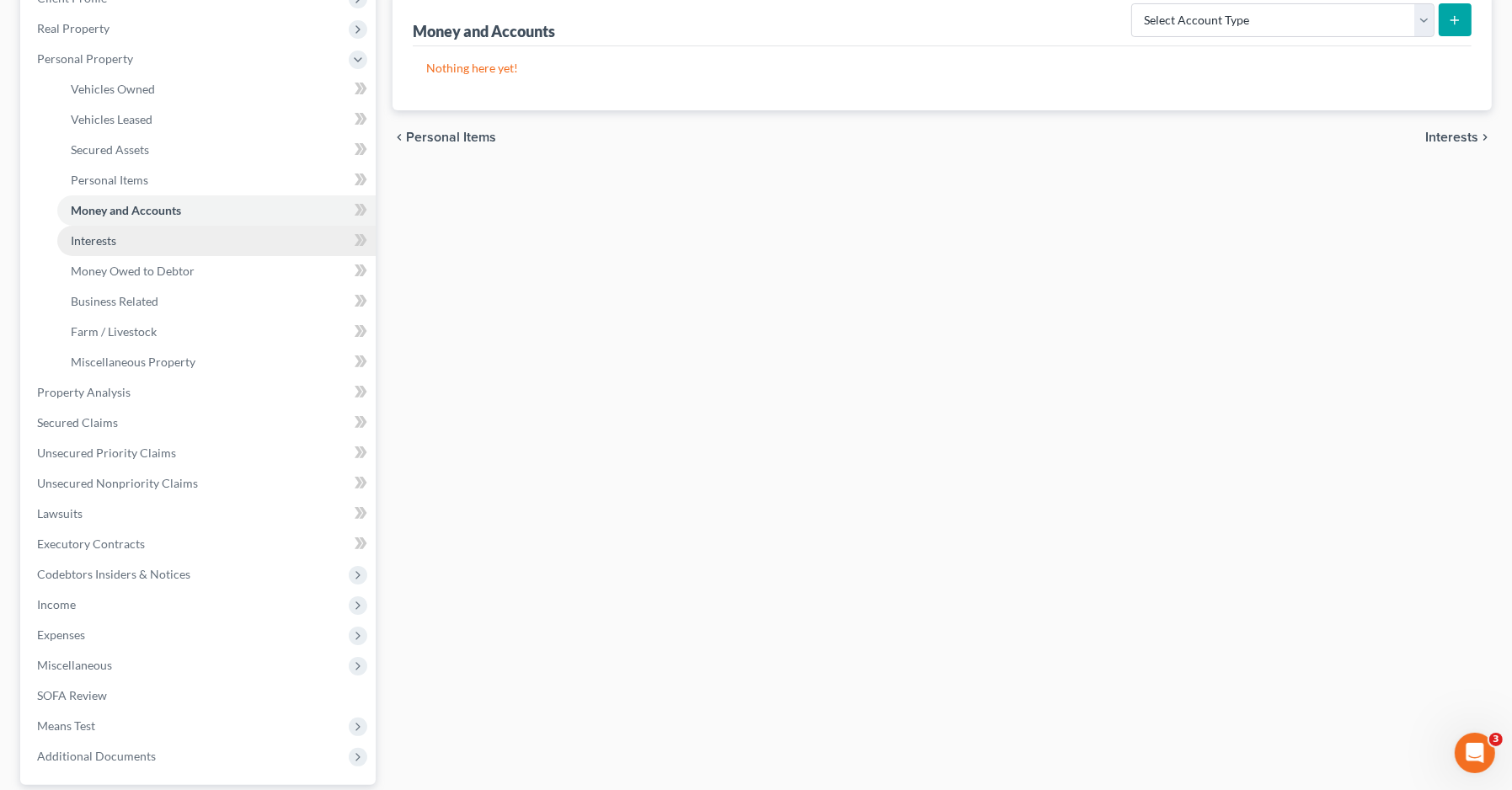
click at [208, 249] on link "Interests" at bounding box center [216, 241] width 318 height 31
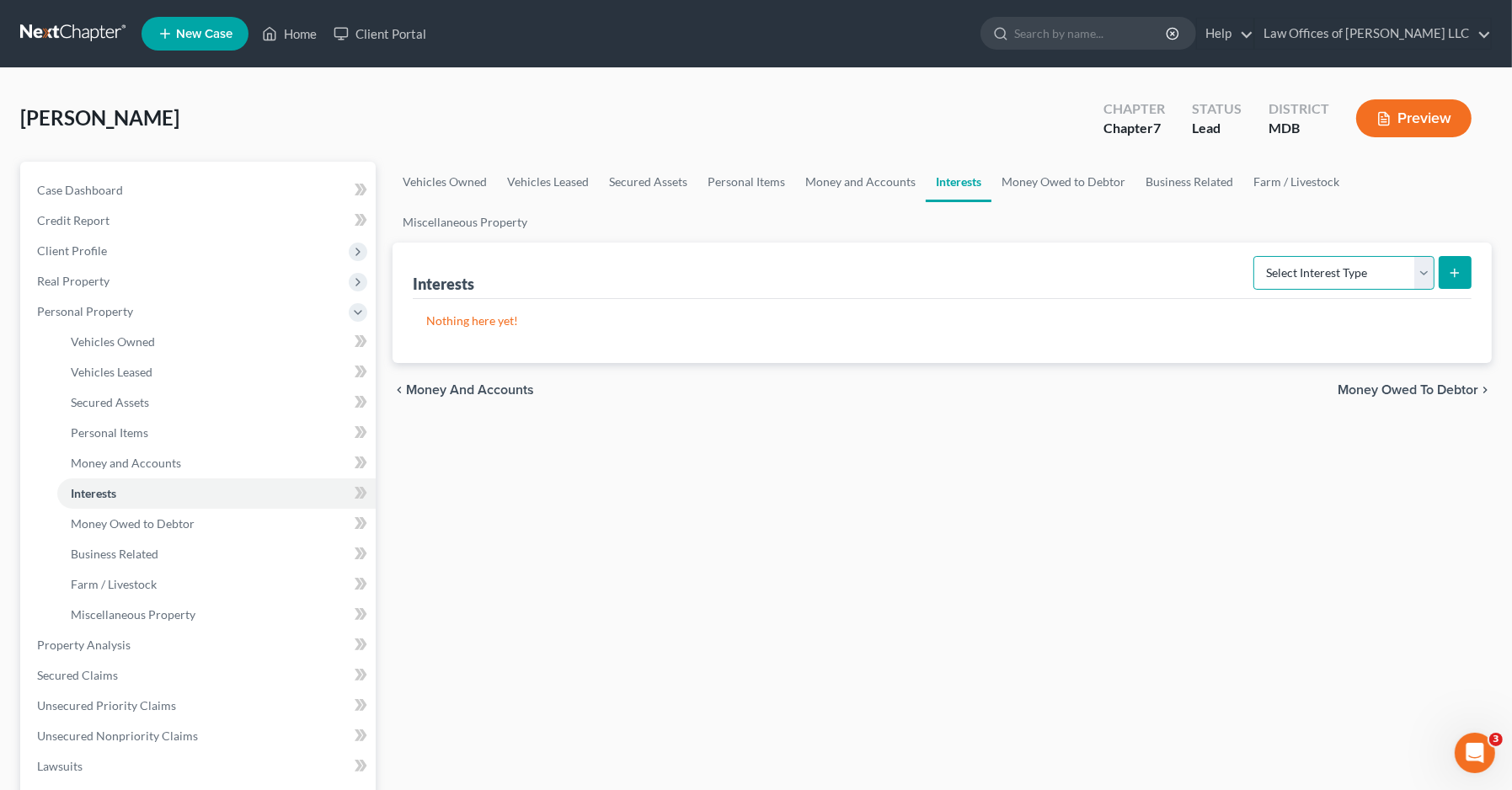
click at [1320, 256] on select "Select Interest Type 401K Annuity Bond Education IRA Government Bond Government…" at bounding box center [1343, 273] width 181 height 33
click at [831, 421] on div "Vehicles Owned Vehicles Leased Secured Assets Personal Items Money and Accounts…" at bounding box center [942, 647] width 1116 height 973
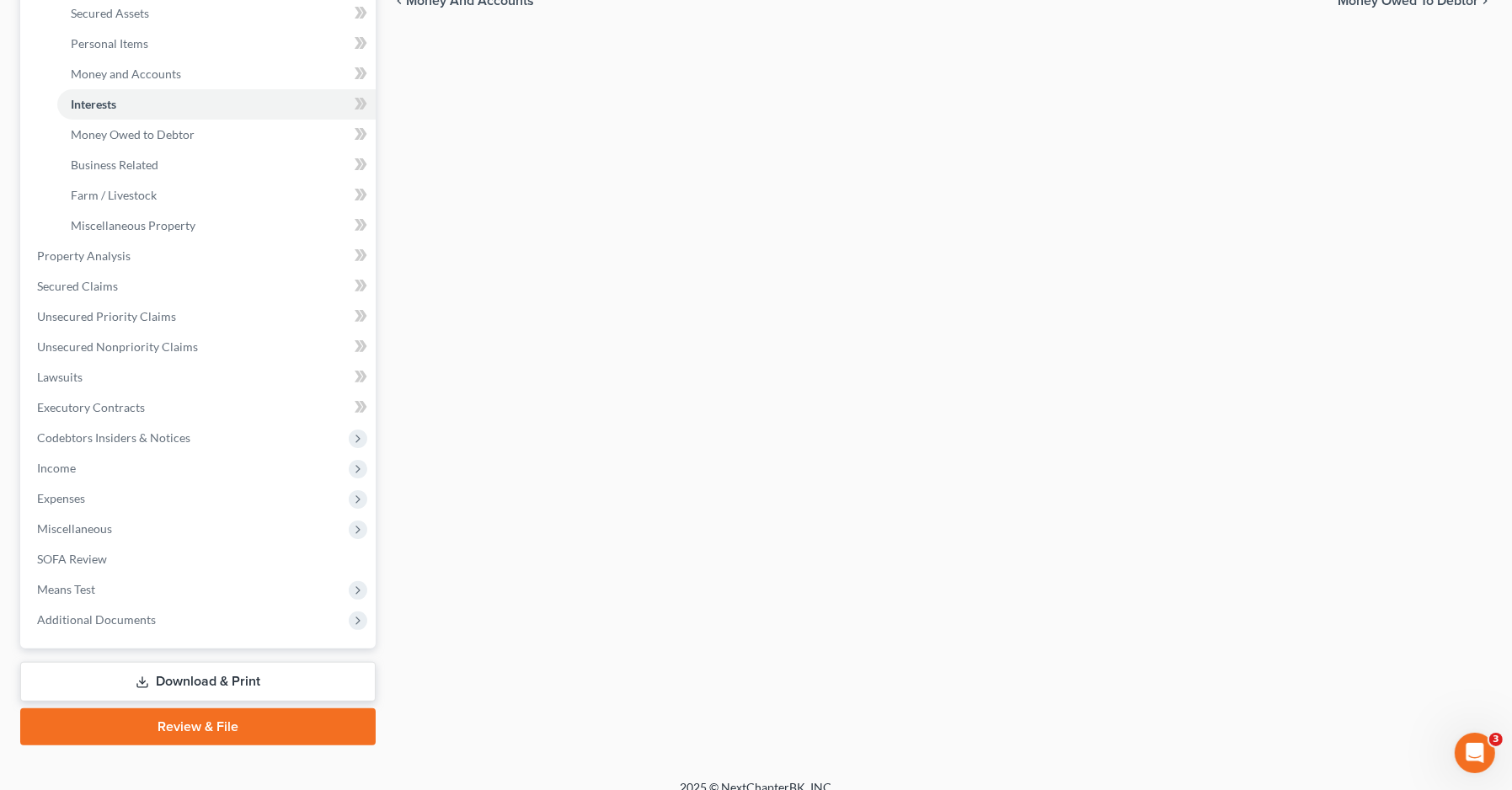
scroll to position [406, 0]
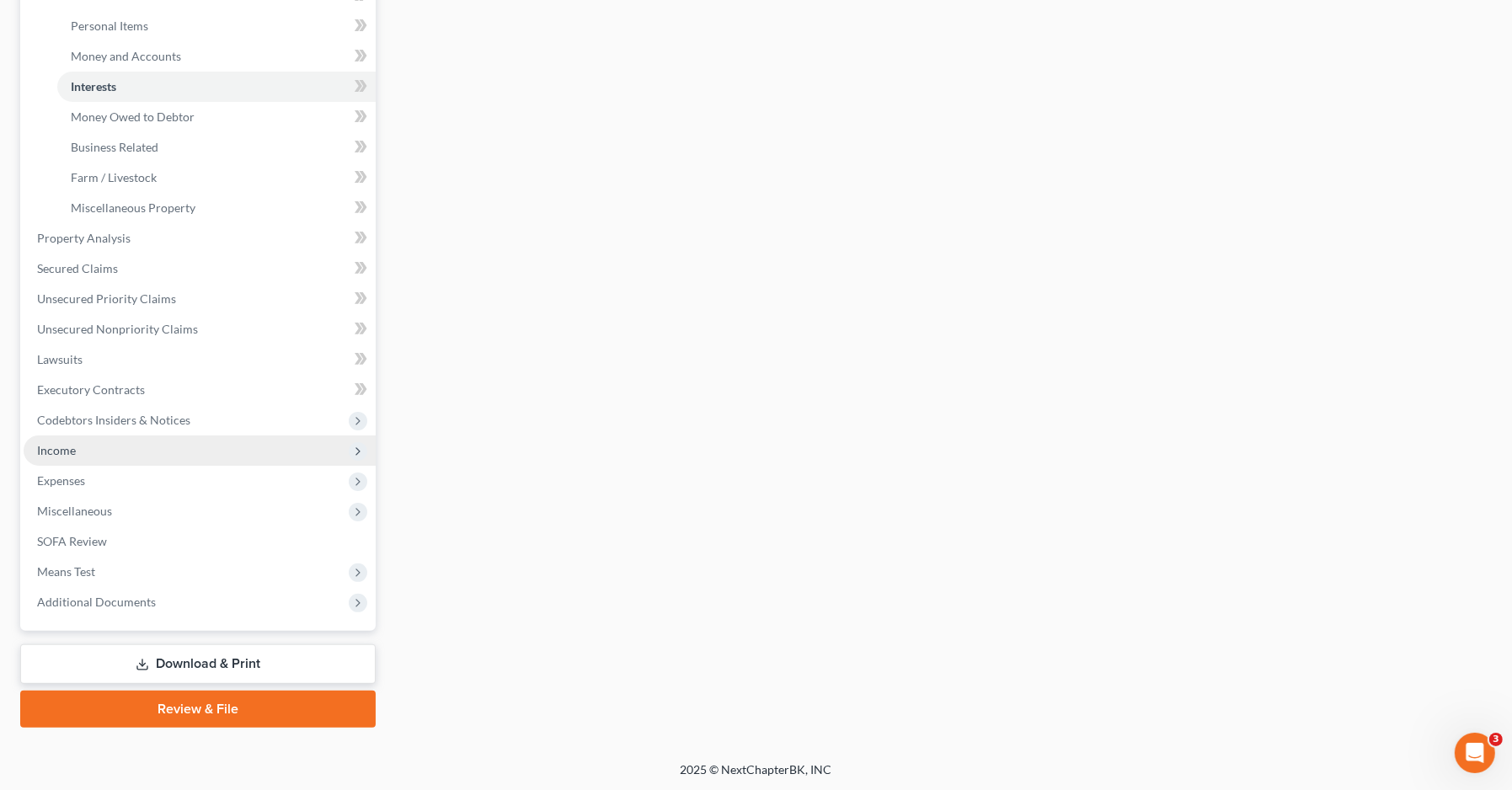
click at [195, 443] on span "Income" at bounding box center [200, 450] width 352 height 31
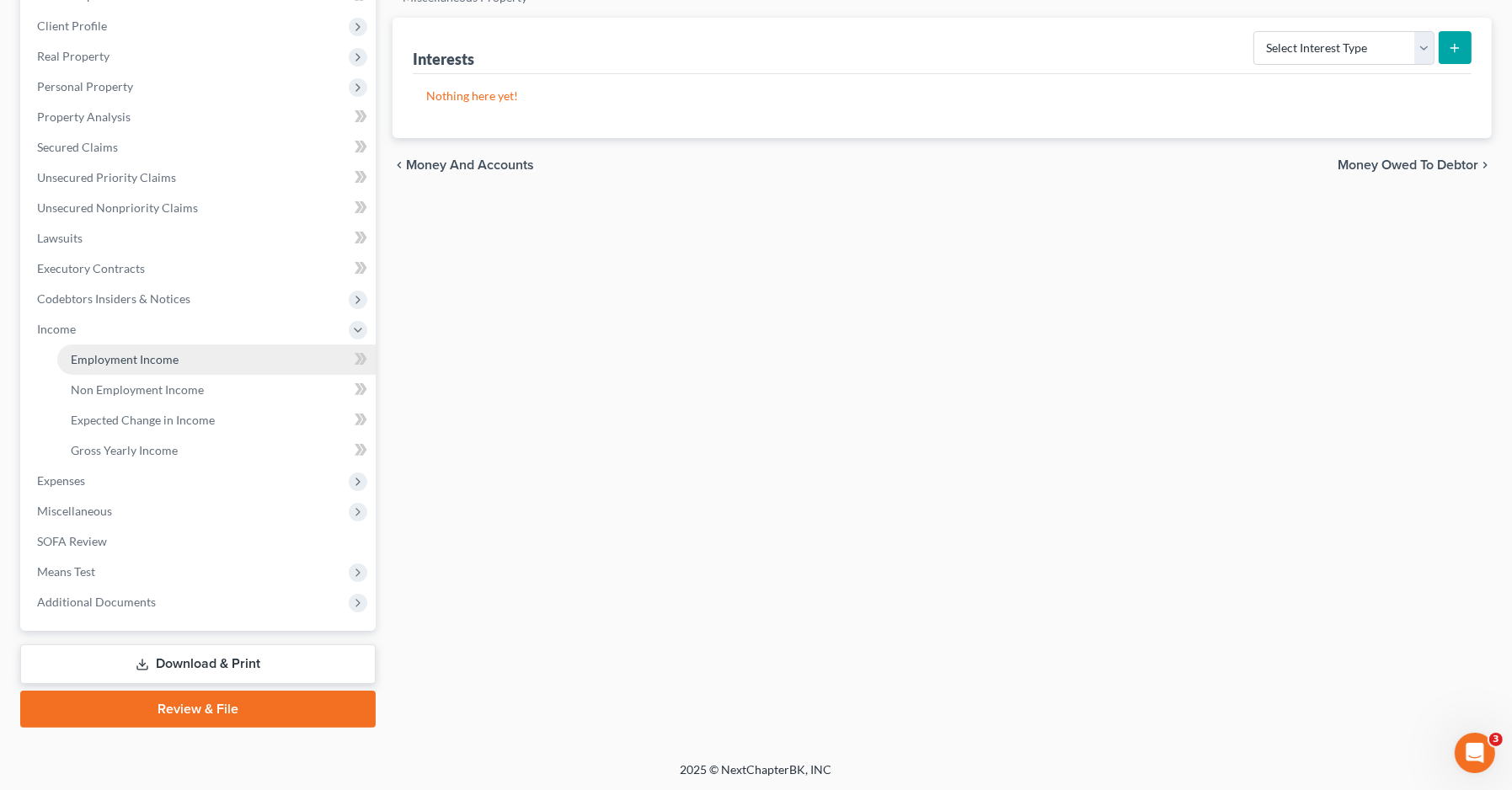
click at [175, 362] on span "Employment Income" at bounding box center [124, 359] width 108 height 14
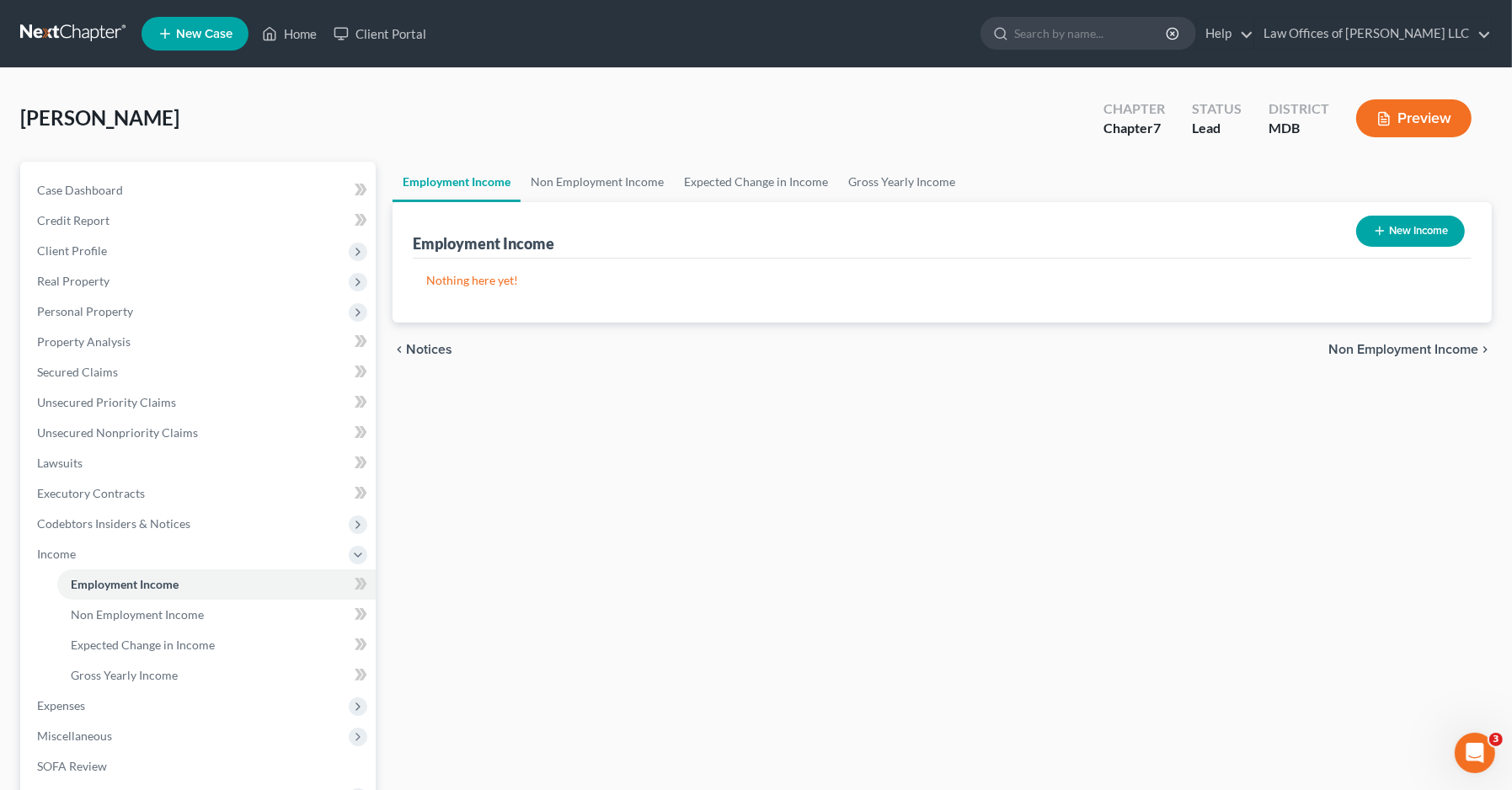
click at [1347, 234] on button "New Income" at bounding box center [1411, 230] width 109 height 32
select select "0"
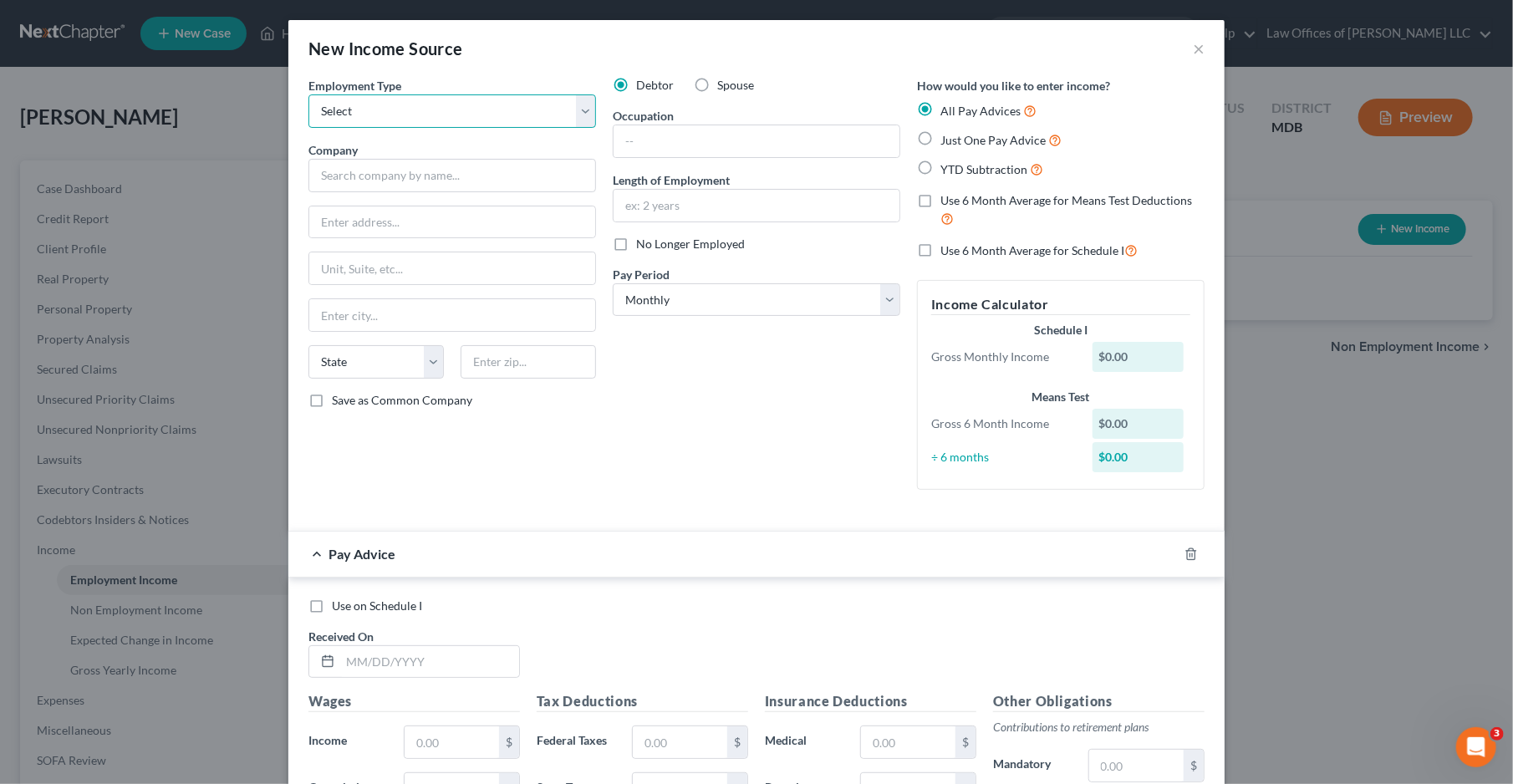
click at [460, 121] on select "Select Full or [DEMOGRAPHIC_DATA] Employment Self Employment" at bounding box center [452, 111] width 288 height 33
select select "0"
click at [308, 95] on select "Select Full or [DEMOGRAPHIC_DATA] Employment Self Employment" at bounding box center [452, 111] width 288 height 33
click at [417, 174] on input "text" at bounding box center [452, 175] width 288 height 33
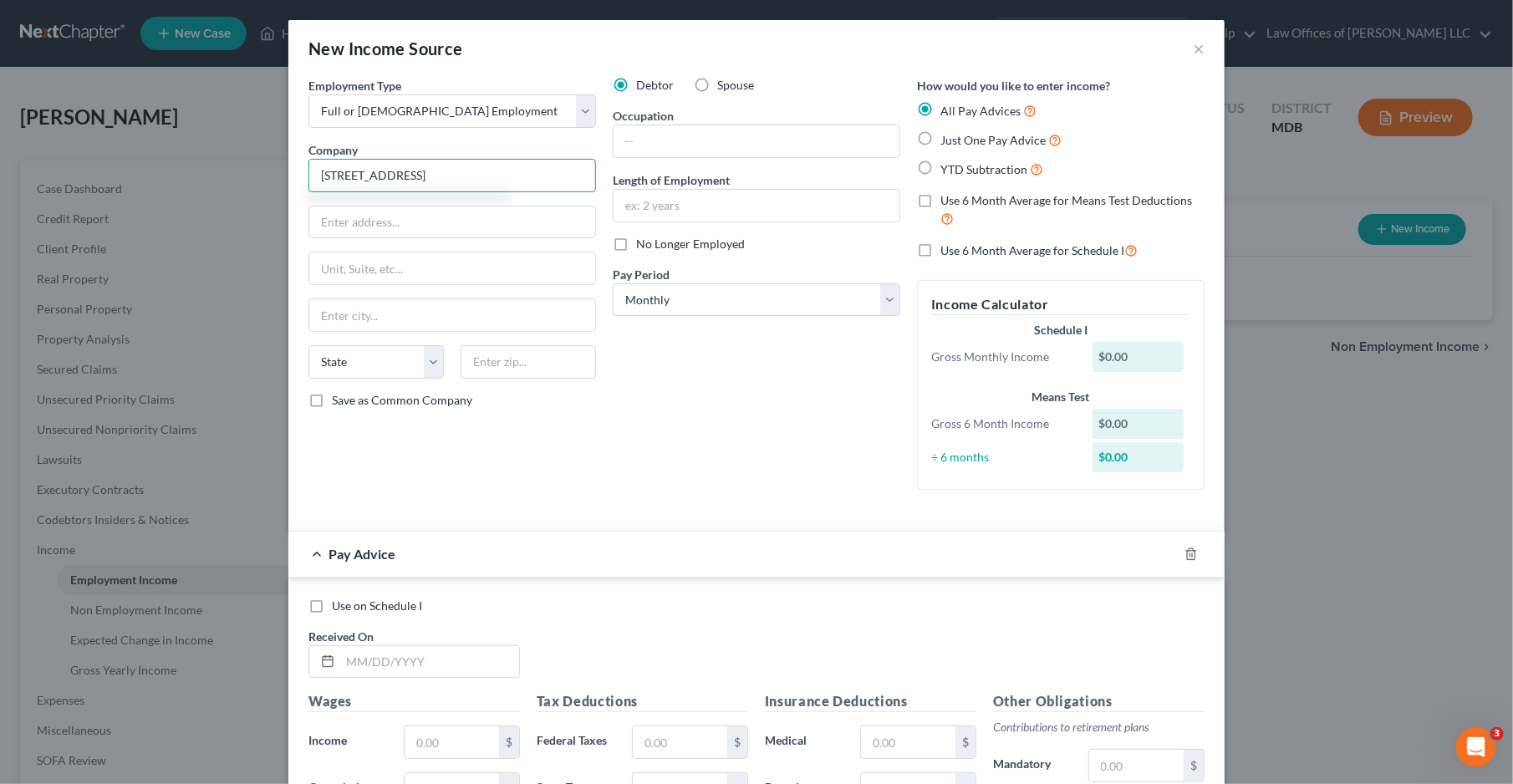
type input "[STREET_ADDRESS]"
click at [532, 357] on input "text" at bounding box center [528, 362] width 136 height 33
type input "14203"
type input "Buffalo"
select select "35"
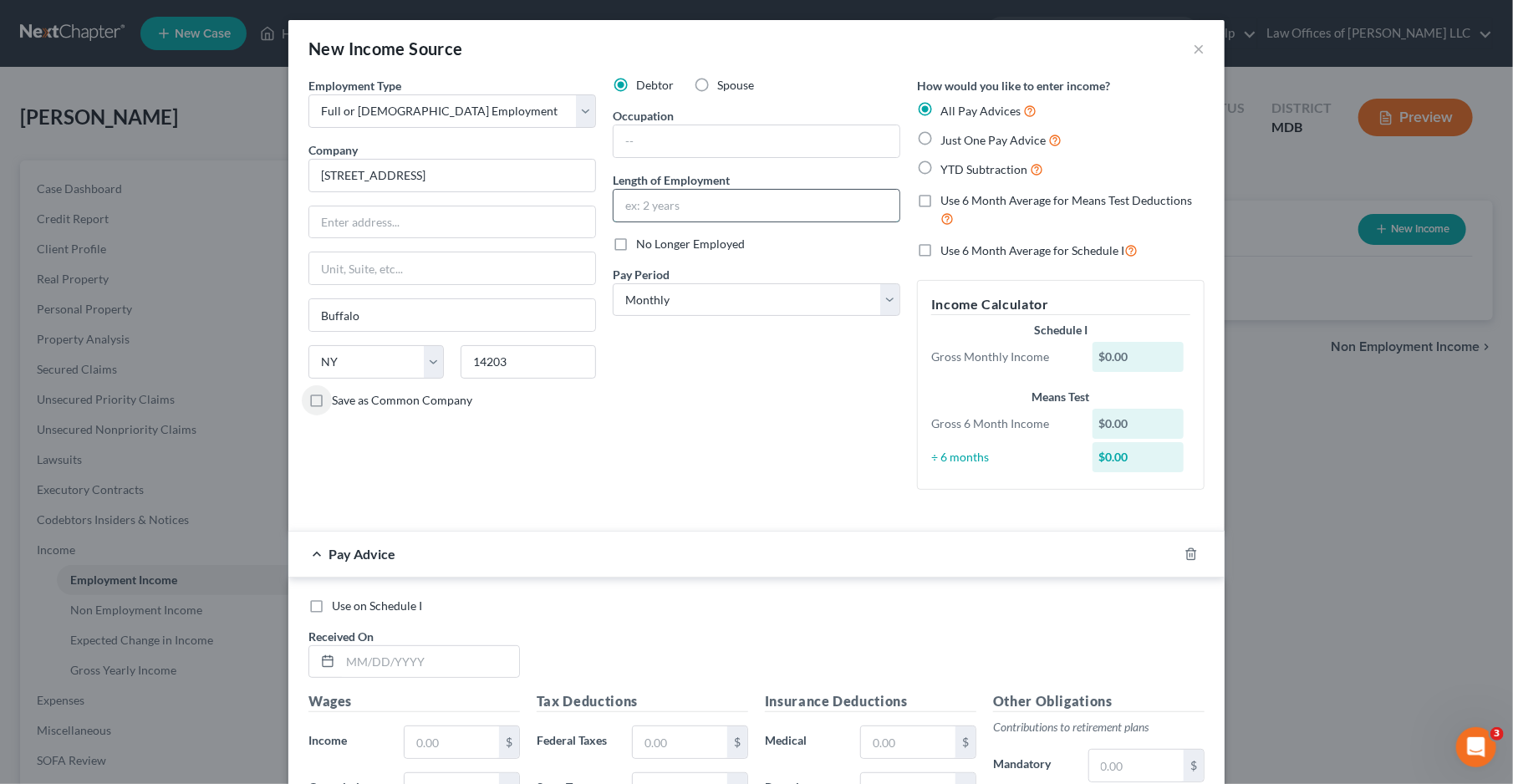
click at [648, 207] on input "text" at bounding box center [756, 205] width 286 height 31
type input "6 Months"
click at [689, 300] on select "Select Monthly Twice Monthly Every Other Week Weekly" at bounding box center [756, 300] width 288 height 33
select select "2"
click at [613, 284] on select "Select Monthly Twice Monthly Every Other Week Weekly" at bounding box center [756, 300] width 288 height 33
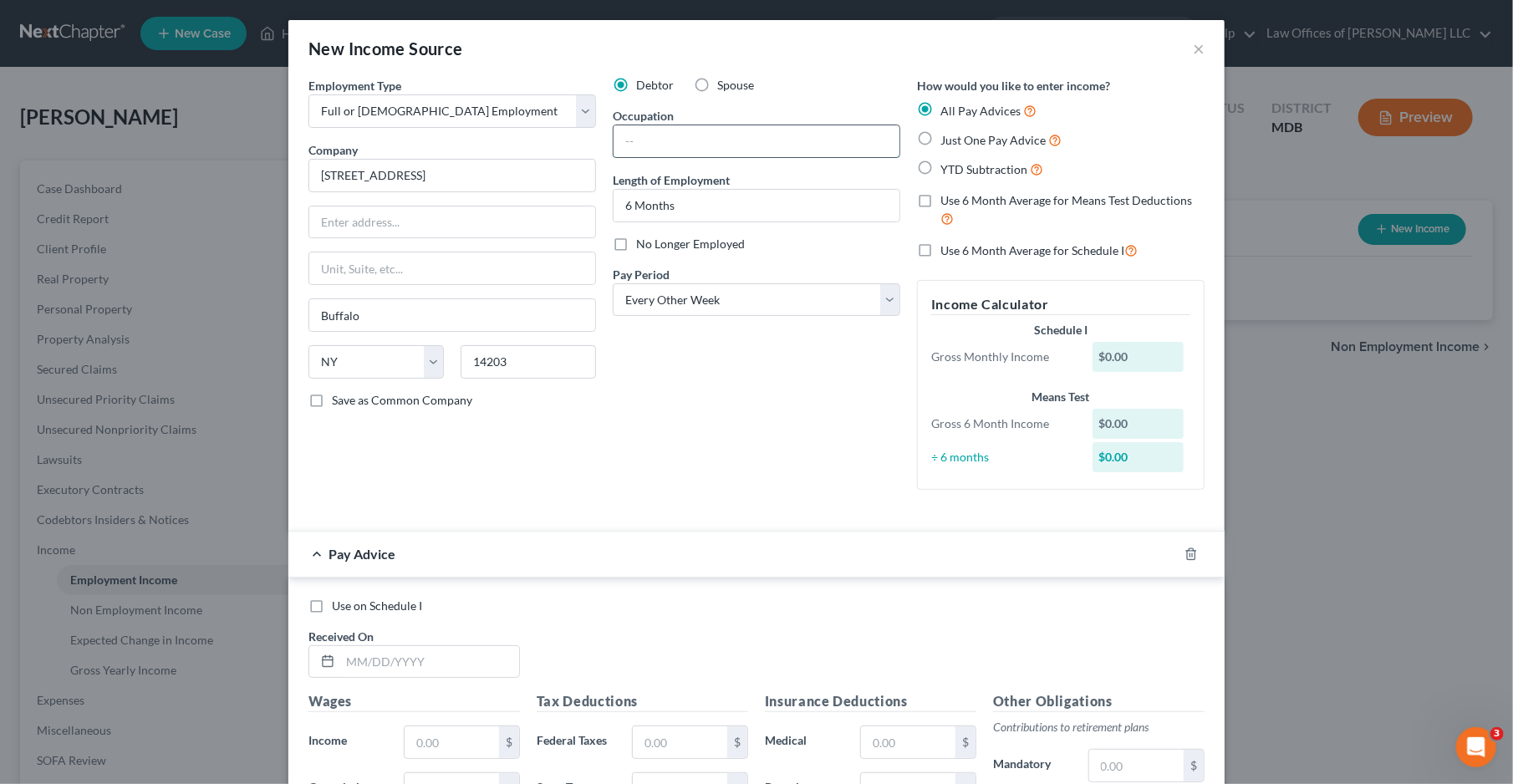
click at [669, 143] on input "text" at bounding box center [756, 140] width 286 height 31
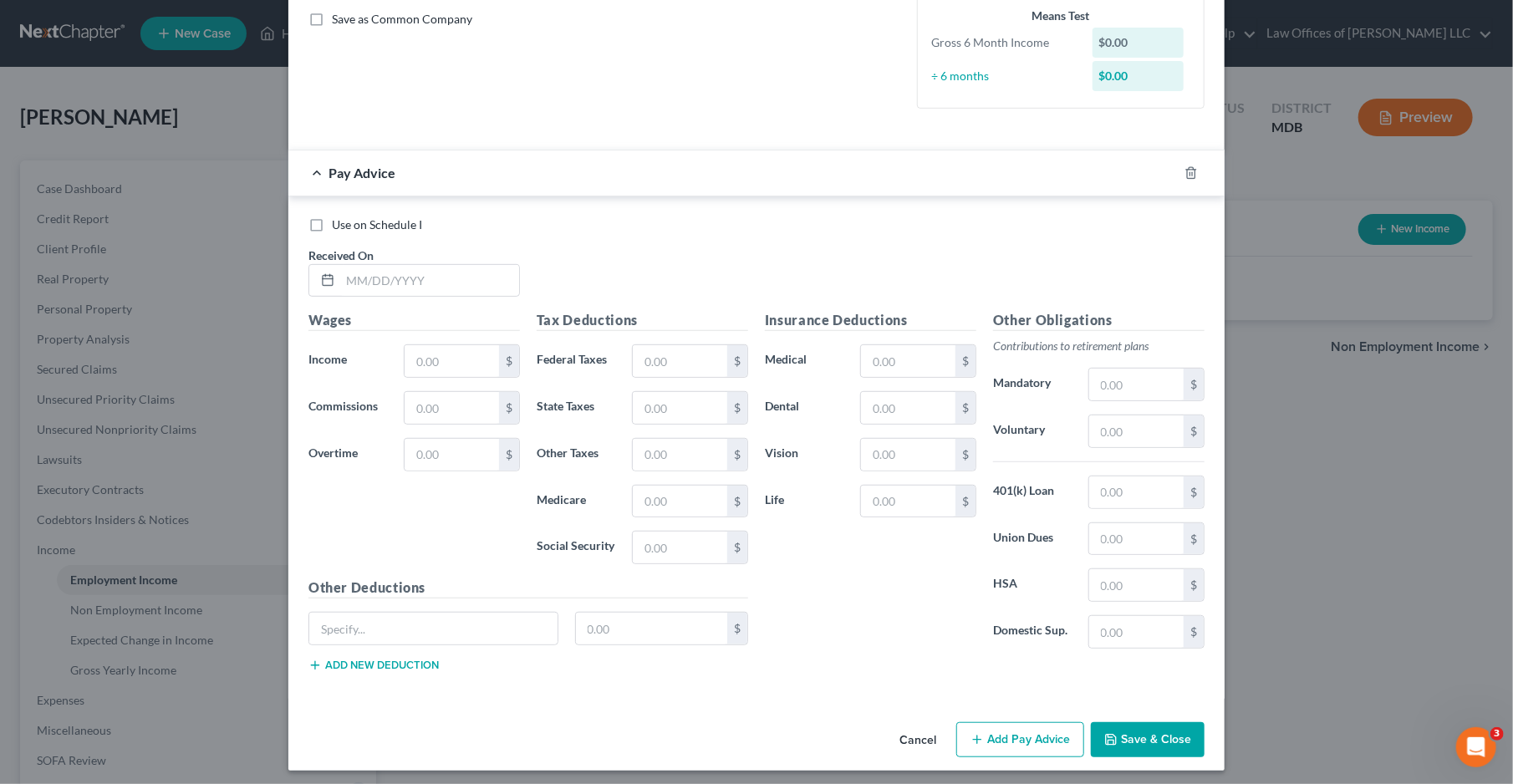
scroll to position [383, 0]
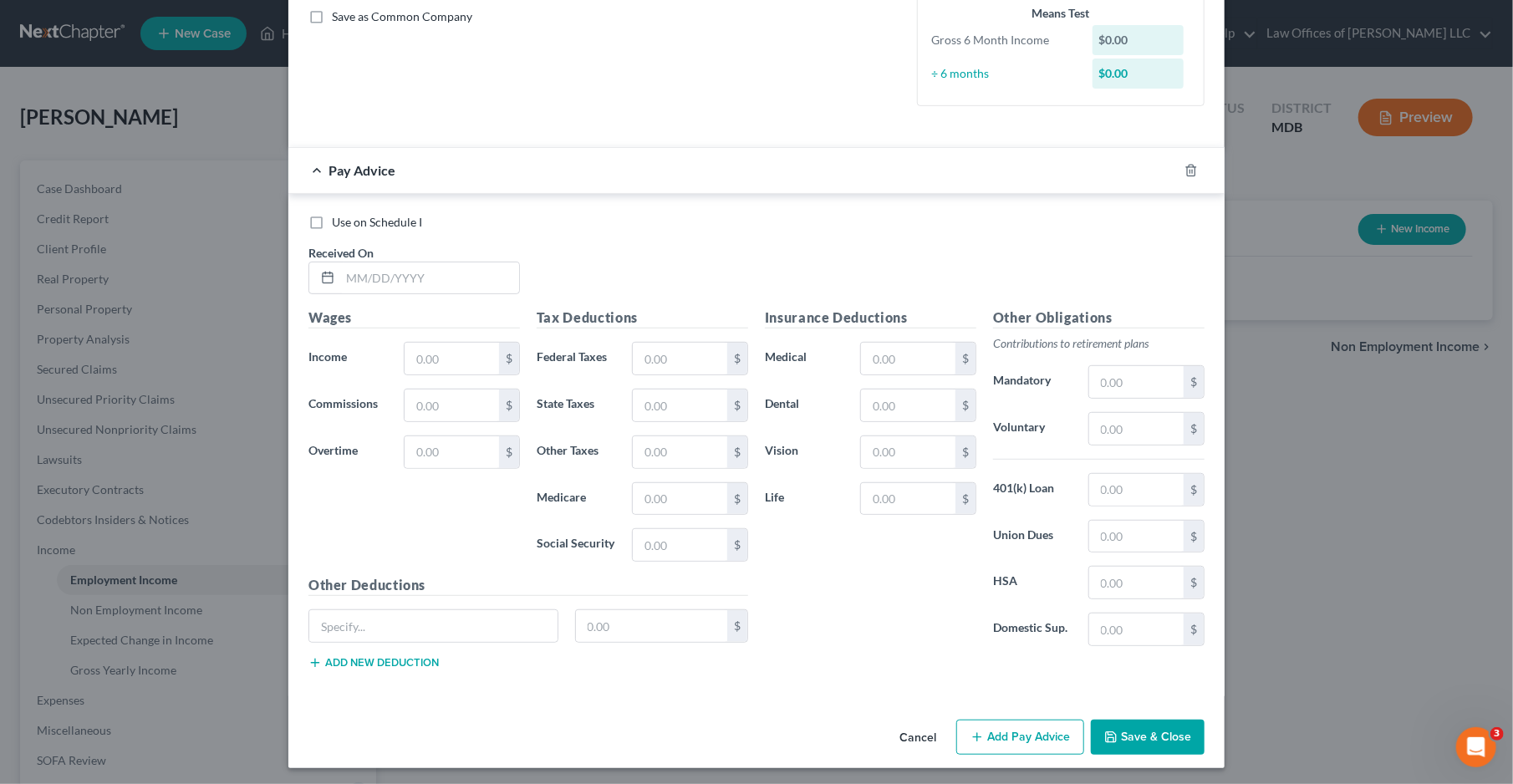
type input "Branch Manager"
click at [1138, 727] on button "Save & Close" at bounding box center [1148, 737] width 114 height 35
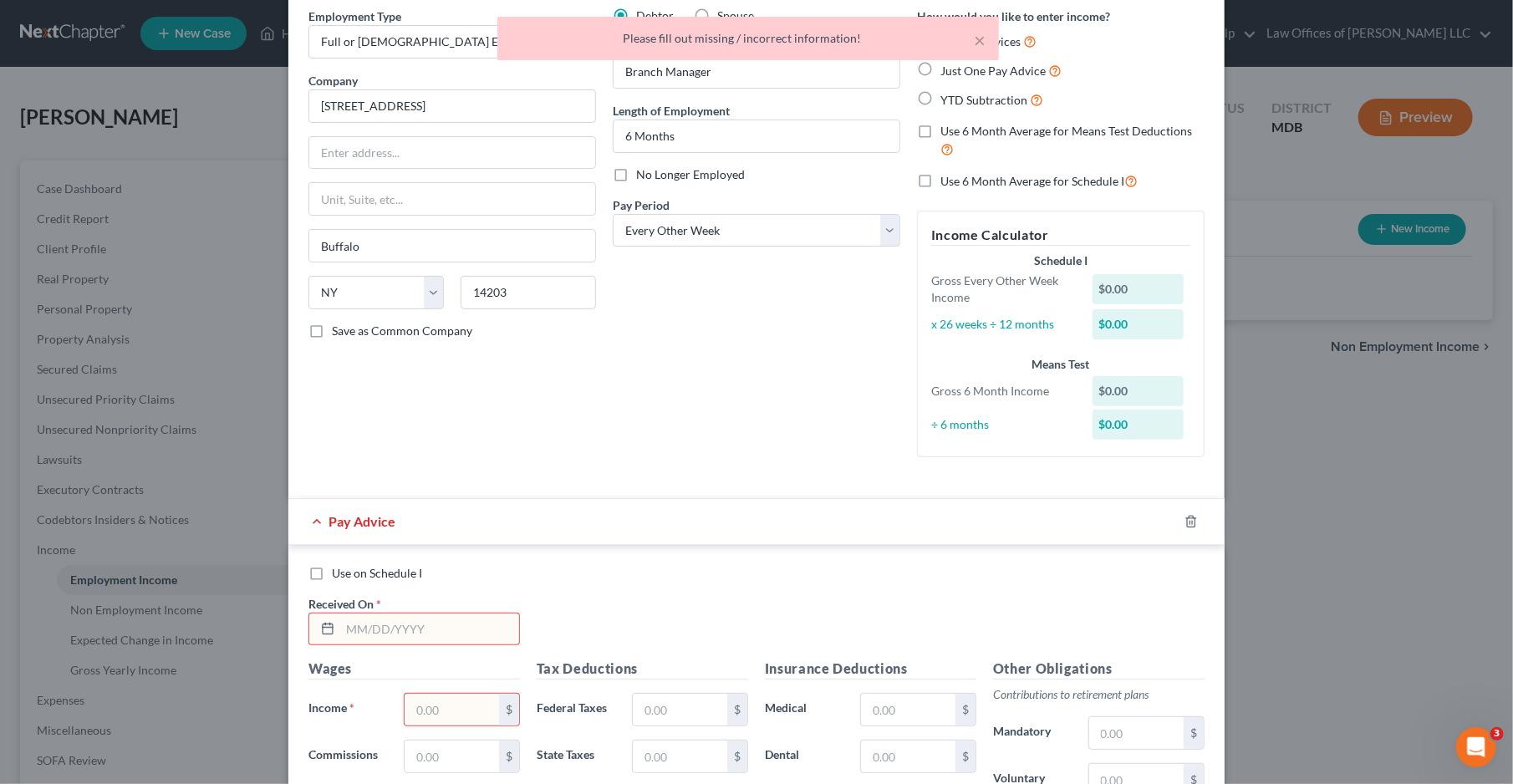
scroll to position [167, 0]
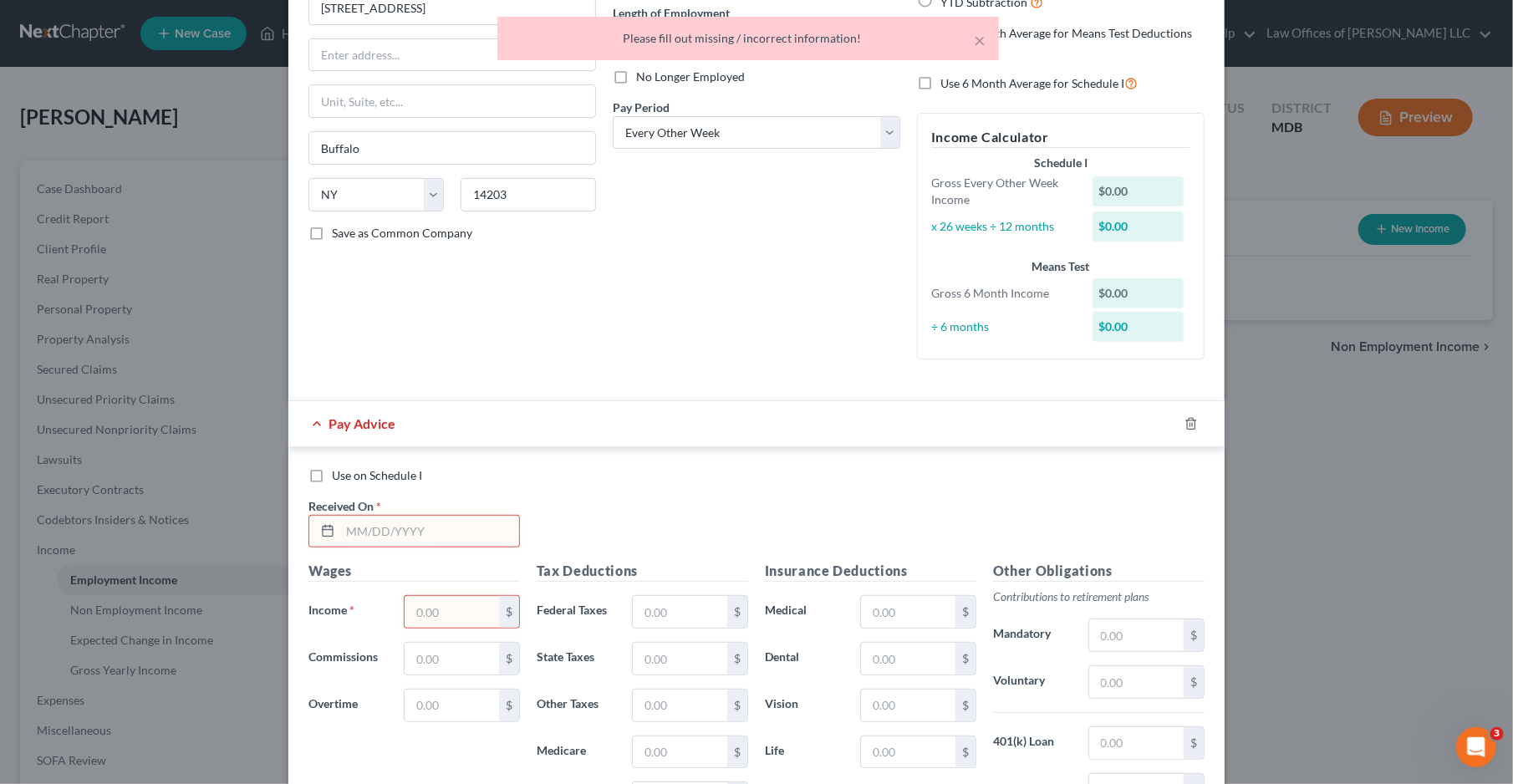
click at [345, 468] on span "Use on Schedule I" at bounding box center [377, 475] width 90 height 14
click at [345, 467] on input "Use on Schedule I" at bounding box center [344, 472] width 10 height 10
click at [375, 467] on label "Use on Schedule I" at bounding box center [377, 476] width 90 height 17
click at [349, 467] on input "Use on Schedule I" at bounding box center [344, 472] width 10 height 10
checkbox input "false"
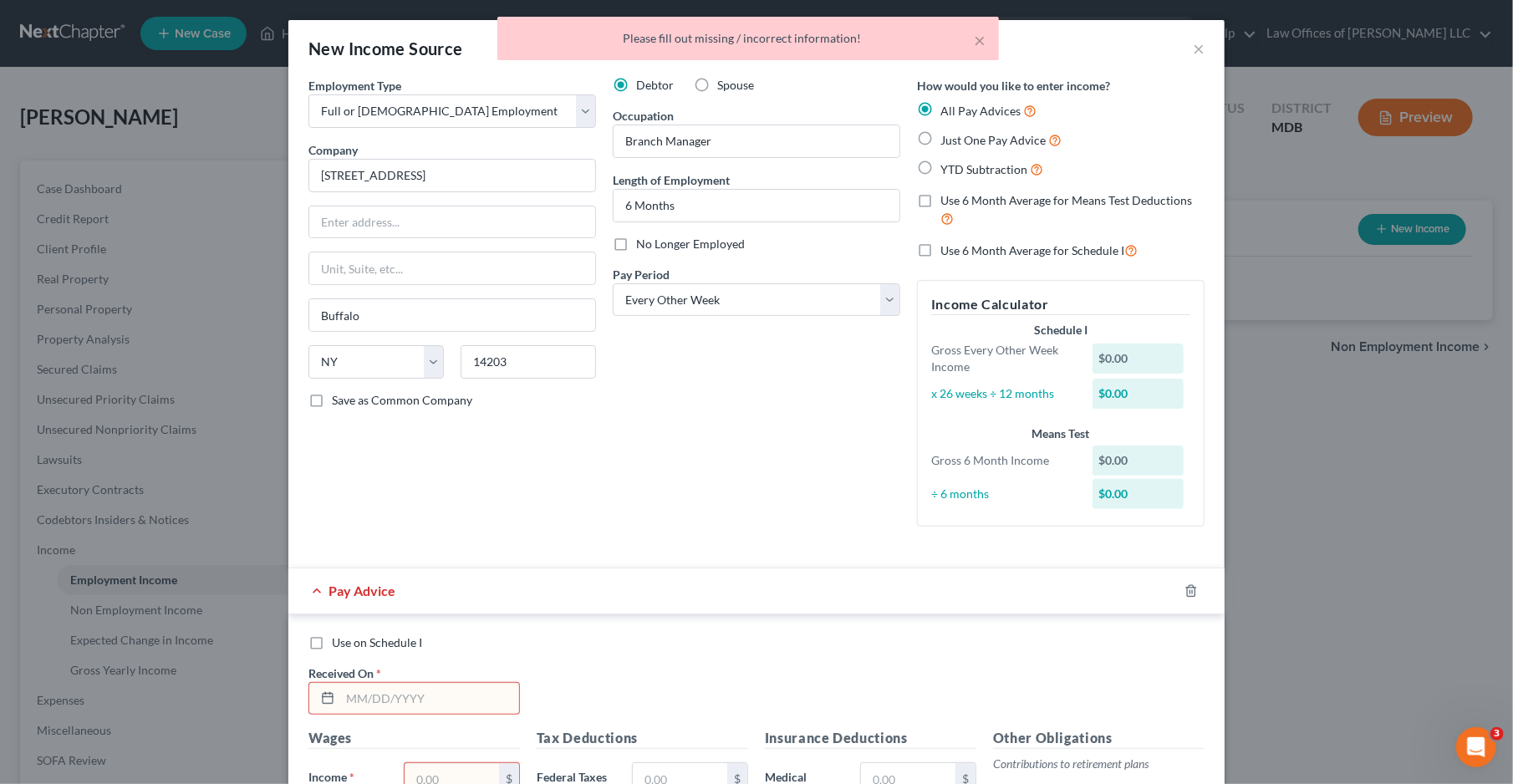
scroll to position [0, 0]
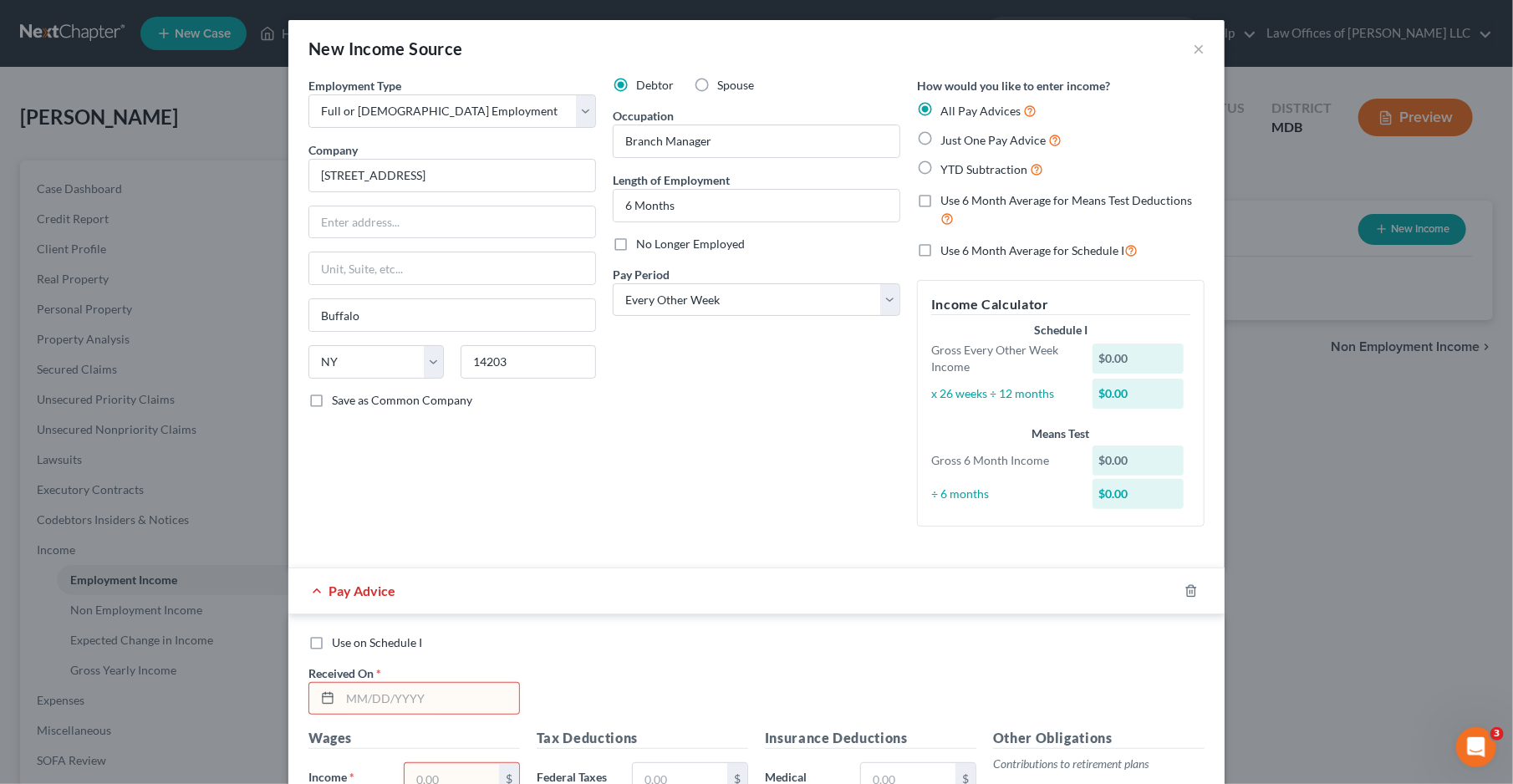
click at [978, 142] on span "Just One Pay Advice" at bounding box center [993, 140] width 105 height 14
click at [958, 141] on input "Just One Pay Advice" at bounding box center [952, 135] width 10 height 10
radio input "true"
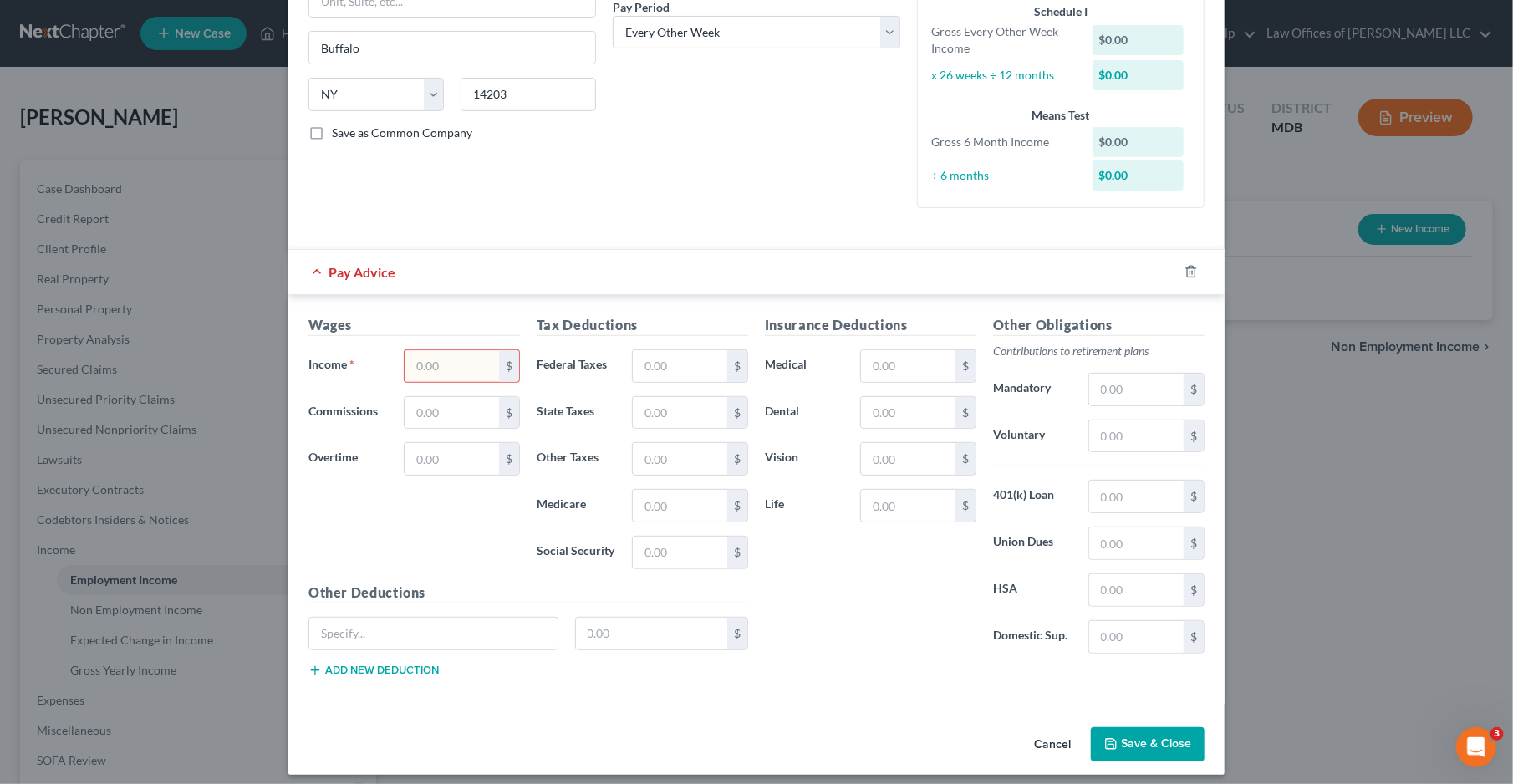
scroll to position [274, 0]
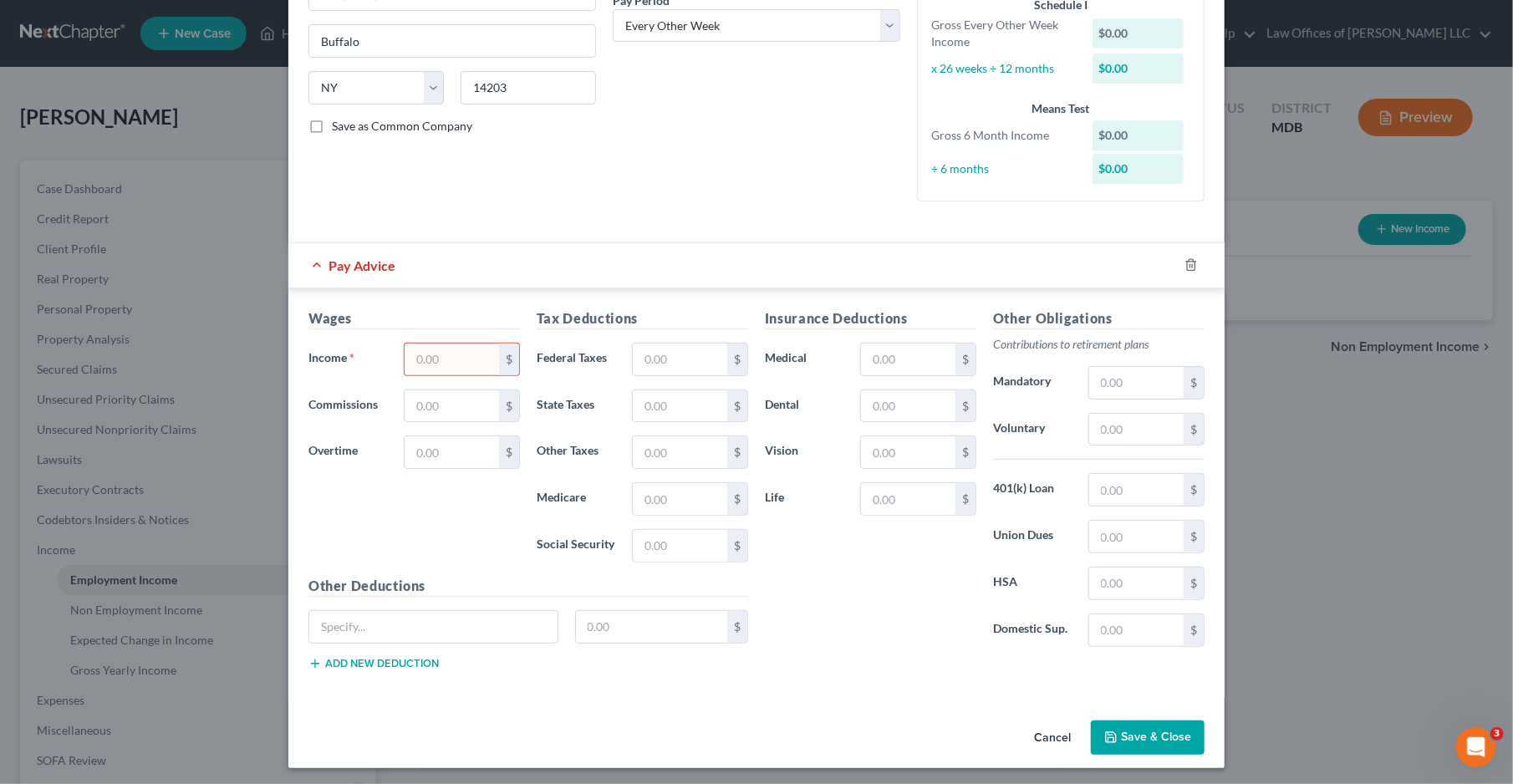
click at [412, 362] on input "text" at bounding box center [452, 359] width 95 height 31
type input "1,000"
click at [1144, 732] on button "Save & Close" at bounding box center [1148, 737] width 114 height 35
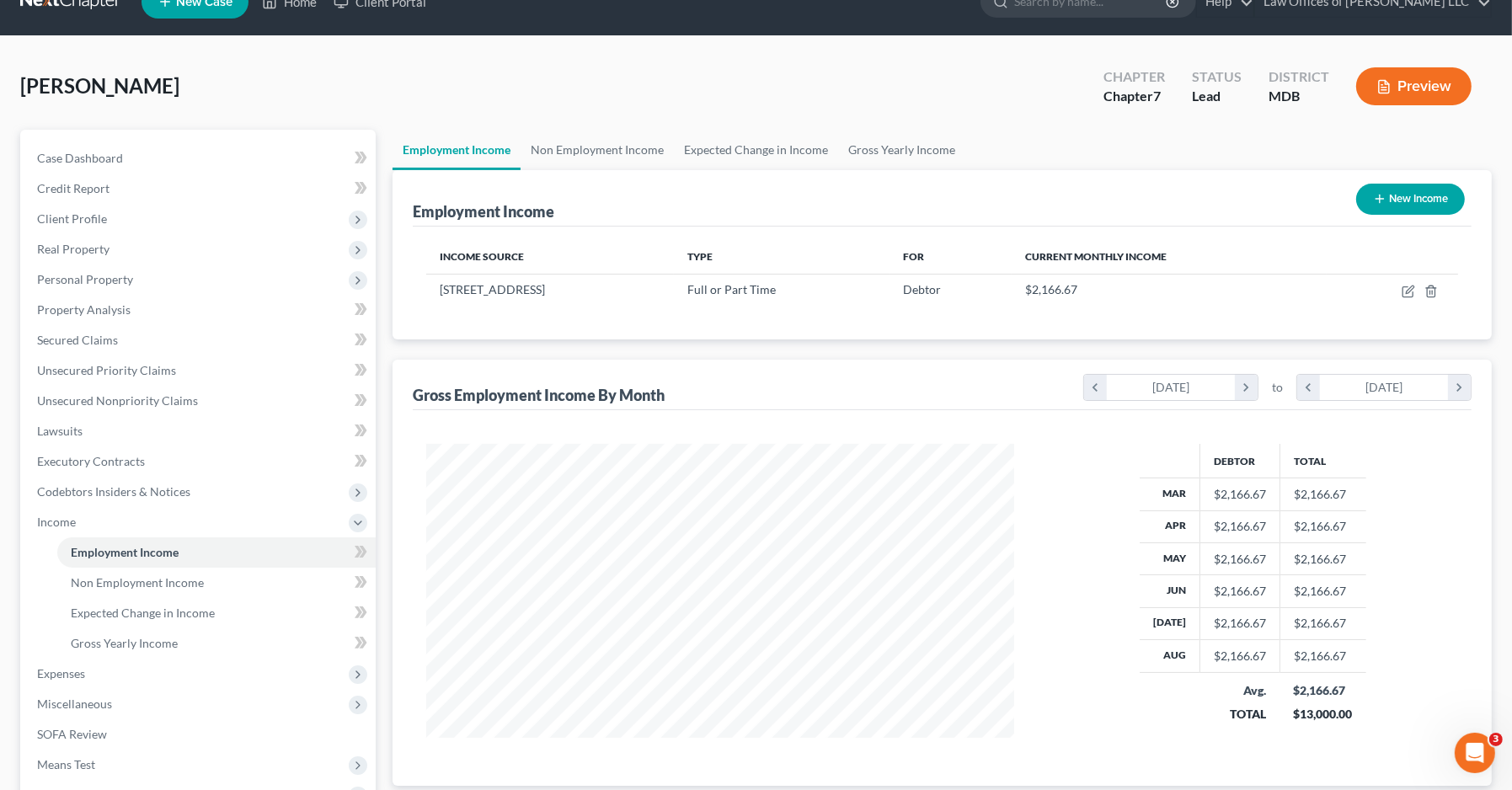
scroll to position [33, 0]
